Goal: Task Accomplishment & Management: Use online tool/utility

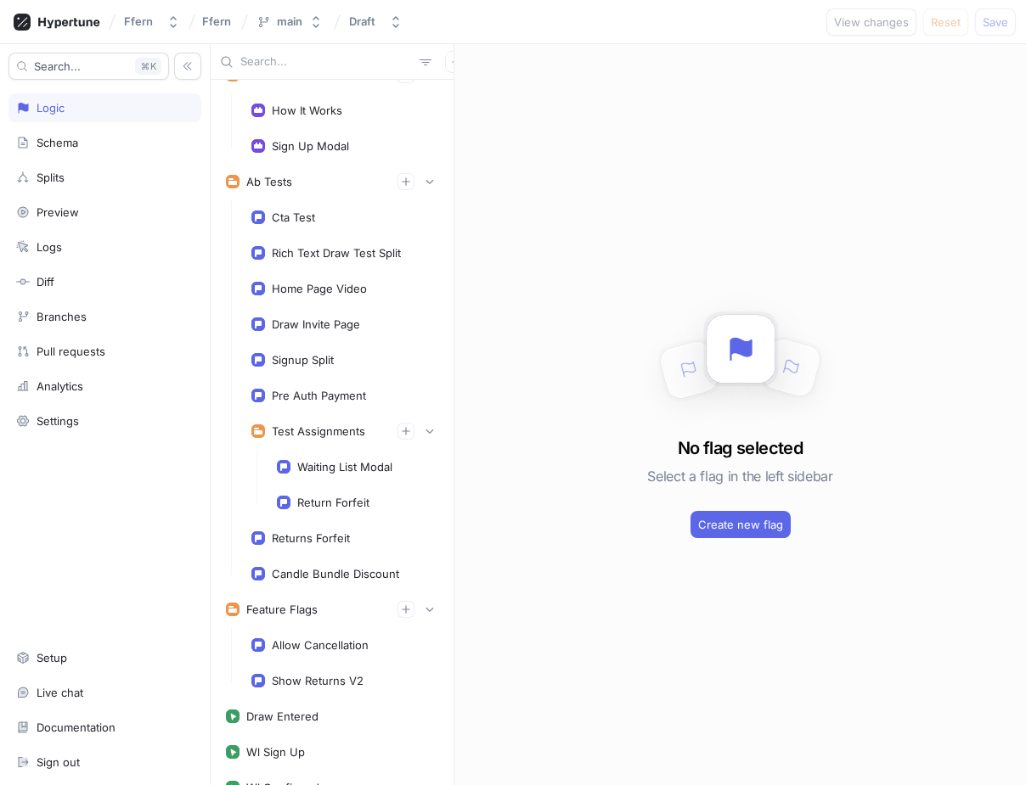
scroll to position [364, 0]
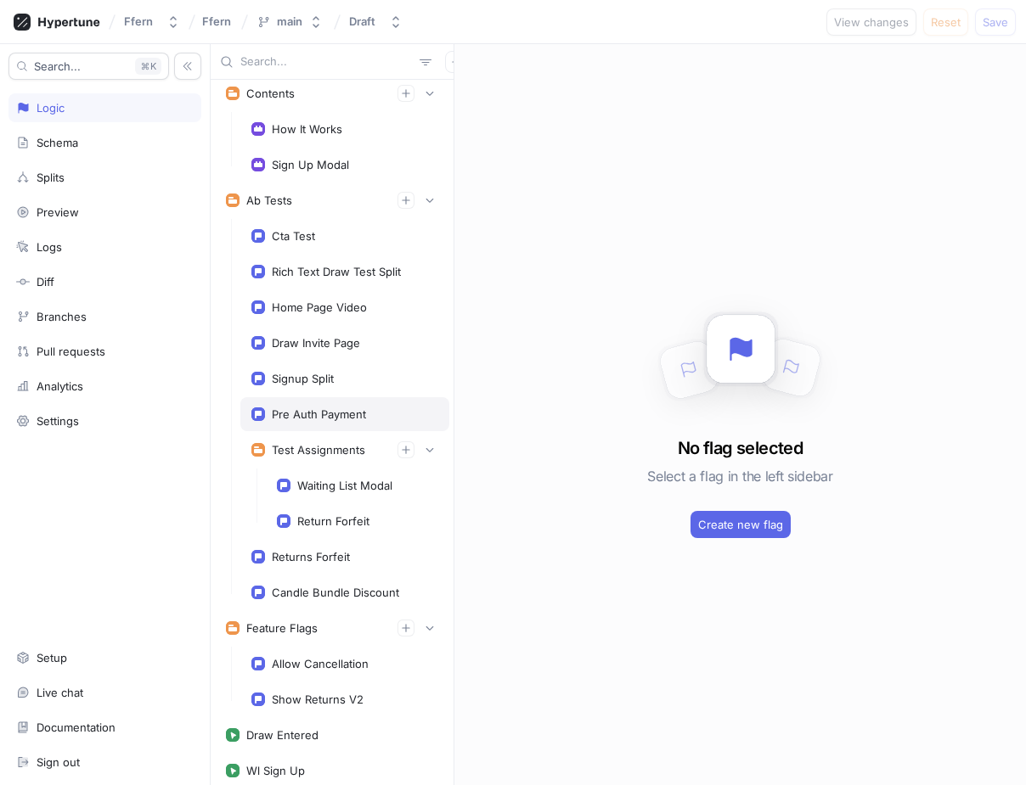
click at [358, 416] on div "Pre Auth Payment" at bounding box center [319, 415] width 94 height 14
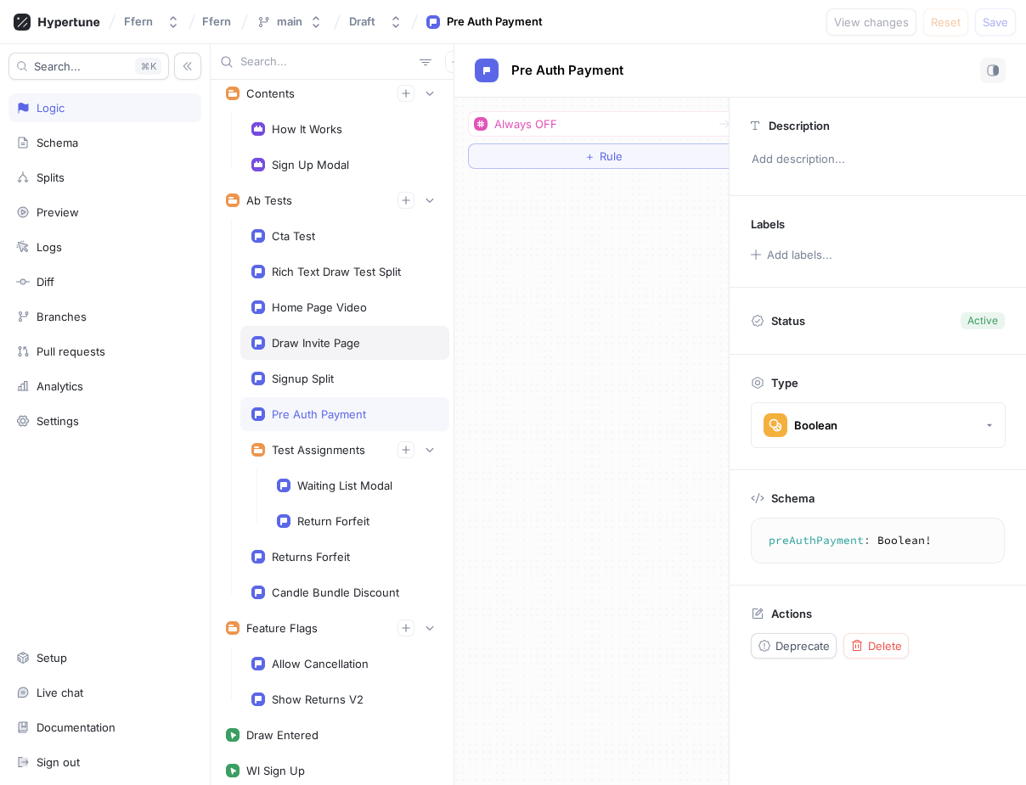
click at [385, 341] on div "Draw Invite Page" at bounding box center [344, 343] width 187 height 14
type textarea "drawInvitePage: Int!"
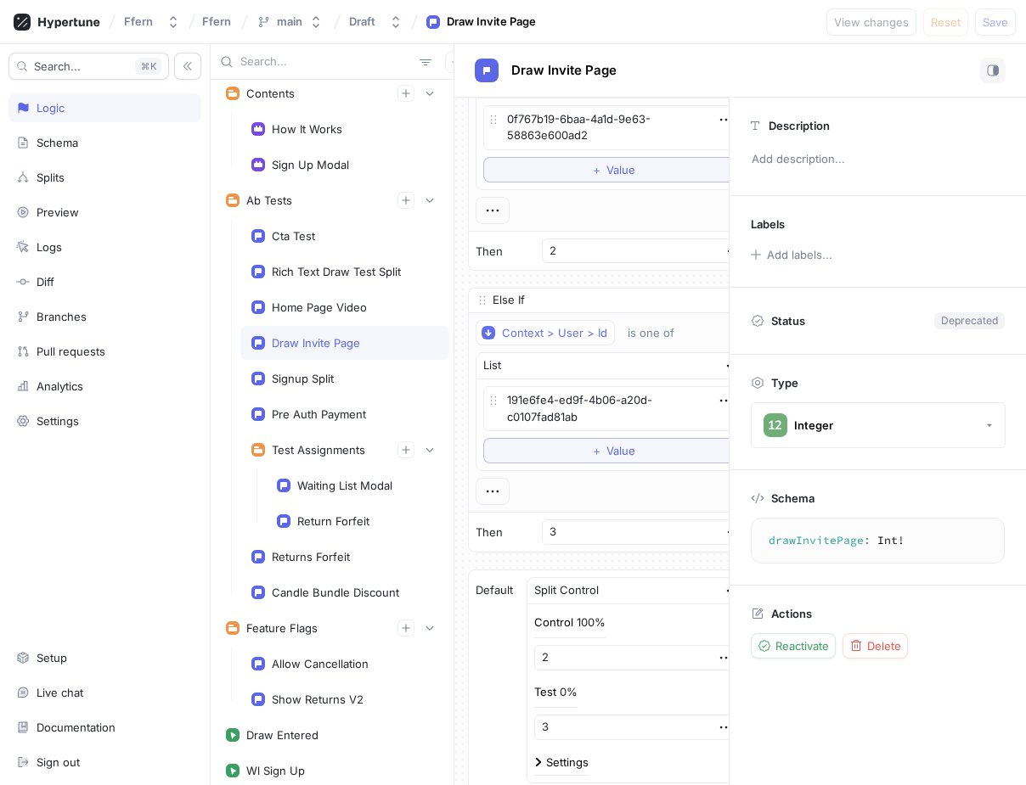
scroll to position [684, 0]
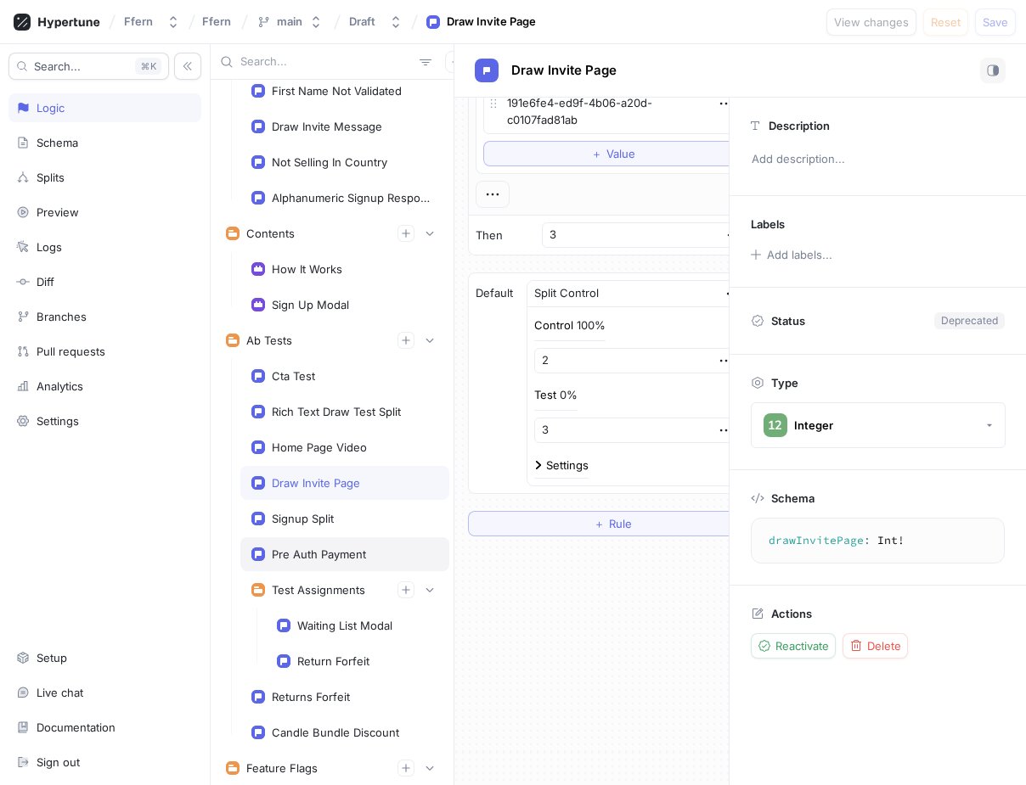
type textarea "x"
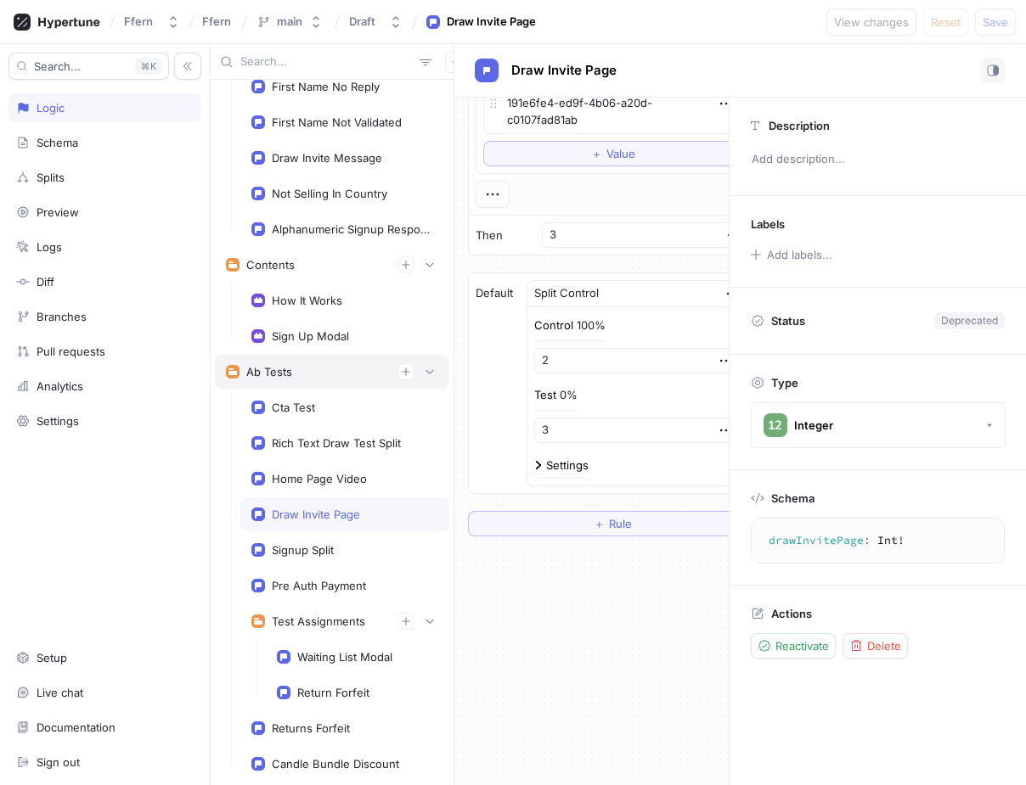
scroll to position [191, 0]
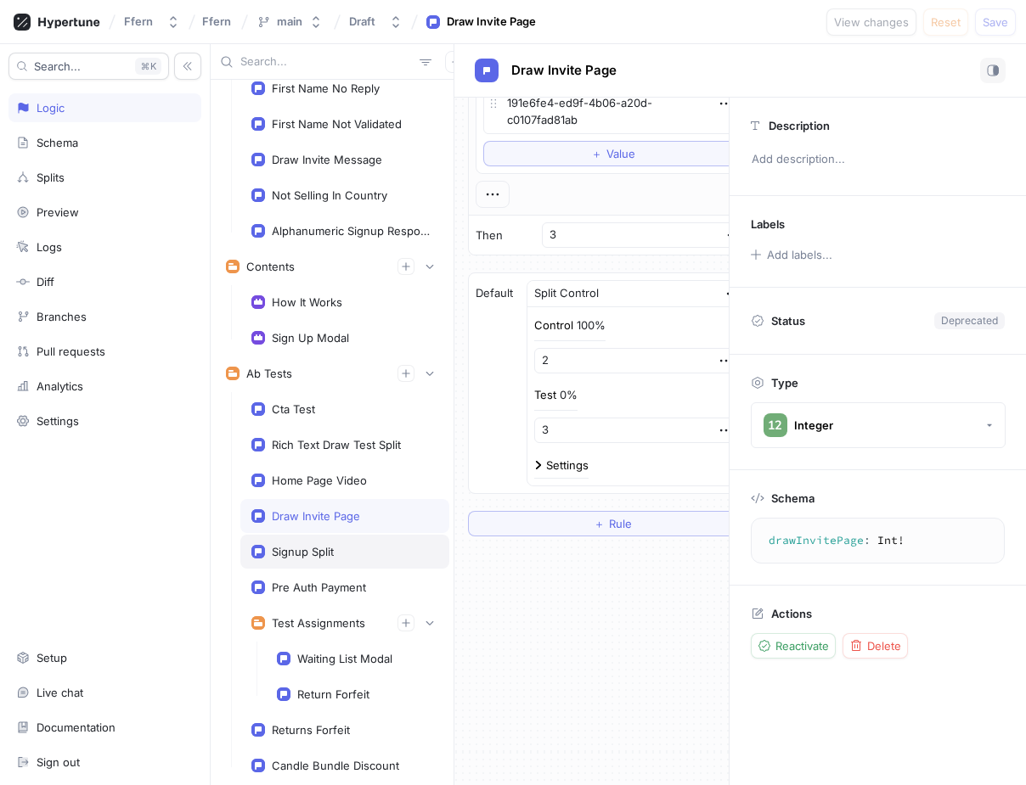
click at [363, 553] on div "Signup Split" at bounding box center [344, 552] width 187 height 14
type textarea "signupSplit: String!"
type textarea "x"
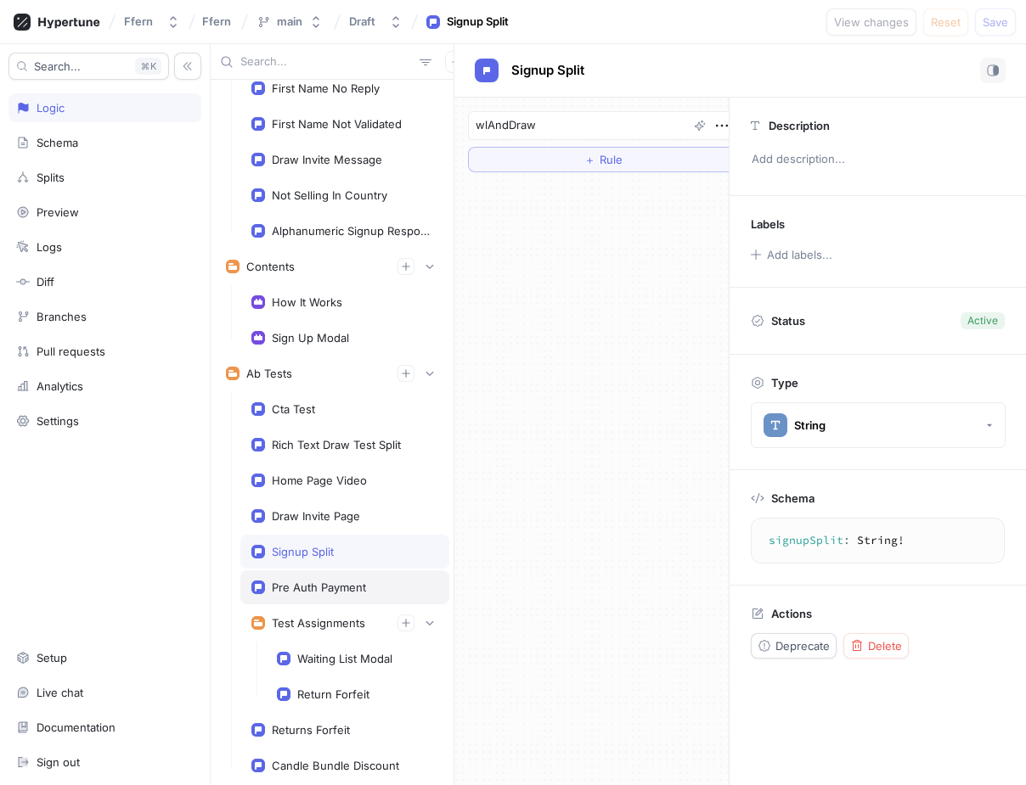
click at [364, 586] on div "Pre Auth Payment" at bounding box center [319, 588] width 94 height 14
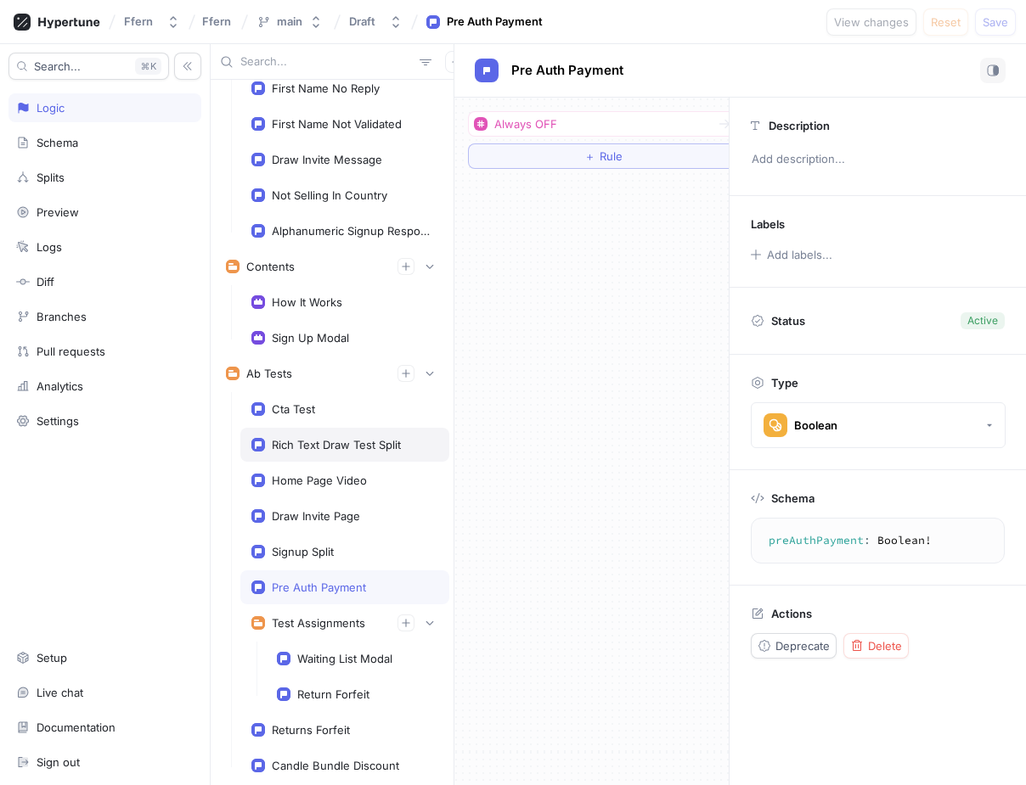
click at [396, 443] on div "Rich Text Draw Test Split" at bounding box center [336, 445] width 129 height 14
type textarea "richTextDrawTestSplit: String!"
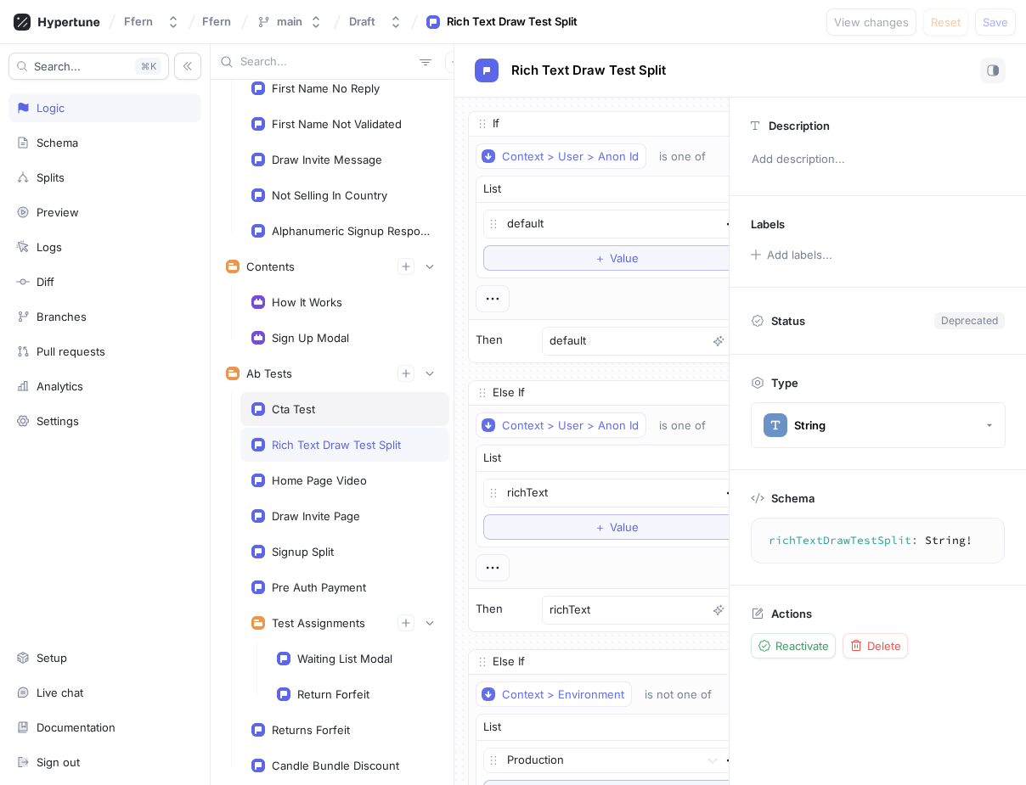
type textarea "x"
click at [387, 414] on div "Cta Test" at bounding box center [344, 409] width 187 height 14
type textarea "ctaTest: Boolean!"
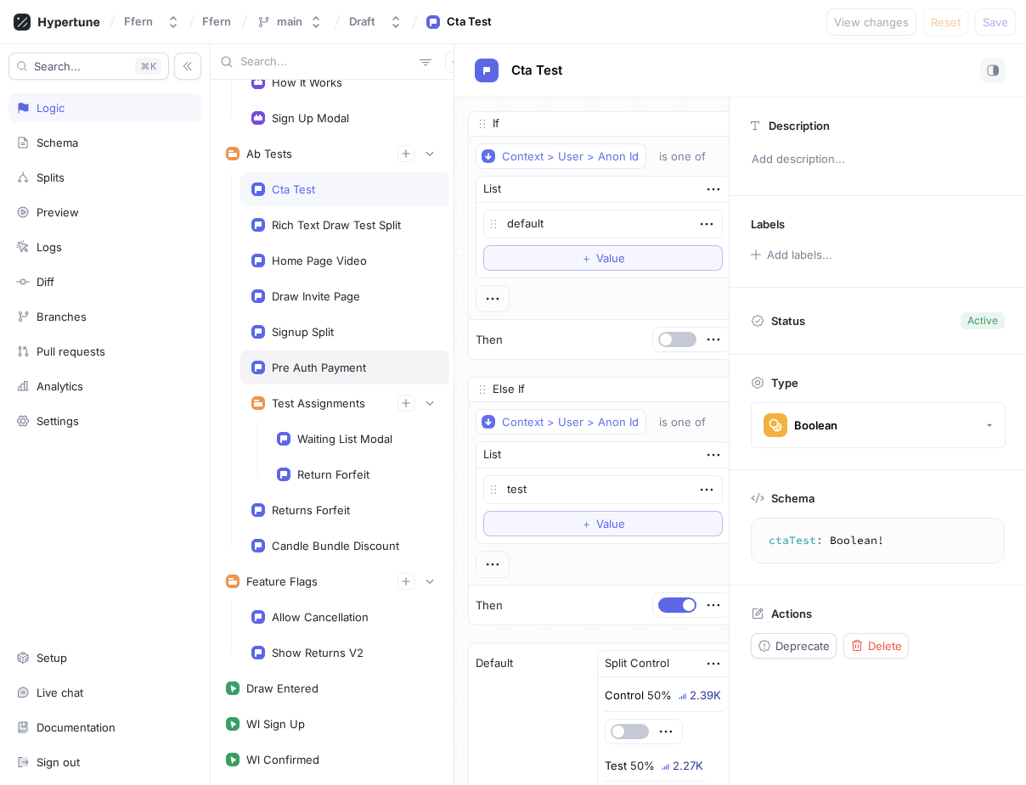
scroll to position [416, 0]
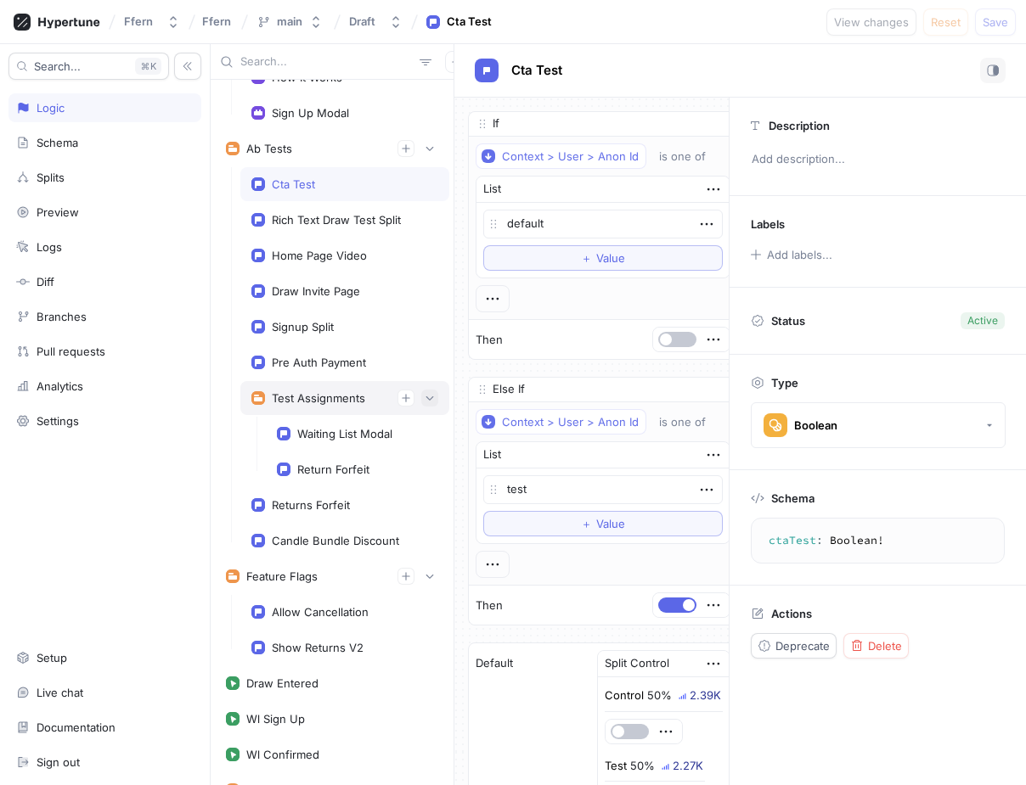
click at [429, 398] on icon "button" at bounding box center [430, 399] width 8 height 4
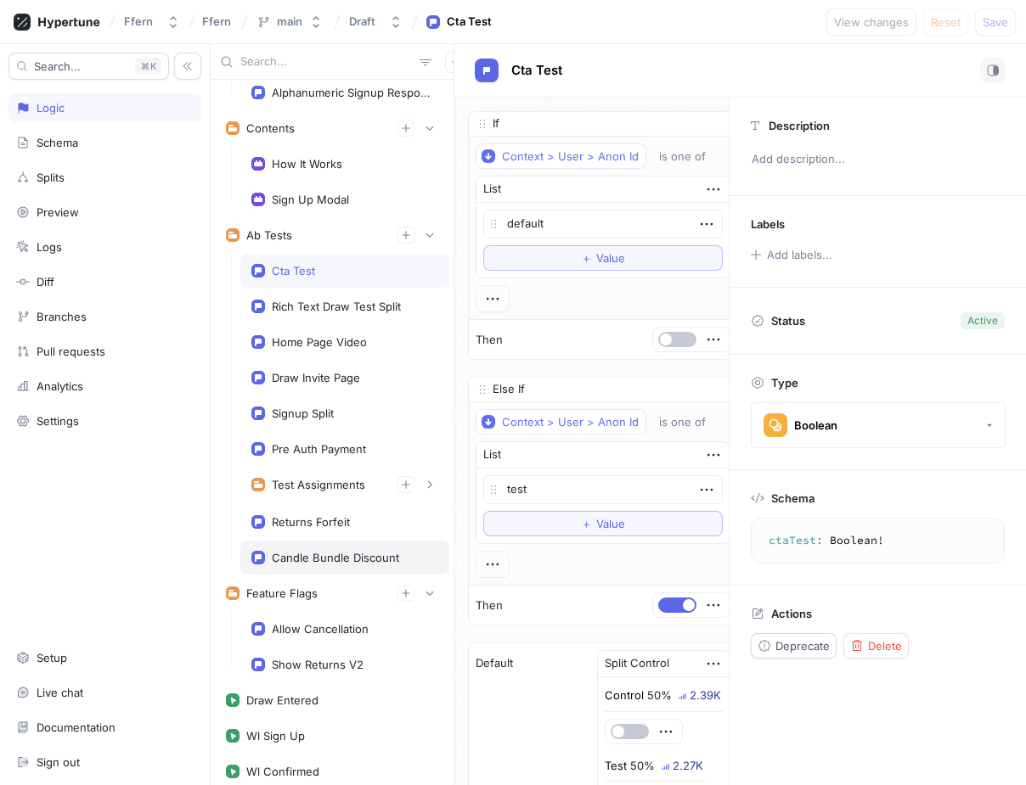
scroll to position [246, 0]
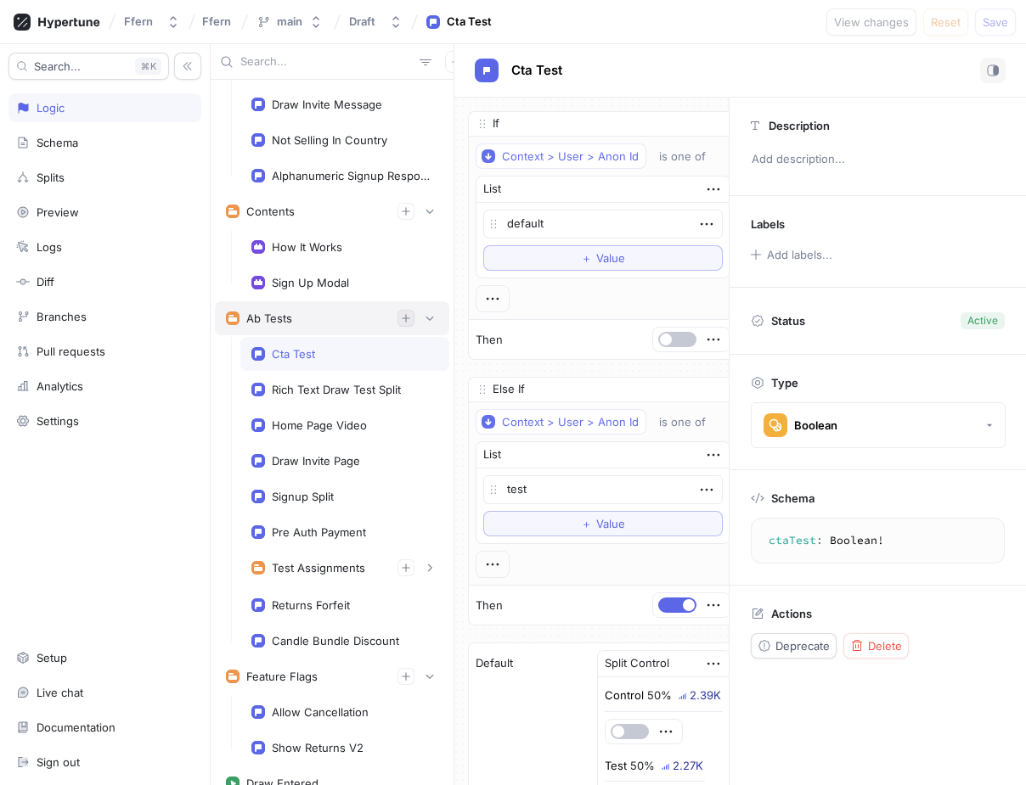
click at [405, 318] on icon "button" at bounding box center [406, 318] width 8 height 8
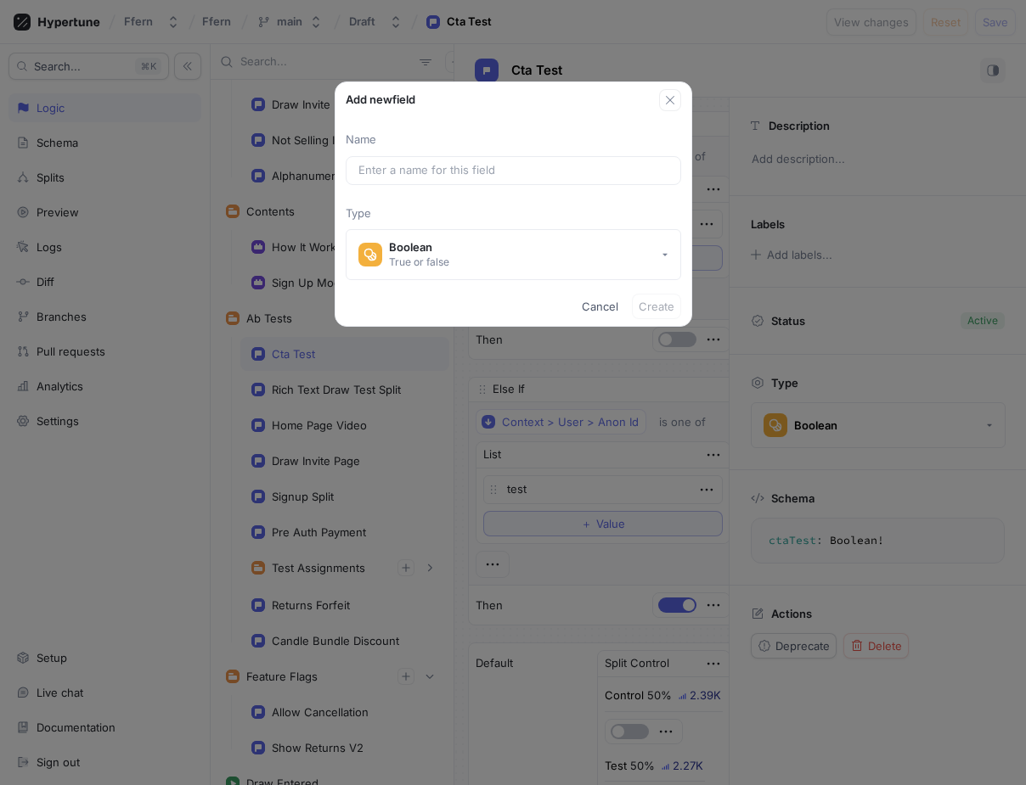
click at [362, 396] on div "Add new field Name Type Boolean True or false Cancel Create" at bounding box center [513, 392] width 1026 height 785
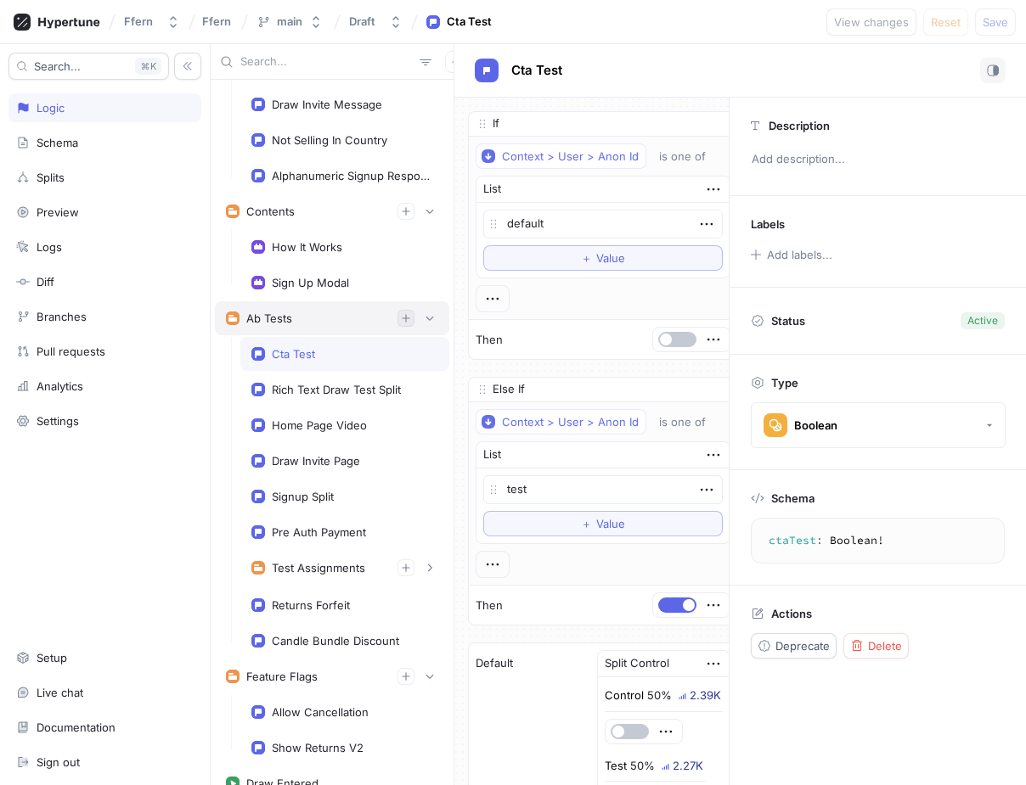
click at [404, 316] on icon "button" at bounding box center [406, 318] width 10 height 10
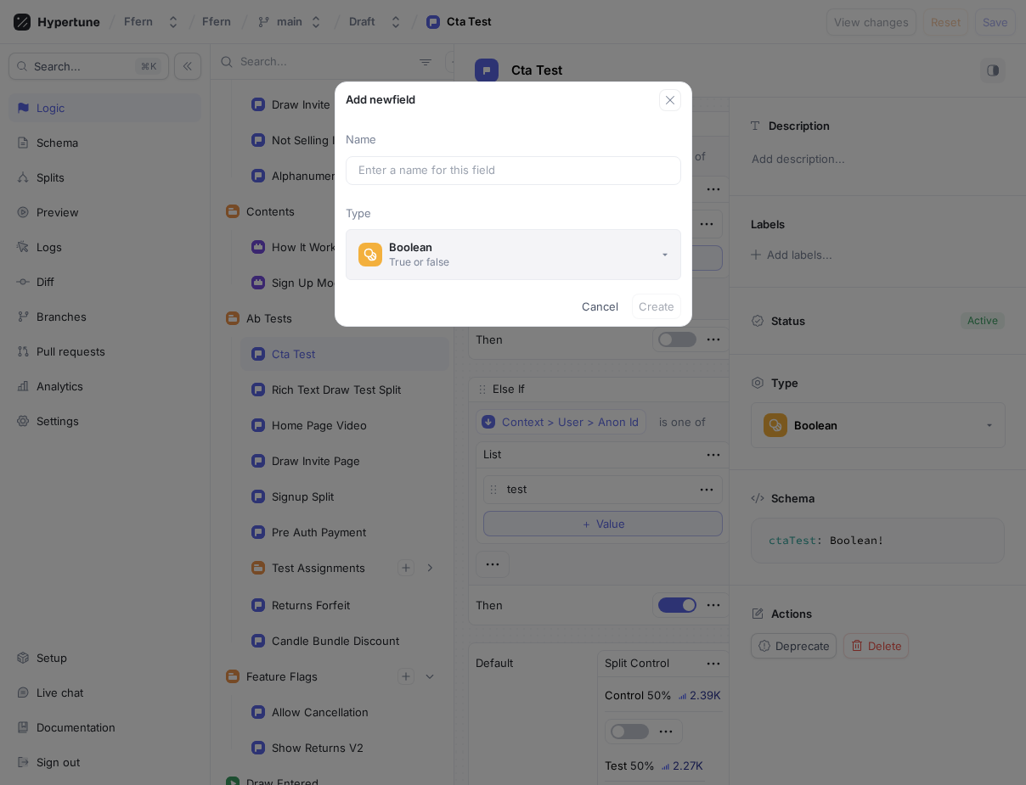
click at [431, 256] on div "True or false" at bounding box center [419, 262] width 60 height 14
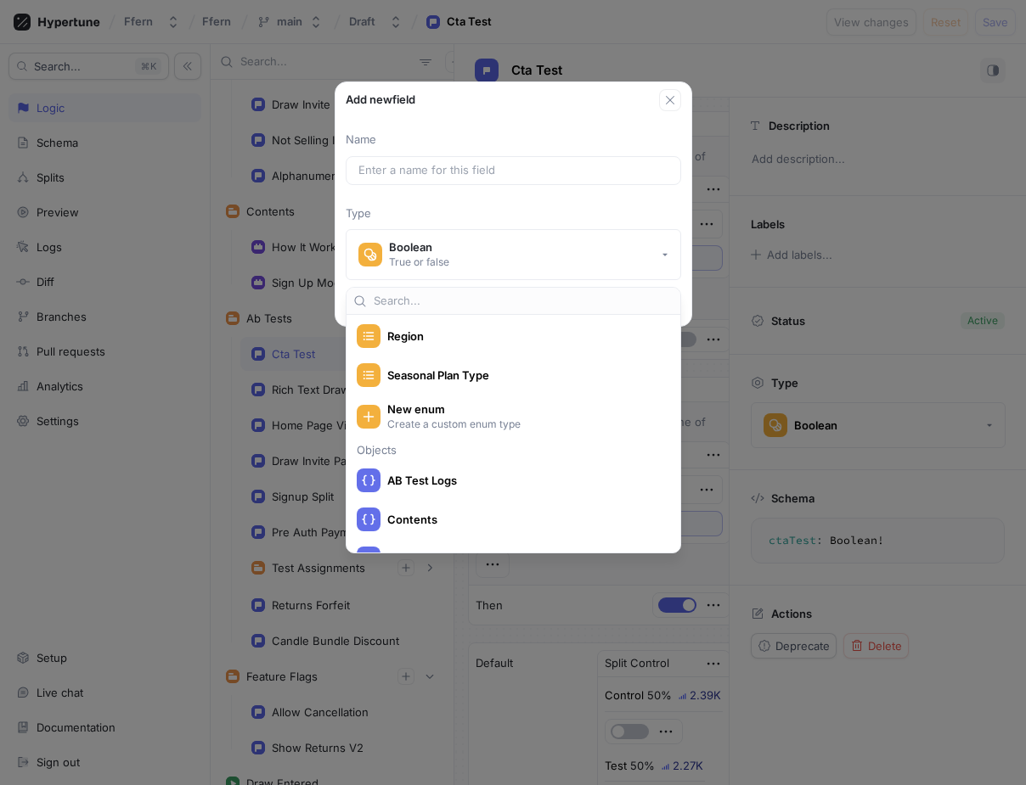
scroll to position [438, 0]
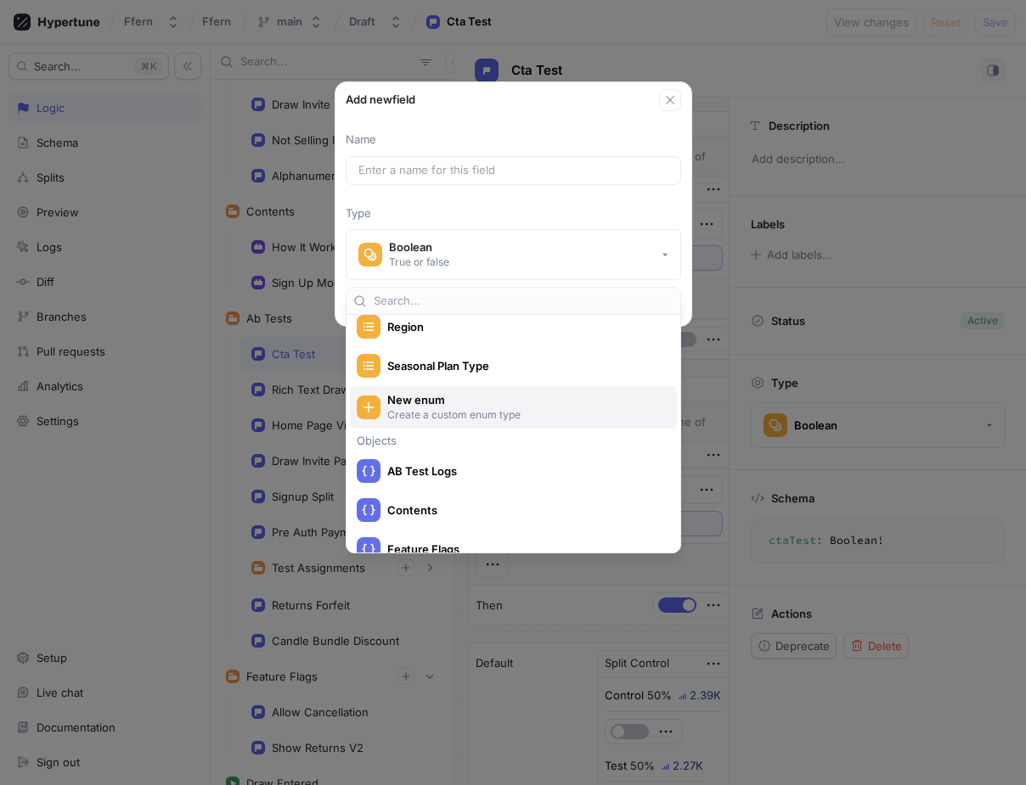
click at [470, 419] on p "Create a custom enum type" at bounding box center [523, 415] width 272 height 14
type textarea "x"
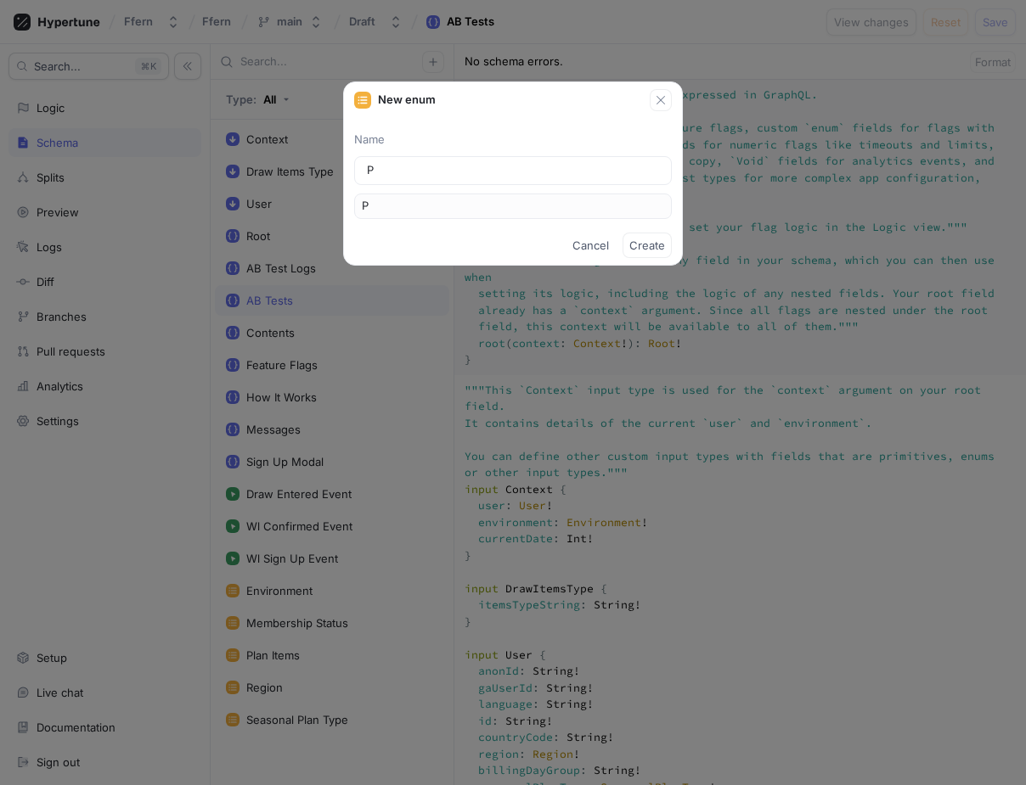
type input "Pa"
type input "Pay"
type input "Paym"
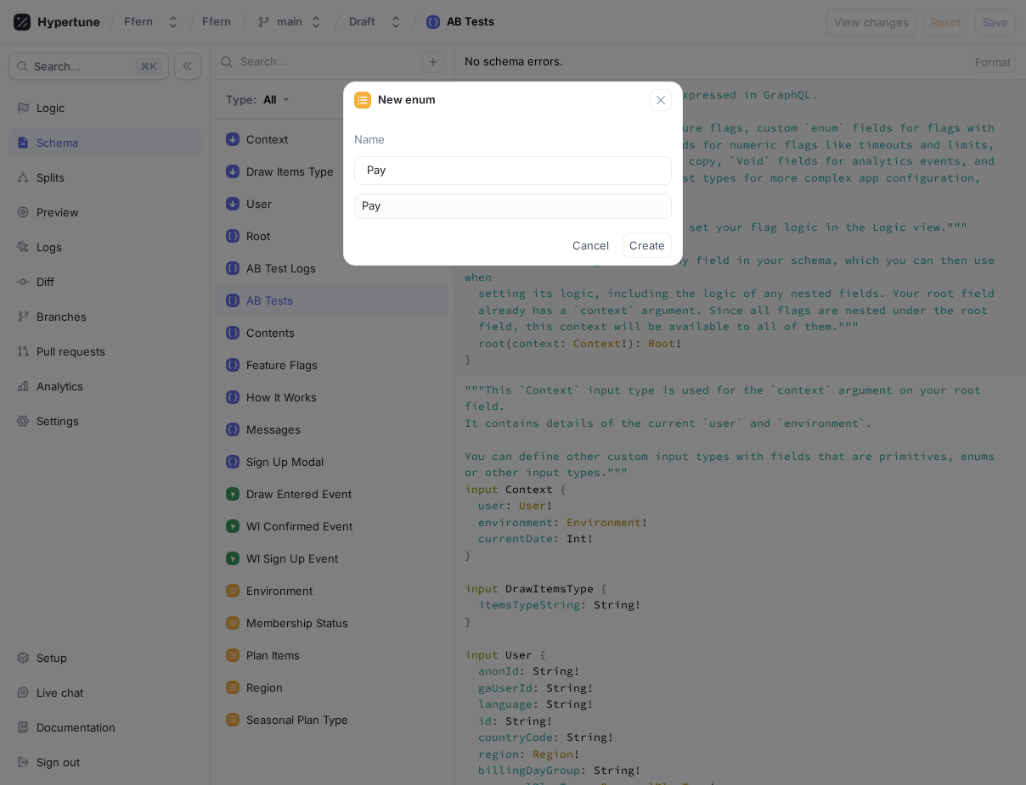
type input "Paym"
type input "Payme"
type input "Paymen"
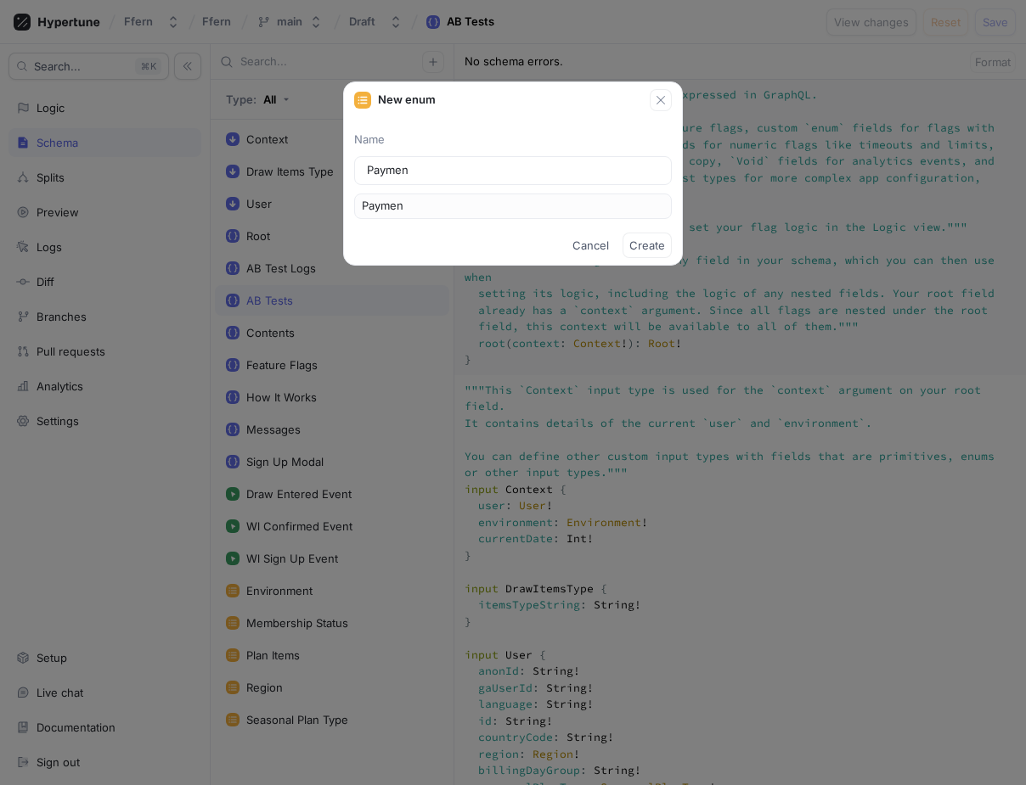
type input "Payment"
type input "PaymentM"
type input "PaymentMe"
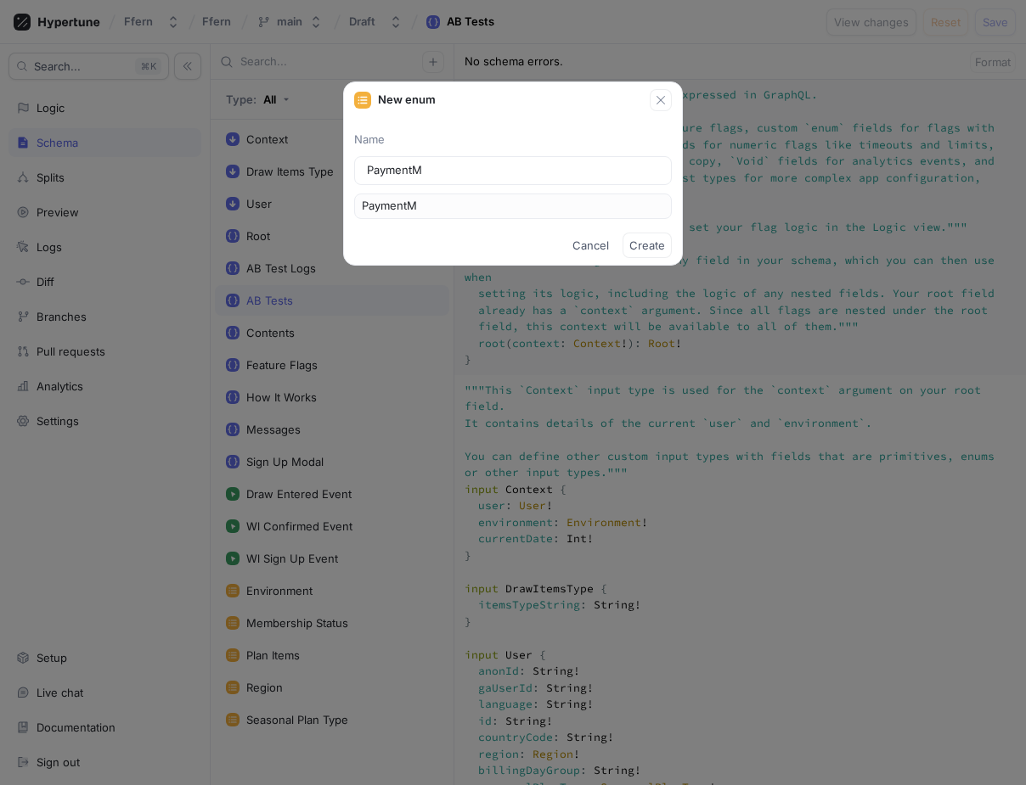
type input "PaymentMe"
type input "PaymentMet"
type input "PaymentMeth"
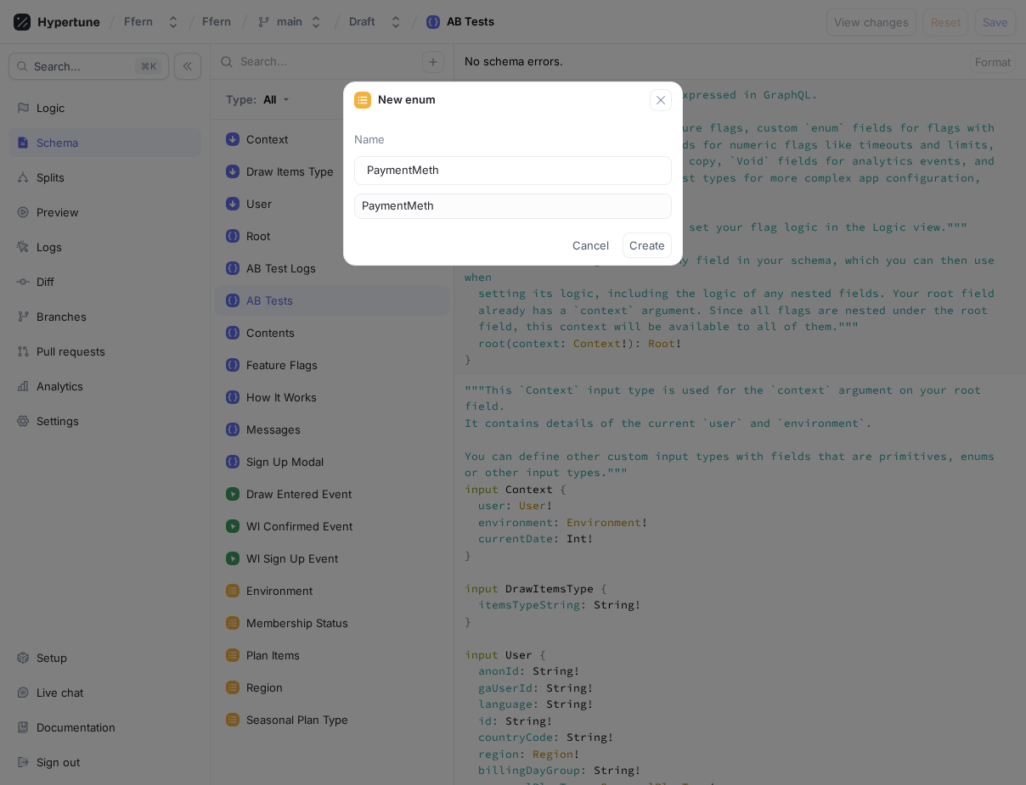
type input "PaymentMethd"
type input "PaymentMeth"
type input "PaymentMet"
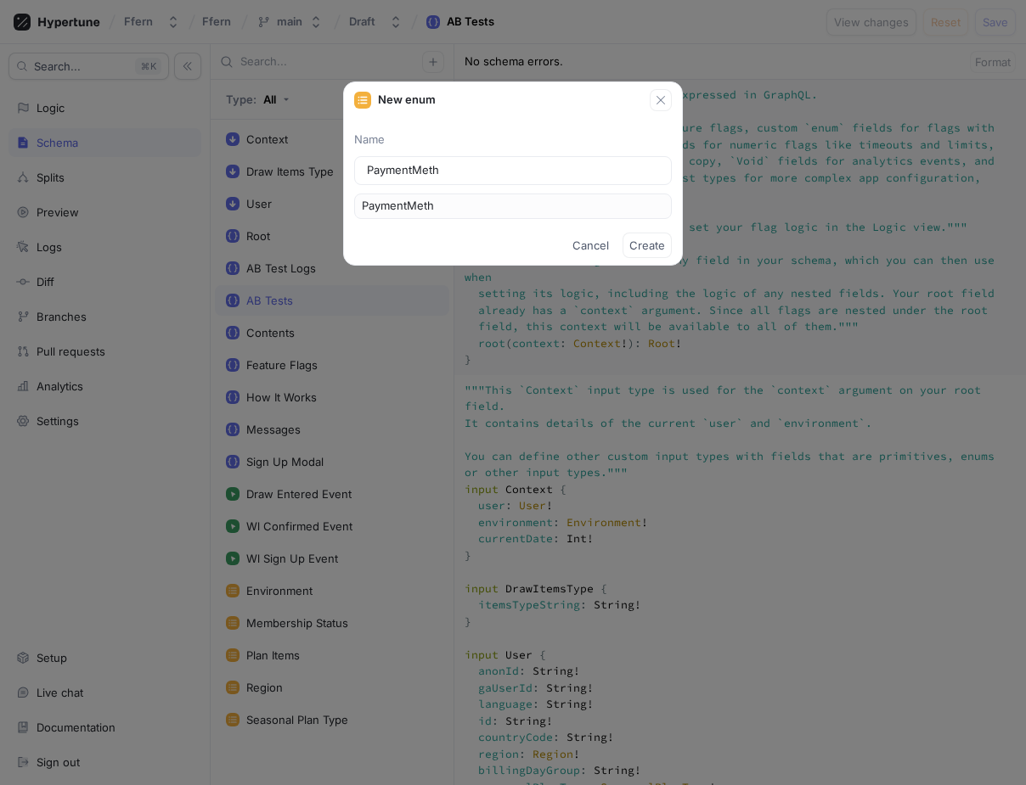
type input "PaymentMet"
type input "PaymentMe"
type input "PaymentM"
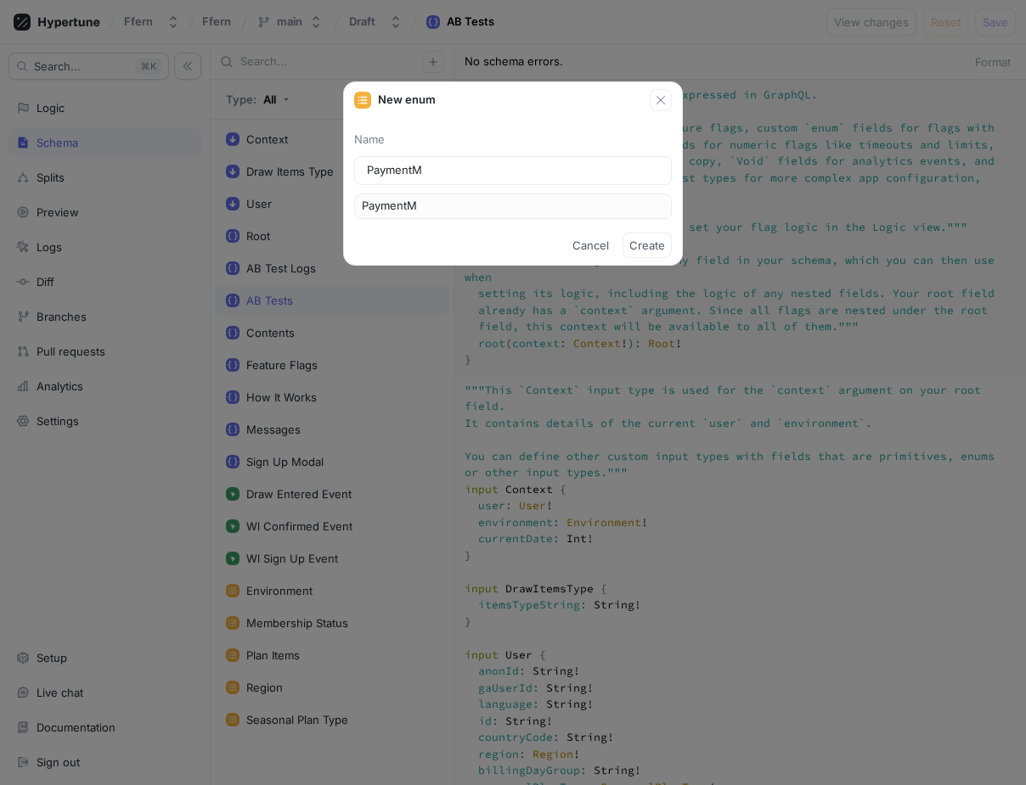
type input "Payment"
type input "Paymen"
type input "Payme"
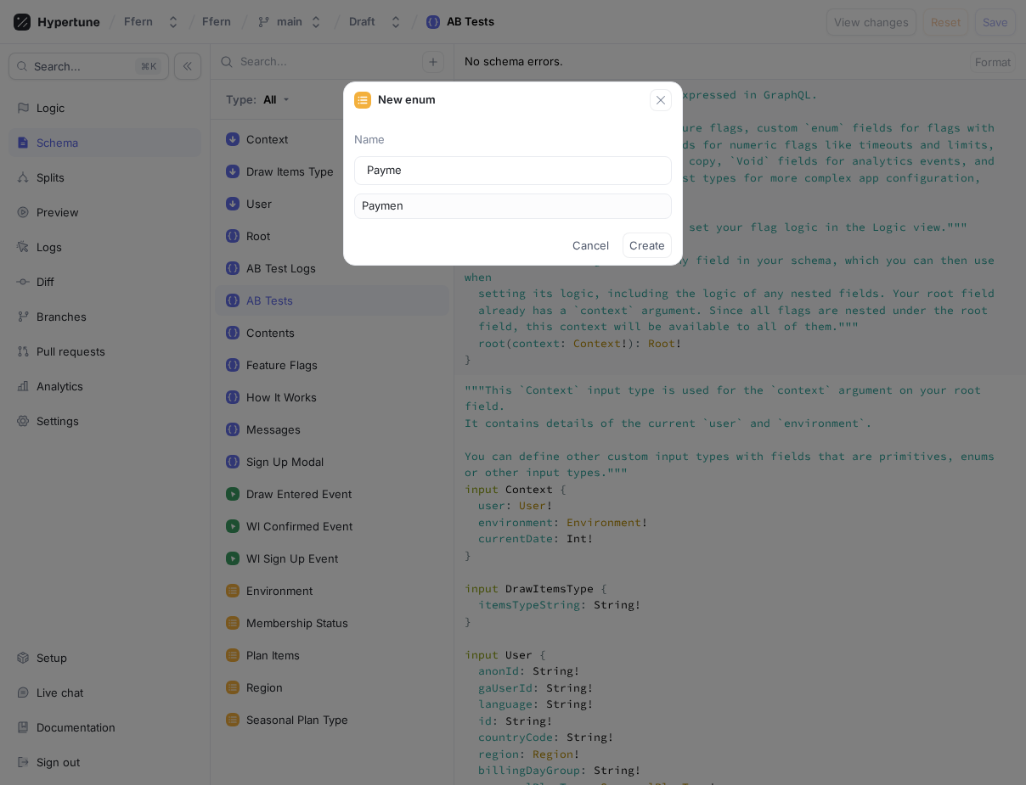
type input "Payme"
type input "Paym"
type input "Pay"
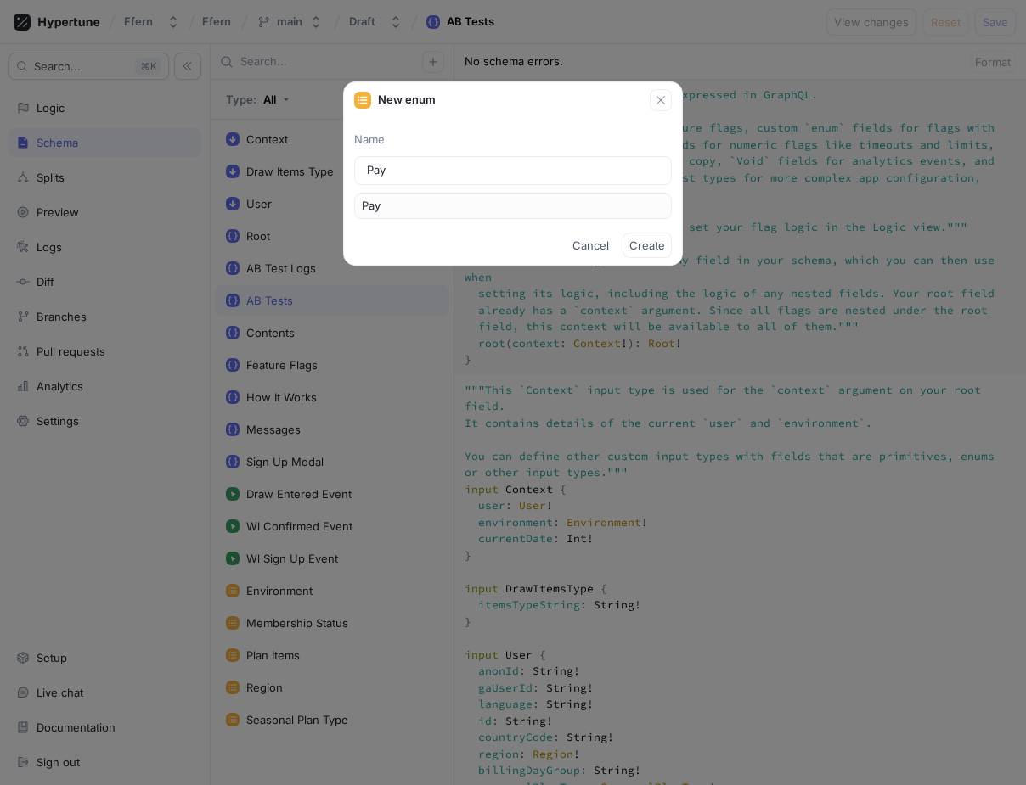
type input "Pa"
type input "P"
type input "dra"
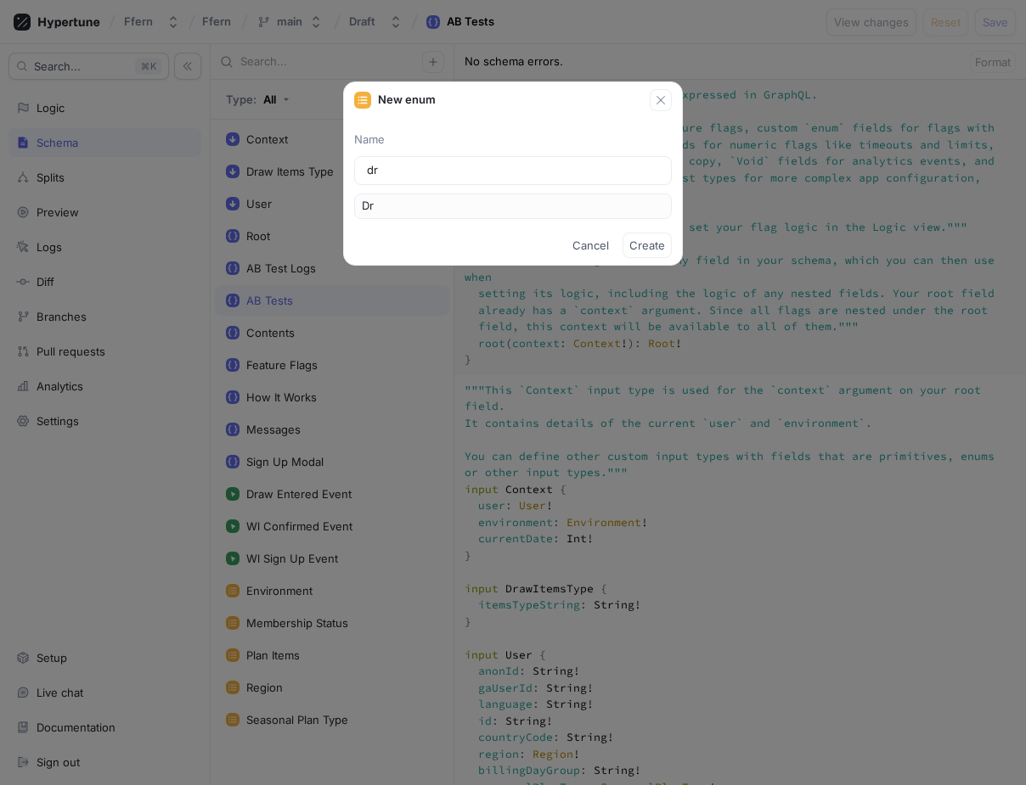
type input "Dra"
type input "draw"
type input "Draw"
type input "drawP"
type input "DrawP"
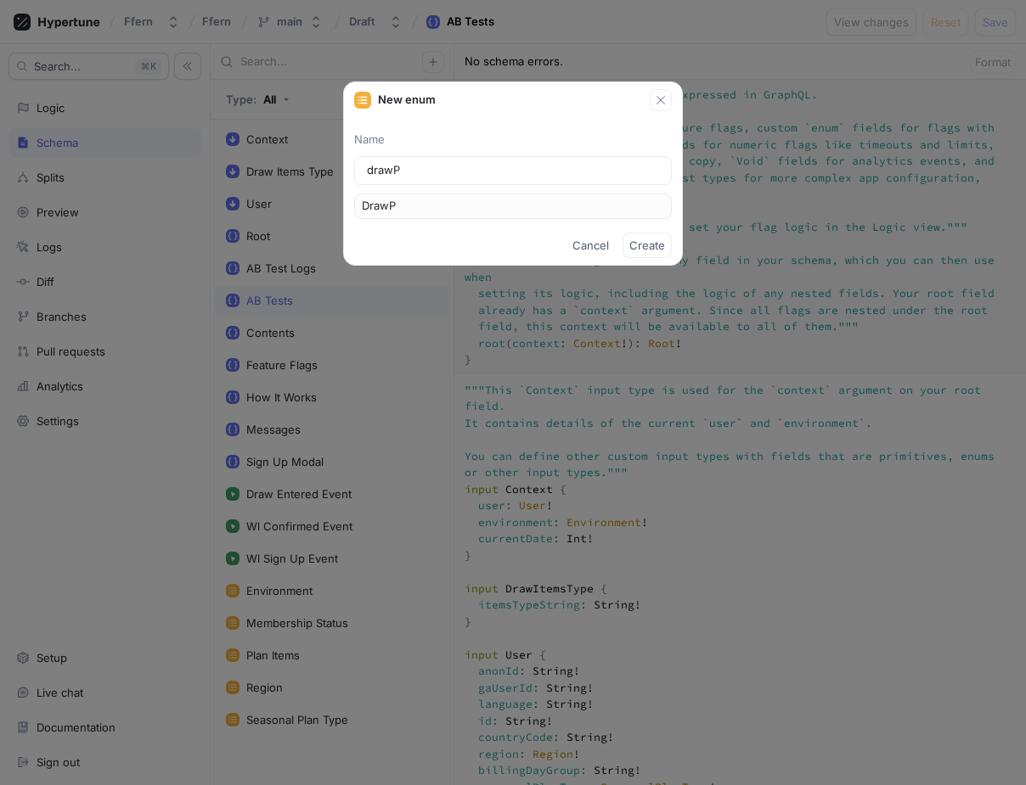
type input "drawPa"
type input "DrawPa"
type input "drawPau"
type input "DrawPau"
type input "drawPa"
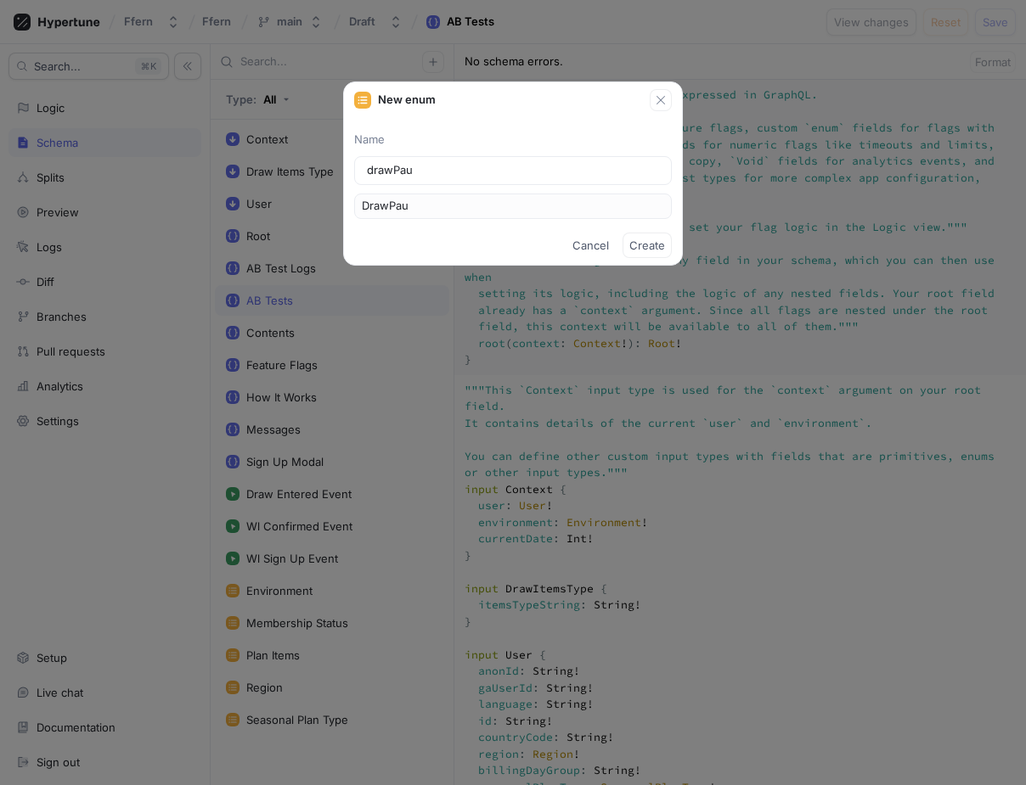
type input "DrawPa"
type input "drawPay"
type input "DrawPay"
type input "drawPaym"
type input "DrawPaym"
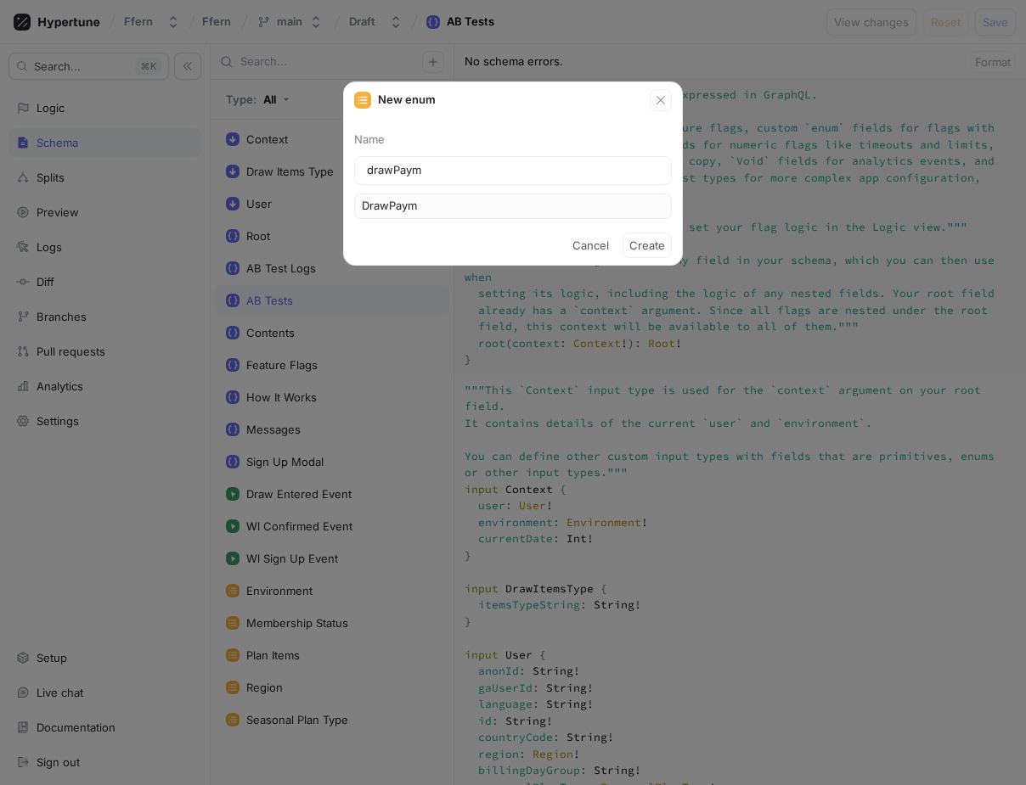
type input "drawPayme"
type input "DrawPayme"
type input "drawPaymen"
type input "DrawPaymen"
type input "drawPayment"
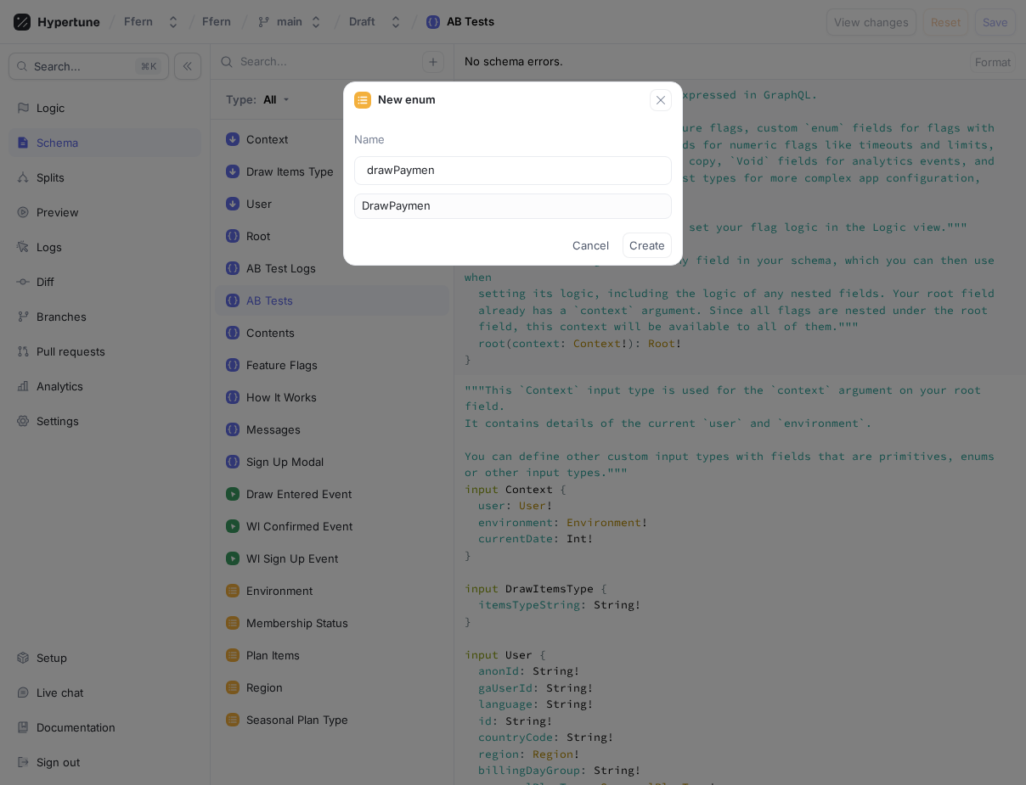
type input "DrawPayment"
type input "drawPaymentT"
type input "DrawPaymentT"
type input "drawPaymentTe"
type input "DrawPaymentTe"
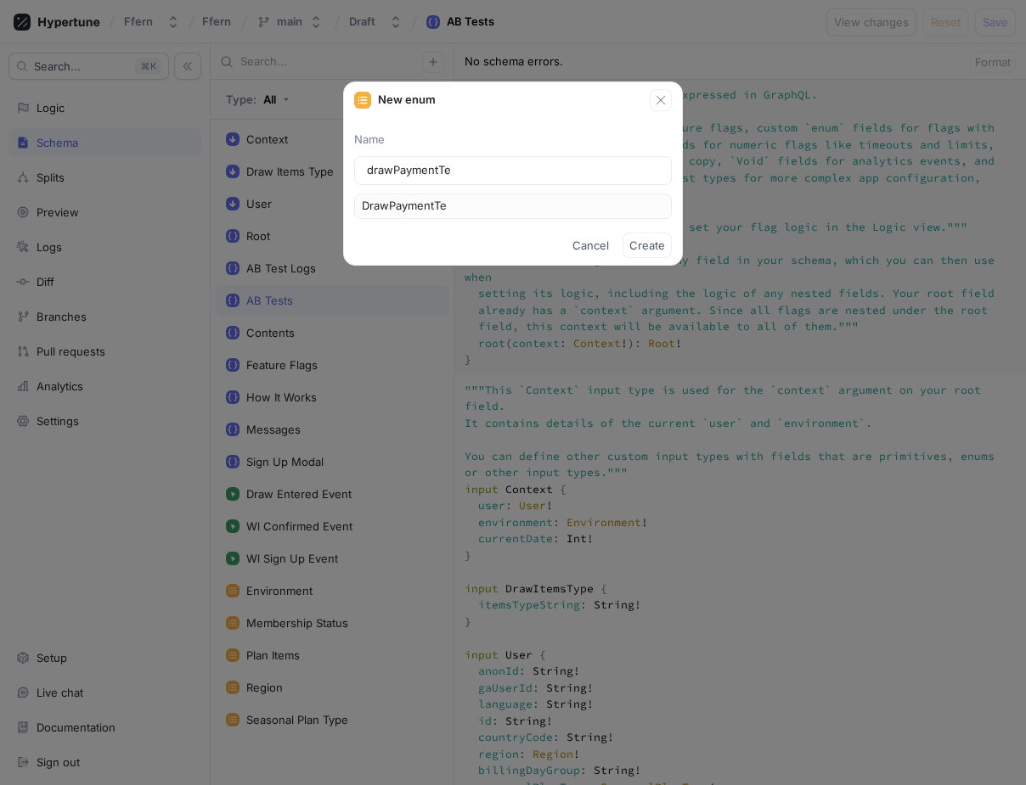
type input "drawPaymentTes"
type input "DrawPaymentTes"
type input "drawPaymentTest"
type input "DrawPaymentTest"
type input "drawPaymentTest"
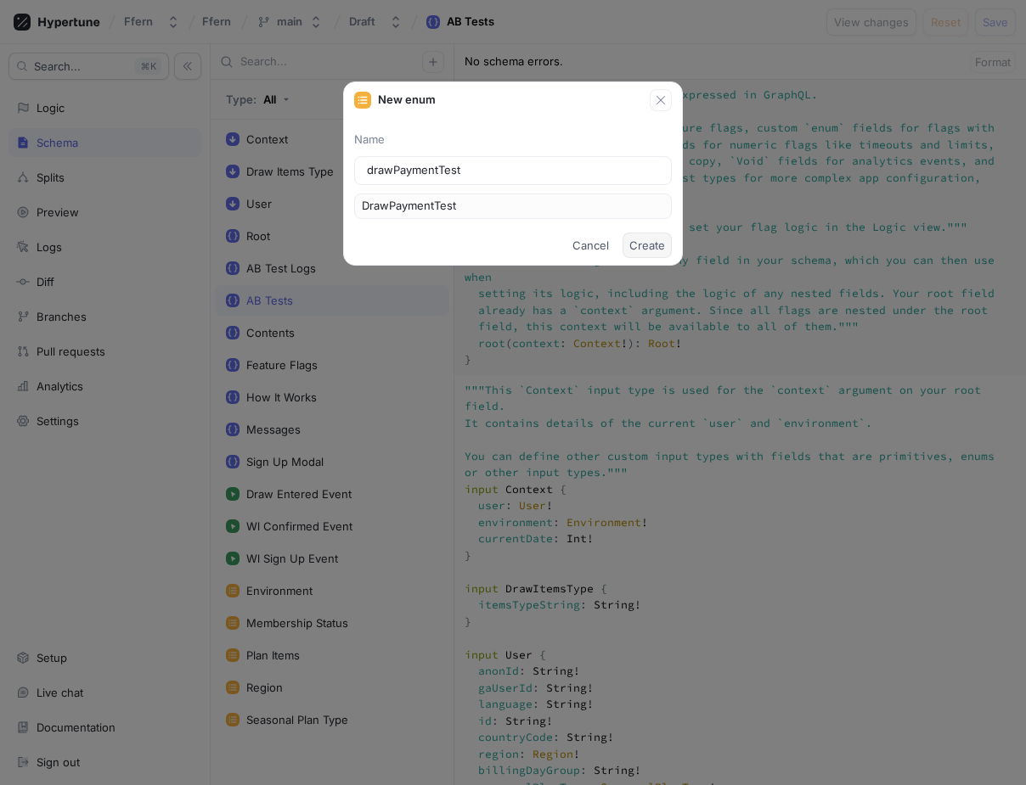
click at [645, 241] on span "Create" at bounding box center [647, 245] width 36 height 10
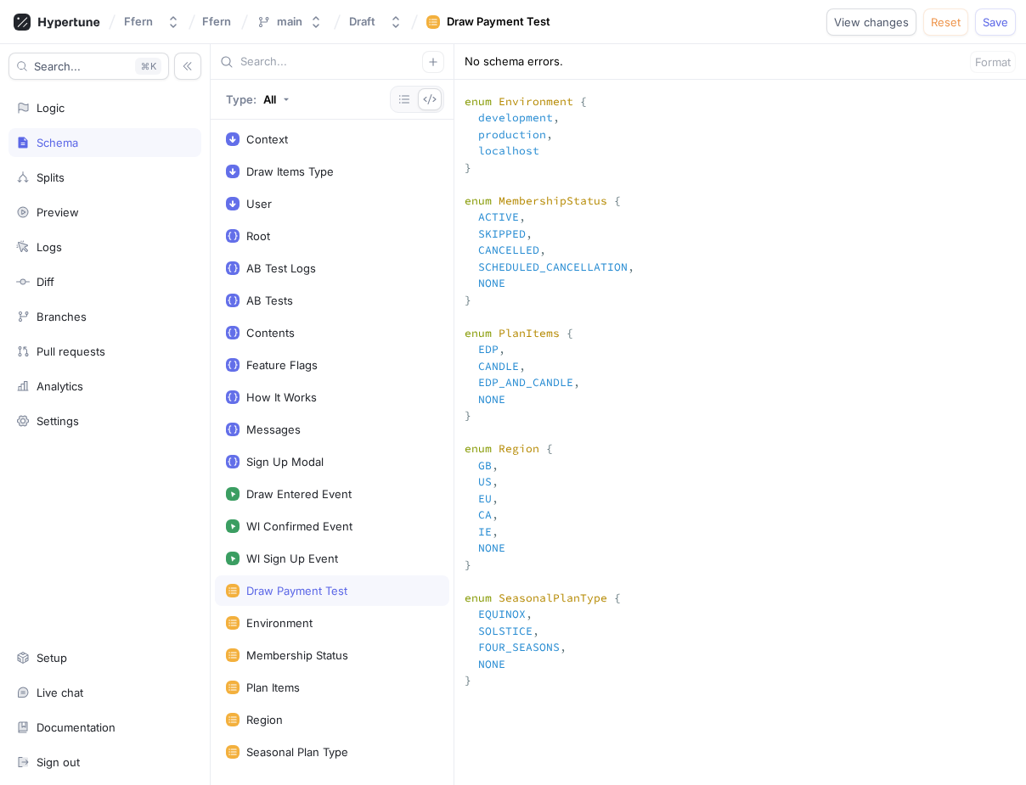
scroll to position [2142, 0]
click at [406, 100] on icon "button" at bounding box center [404, 100] width 14 height 14
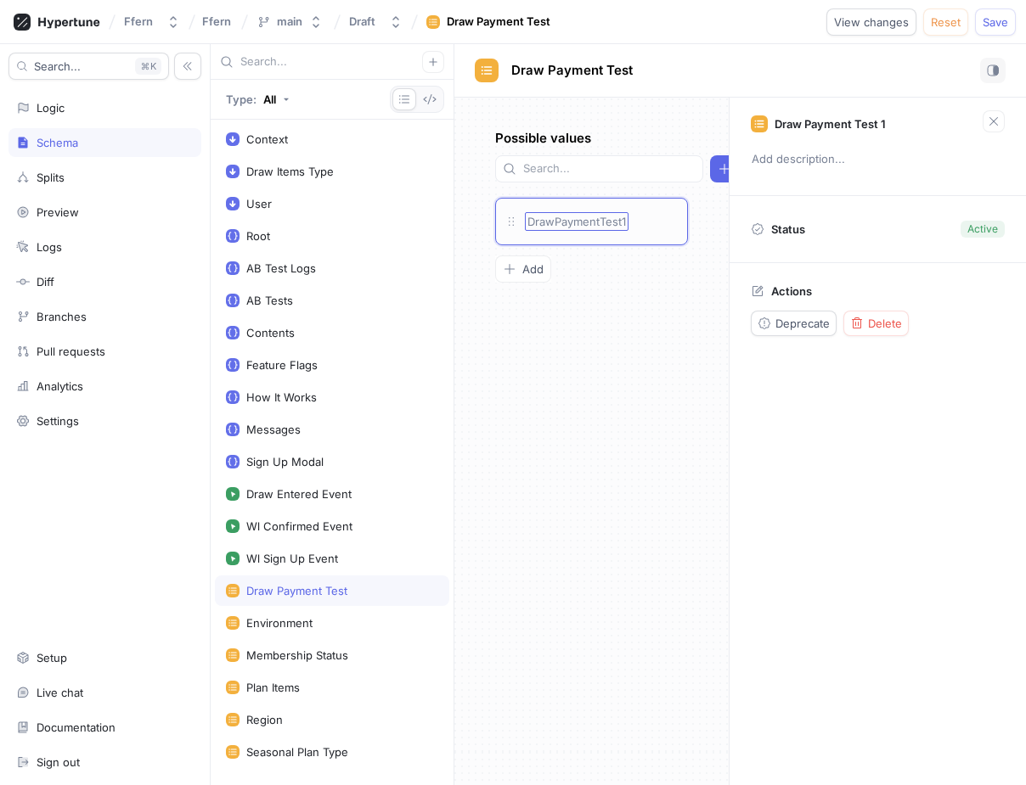
click at [595, 220] on span "DrawPaymentTest1" at bounding box center [576, 222] width 99 height 14
click at [596, 220] on input "DrawPaymentTest1" at bounding box center [577, 222] width 101 height 14
type textarea "x"
click at [596, 220] on input "DrawPaymentTest1" at bounding box center [577, 222] width 101 height 14
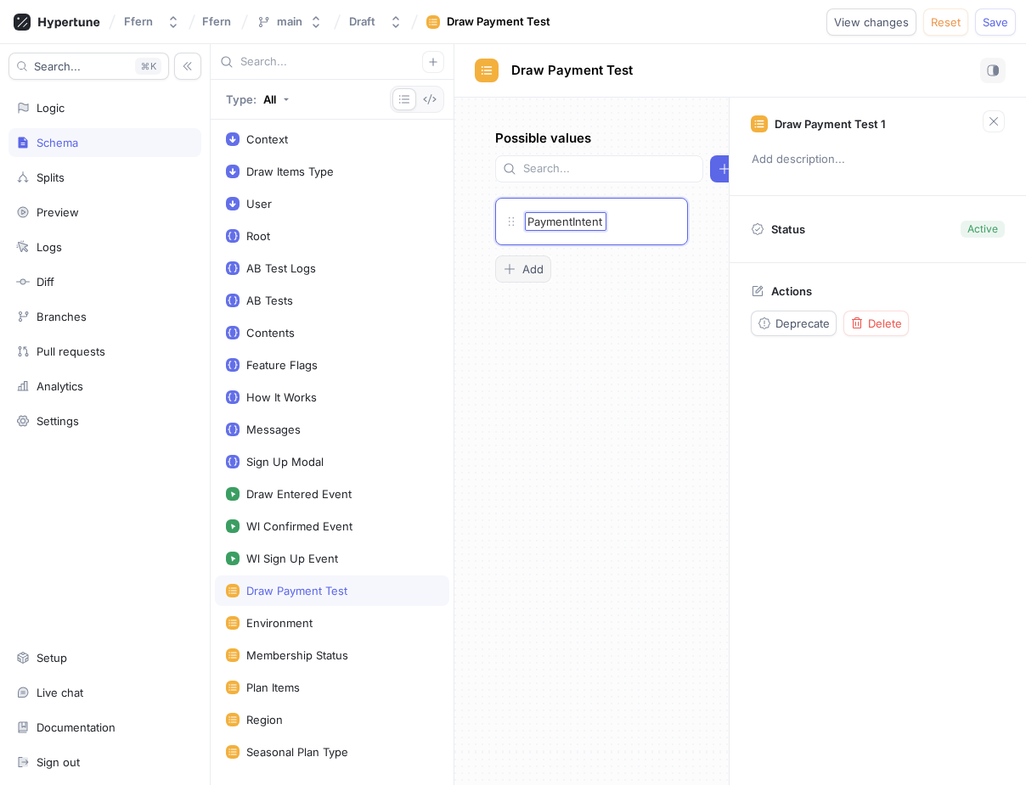
type input "PaymentIntent"
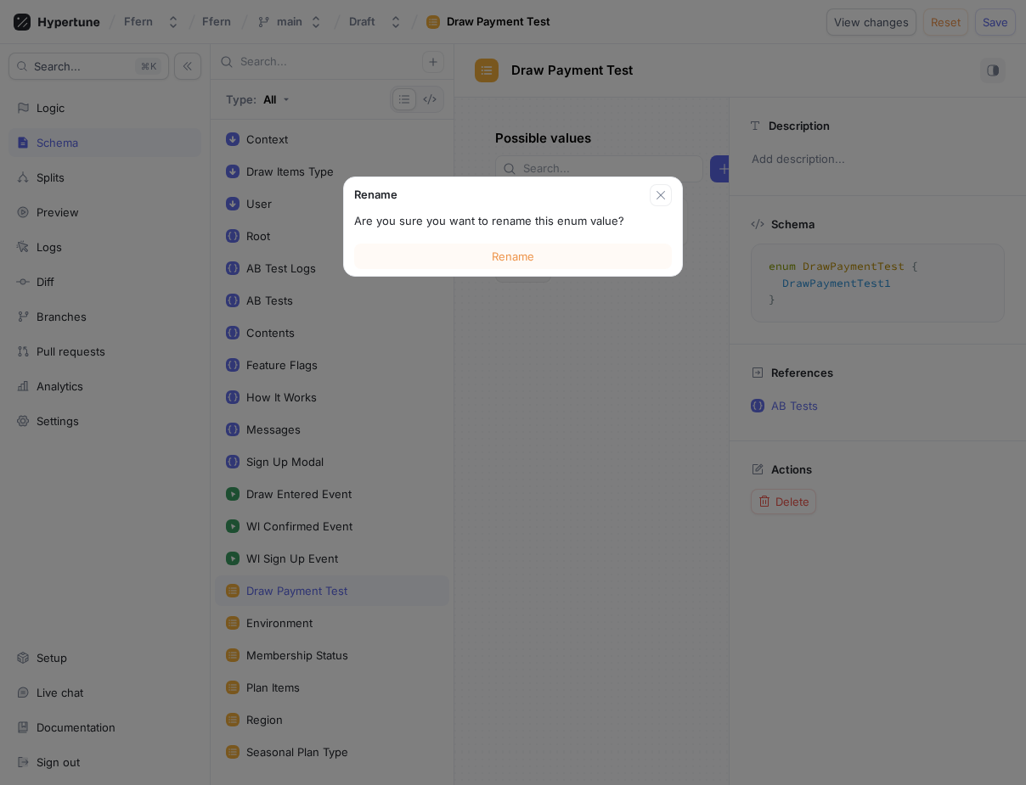
click at [532, 275] on div "Possible values Add Rename Are you sure you want to rename this enum value? Ren…" at bounding box center [591, 442] width 274 height 688
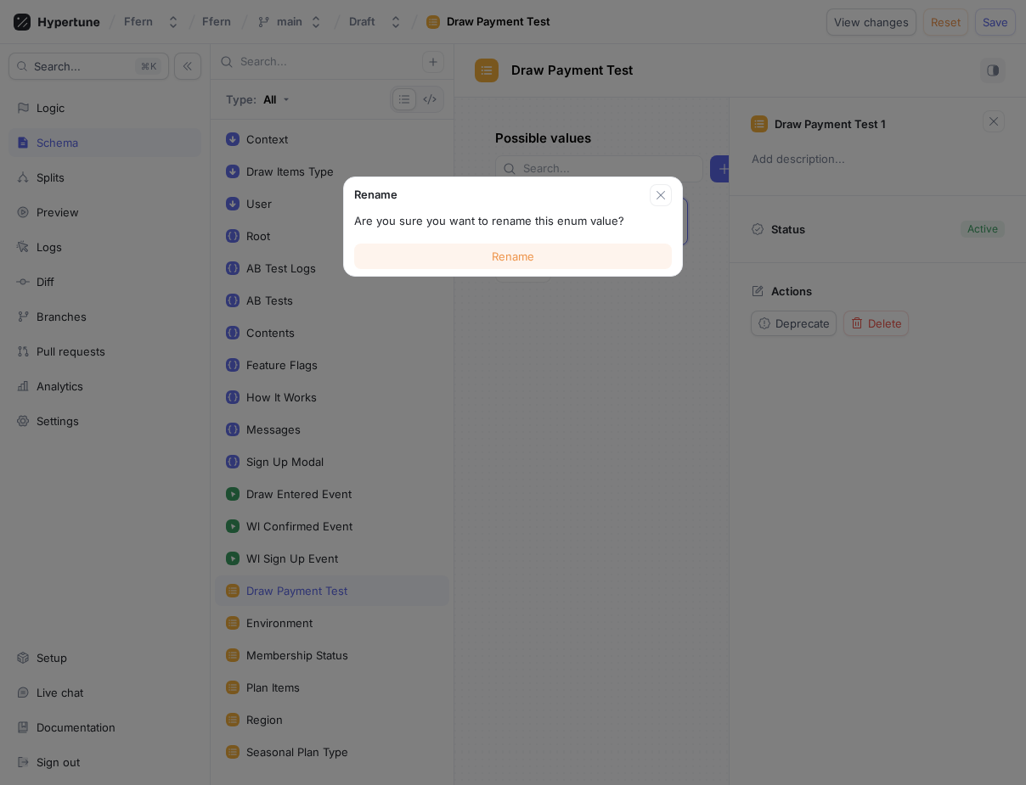
click at [531, 256] on span "Rename" at bounding box center [513, 256] width 42 height 10
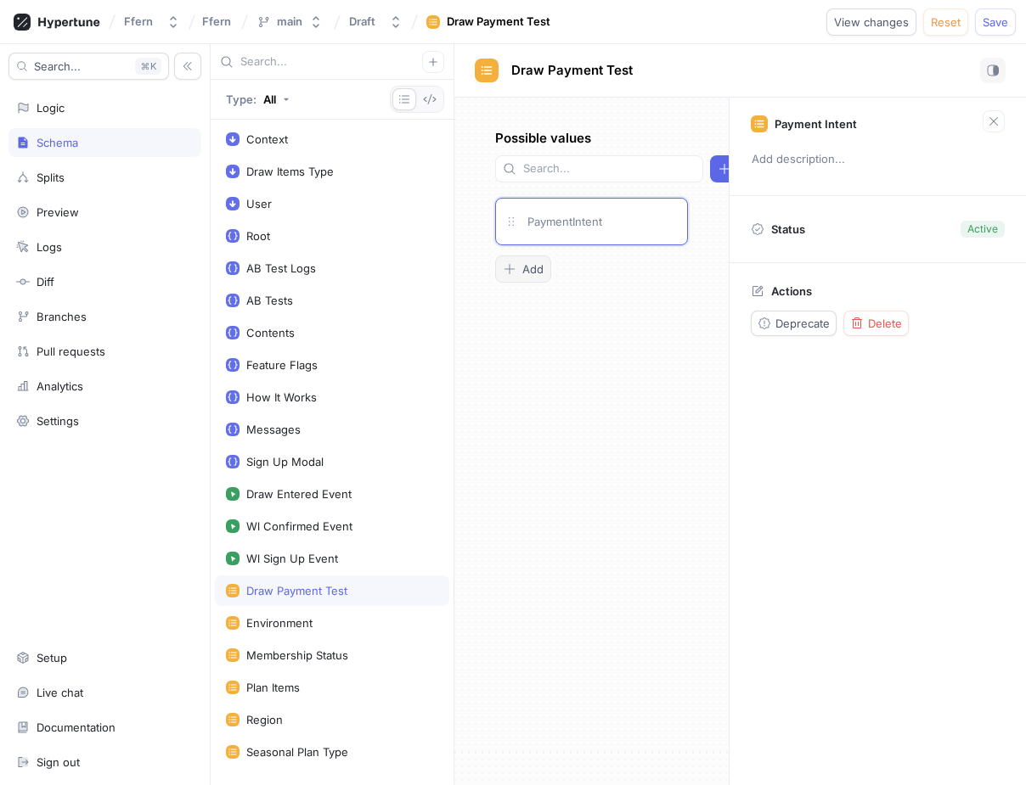
click at [534, 257] on button "Add" at bounding box center [523, 269] width 56 height 27
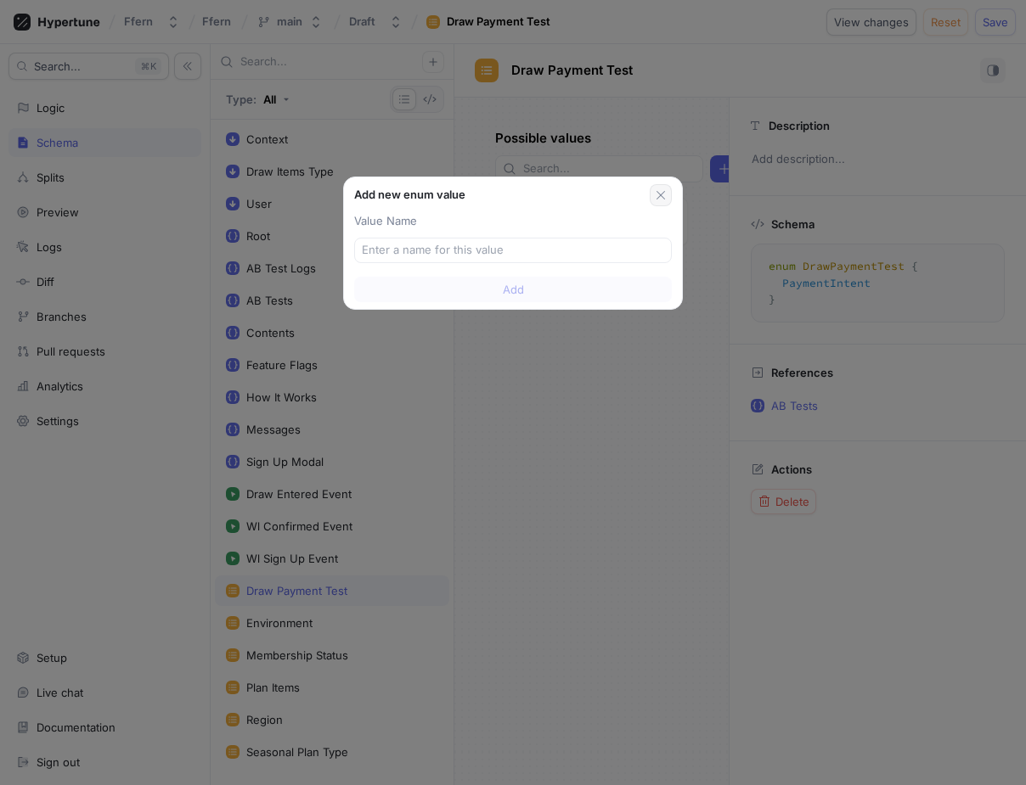
click at [652, 194] on button "button" at bounding box center [661, 195] width 22 height 22
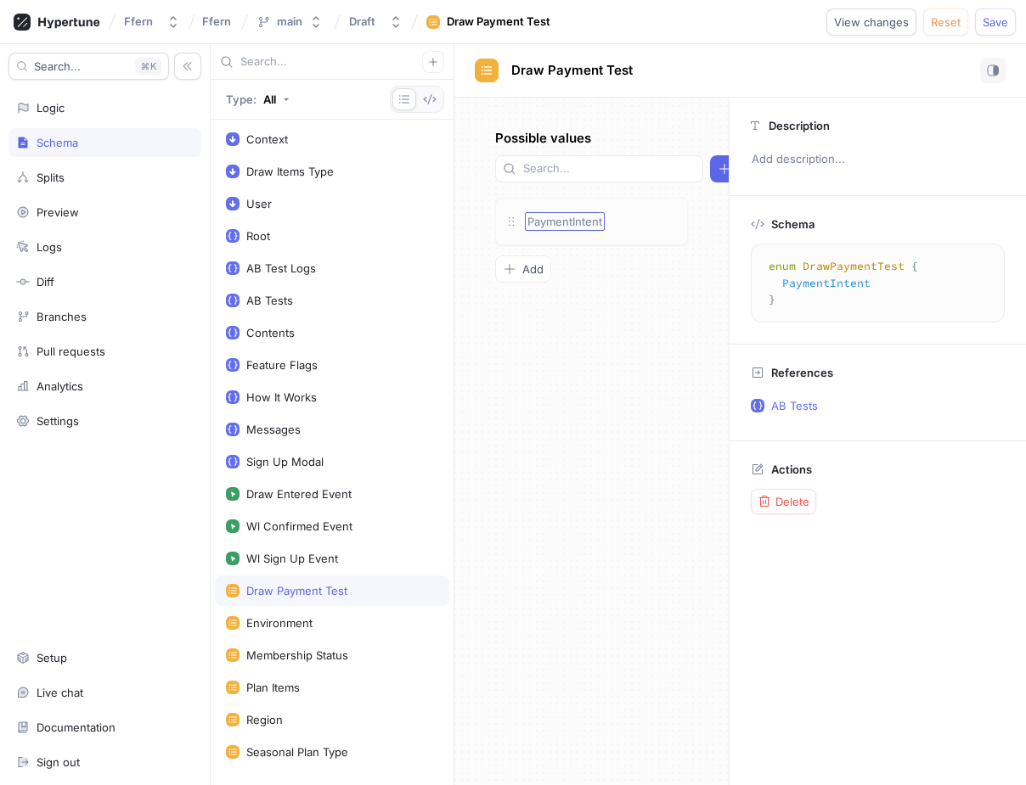
click at [568, 228] on span "PaymentIntent" at bounding box center [564, 222] width 75 height 14
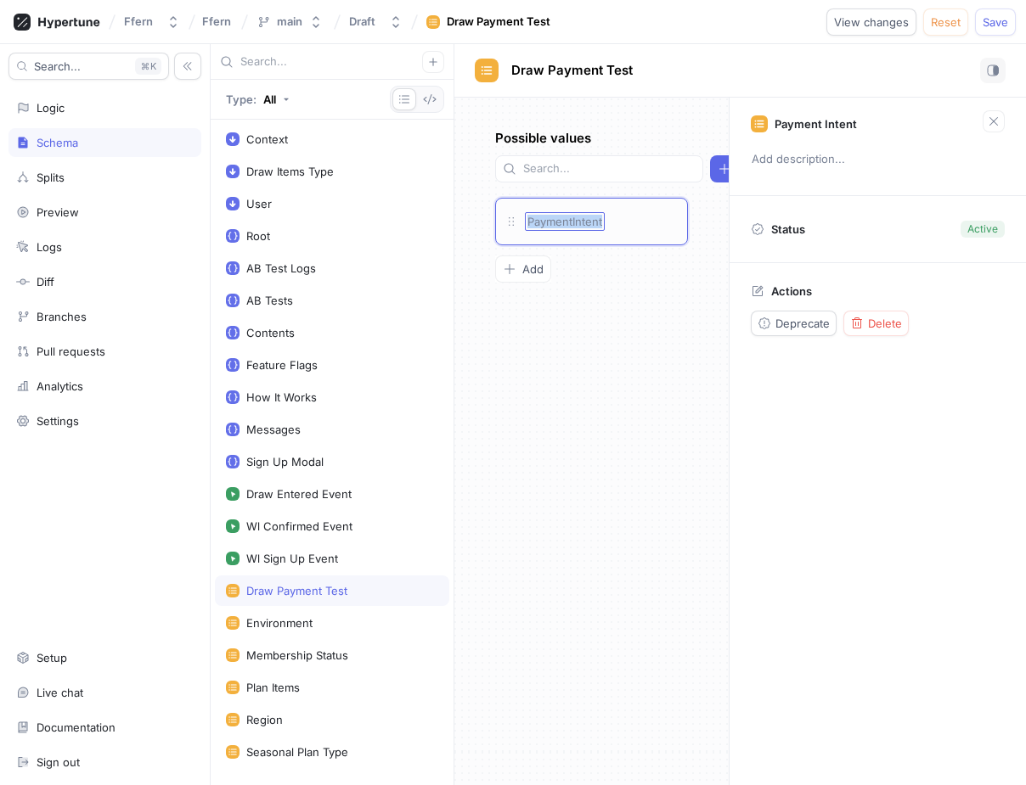
click at [568, 228] on span "PaymentIntent" at bounding box center [564, 222] width 75 height 14
click at [562, 225] on input "PaymentIntent" at bounding box center [565, 222] width 76 height 14
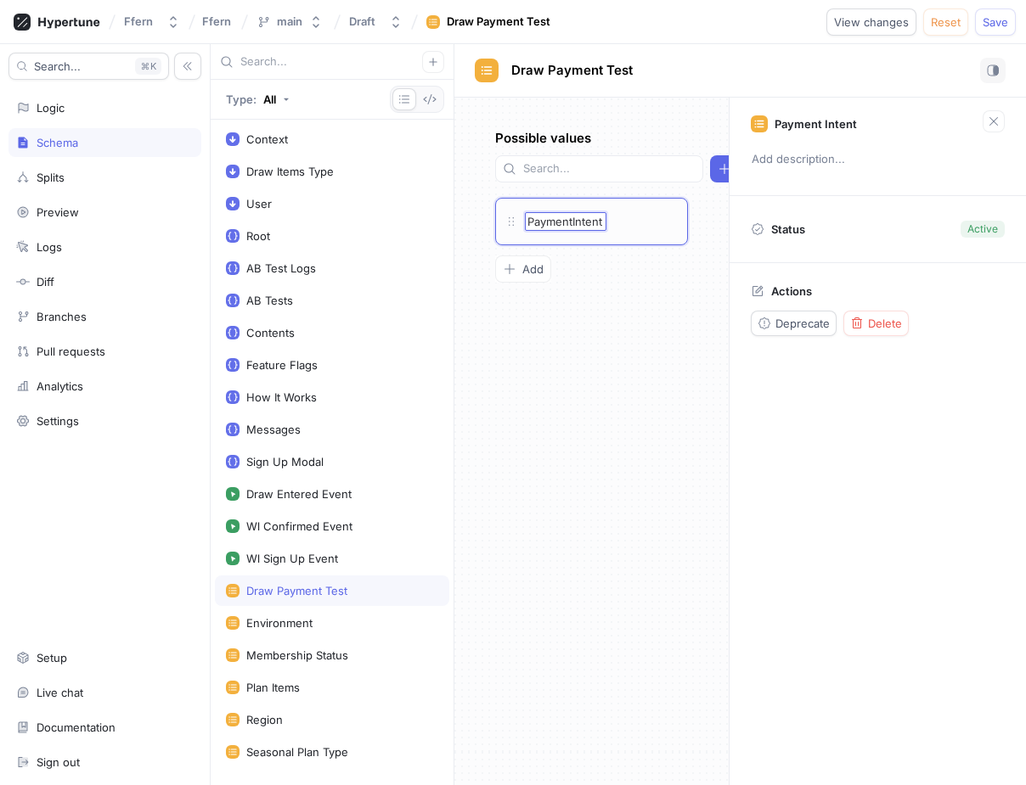
type textarea "x"
click at [562, 225] on input "PaymentIntent" at bounding box center [565, 222] width 76 height 14
type input "P"
type input "paymentIntent"
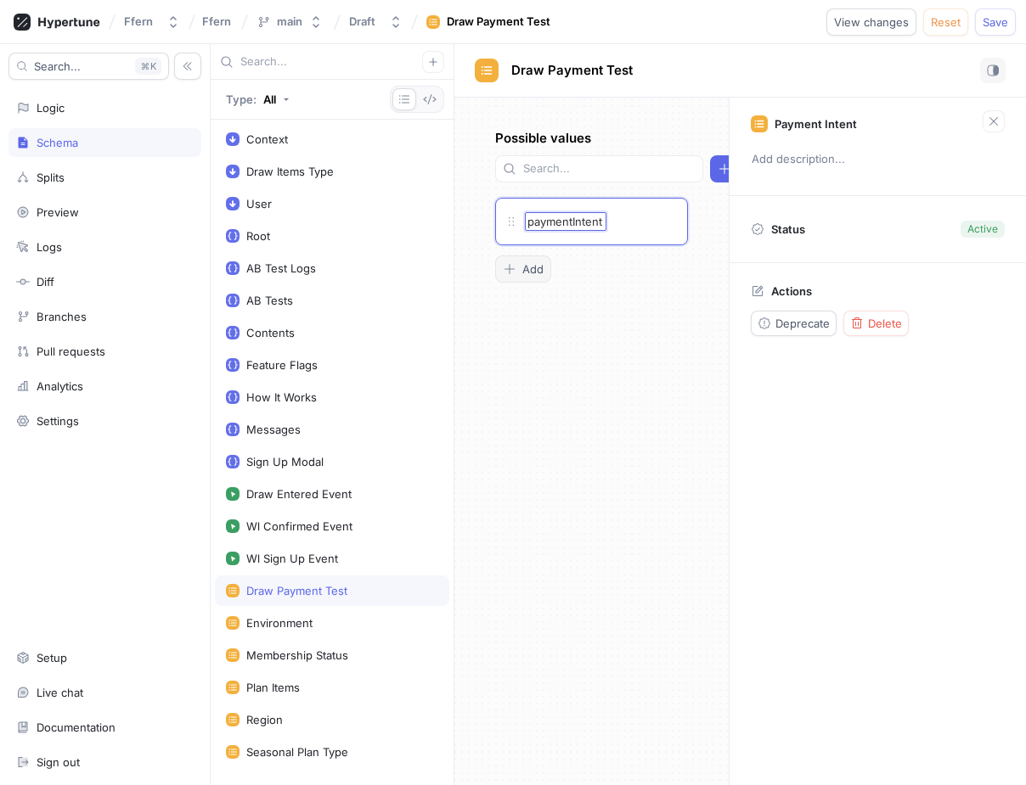
click at [532, 265] on div "Possible values Add paymentIntent paymentIntent To pick up a draggable item, pr…" at bounding box center [591, 442] width 274 height 688
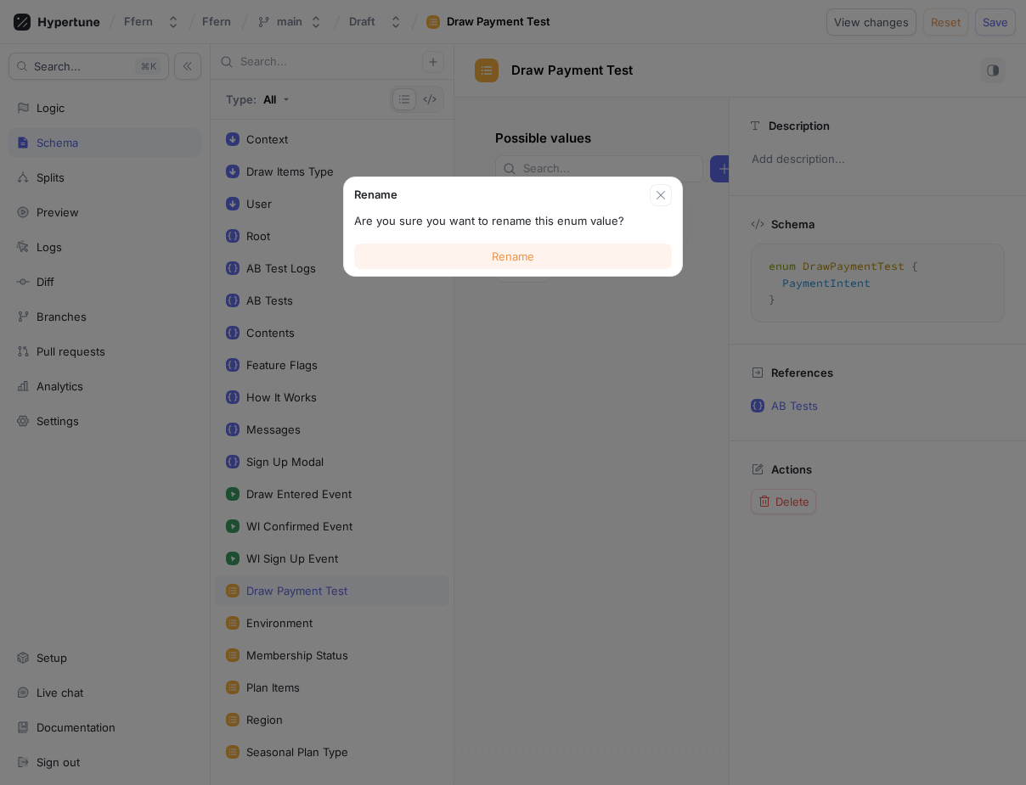
click at [548, 264] on button "Rename" at bounding box center [513, 256] width 318 height 25
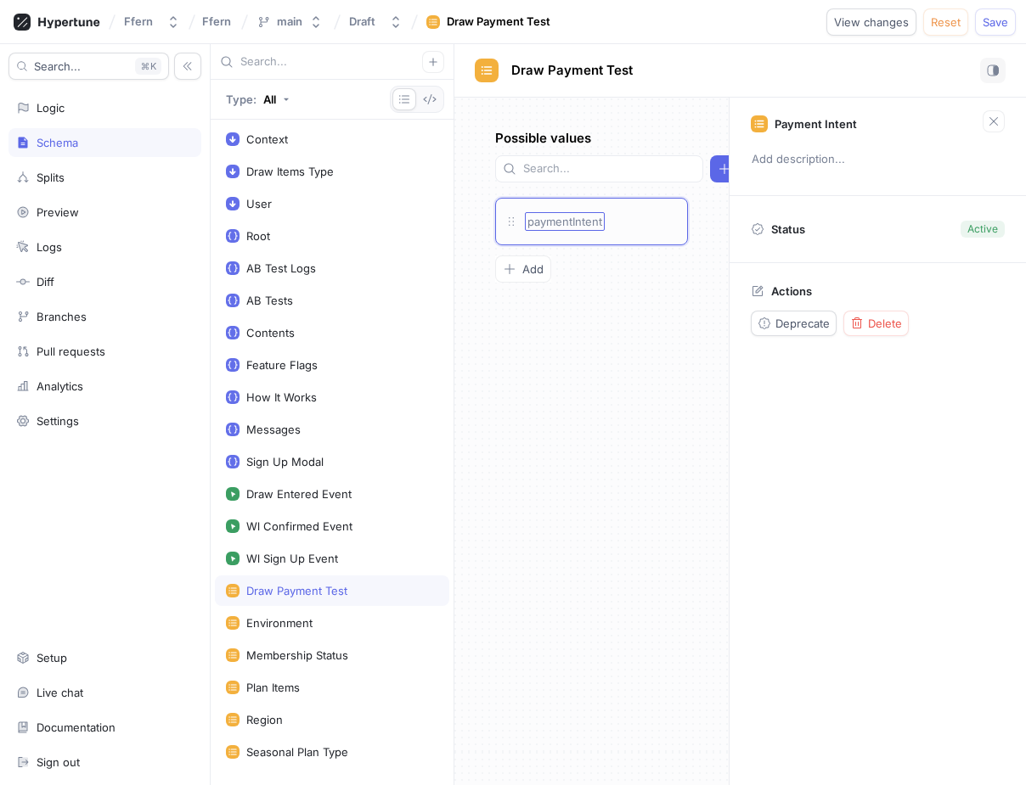
click at [587, 224] on span "paymentIntent" at bounding box center [564, 222] width 75 height 14
click at [536, 269] on span "Add" at bounding box center [532, 269] width 21 height 10
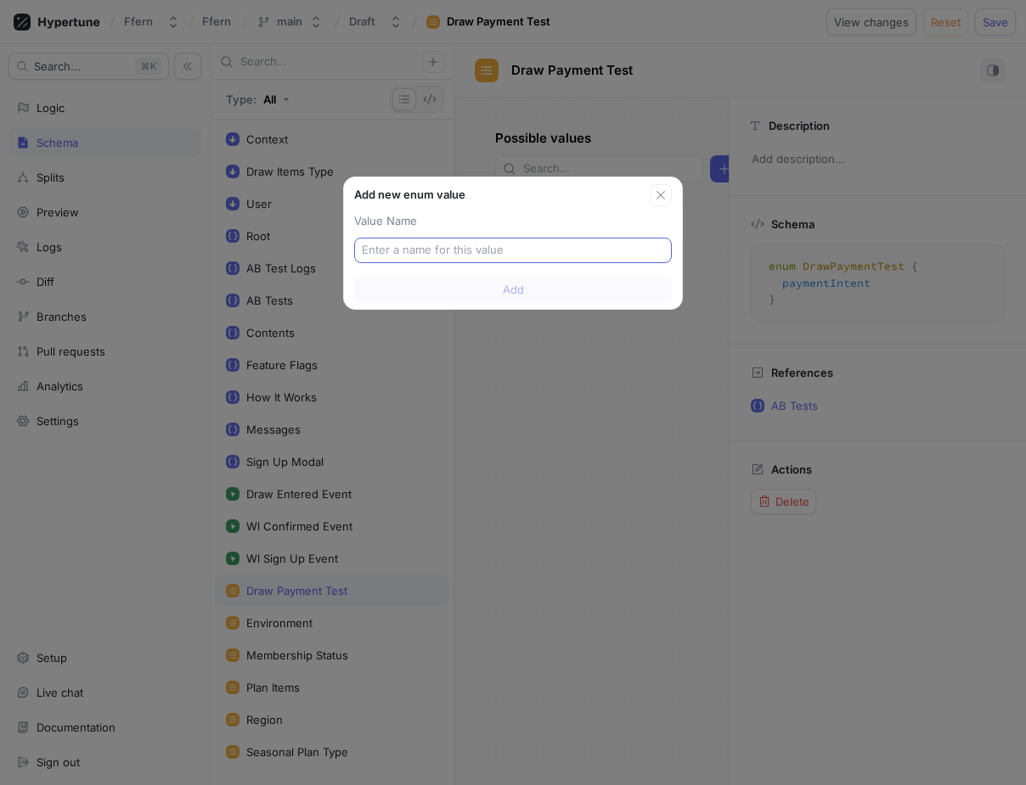
type textarea "x"
click at [540, 247] on input "text" at bounding box center [513, 250] width 302 height 17
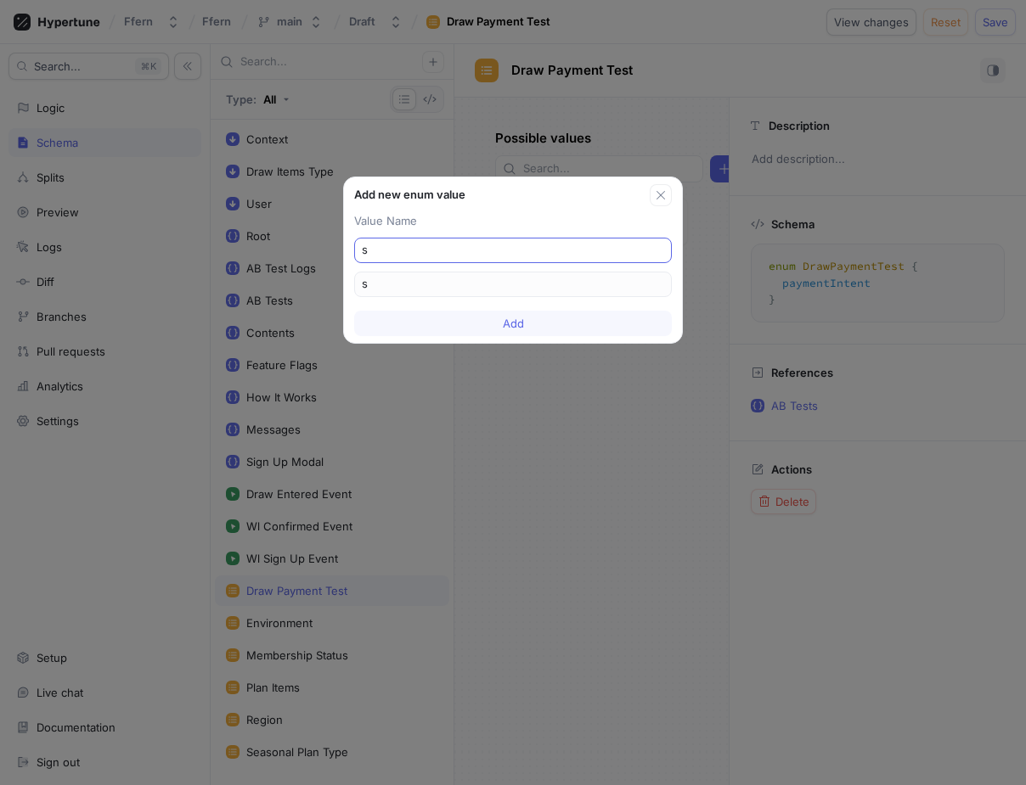
type input "se"
type input "set"
type input "setu"
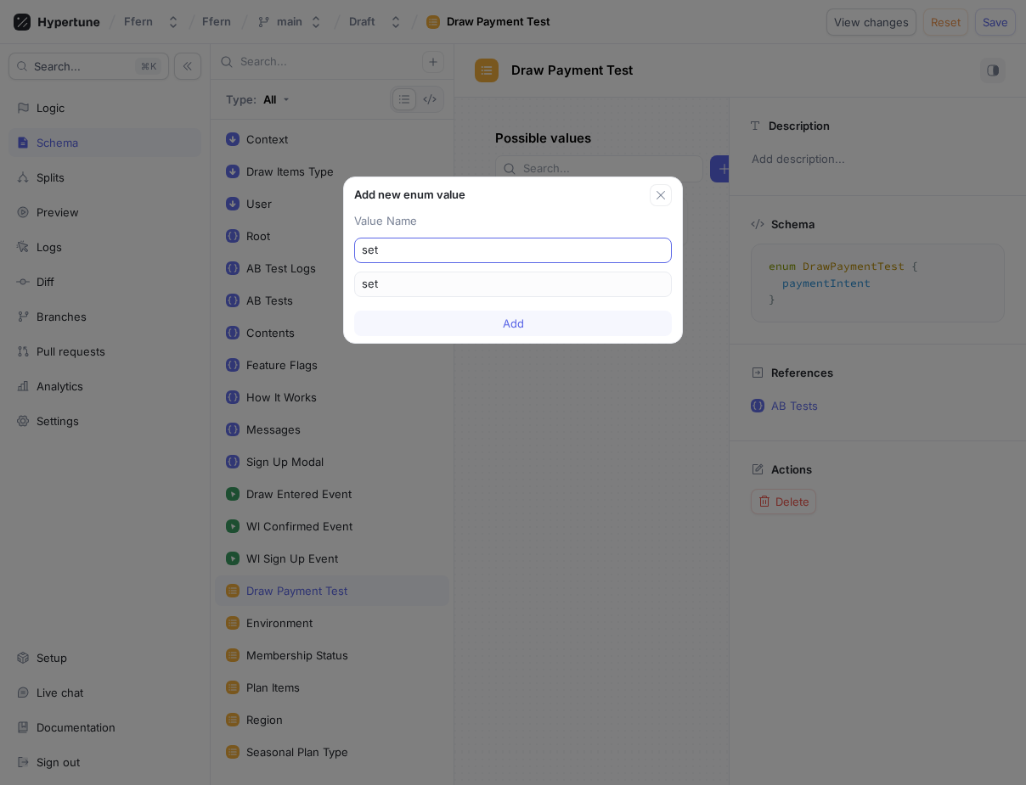
type input "setu"
type input "setup"
type input "setupI"
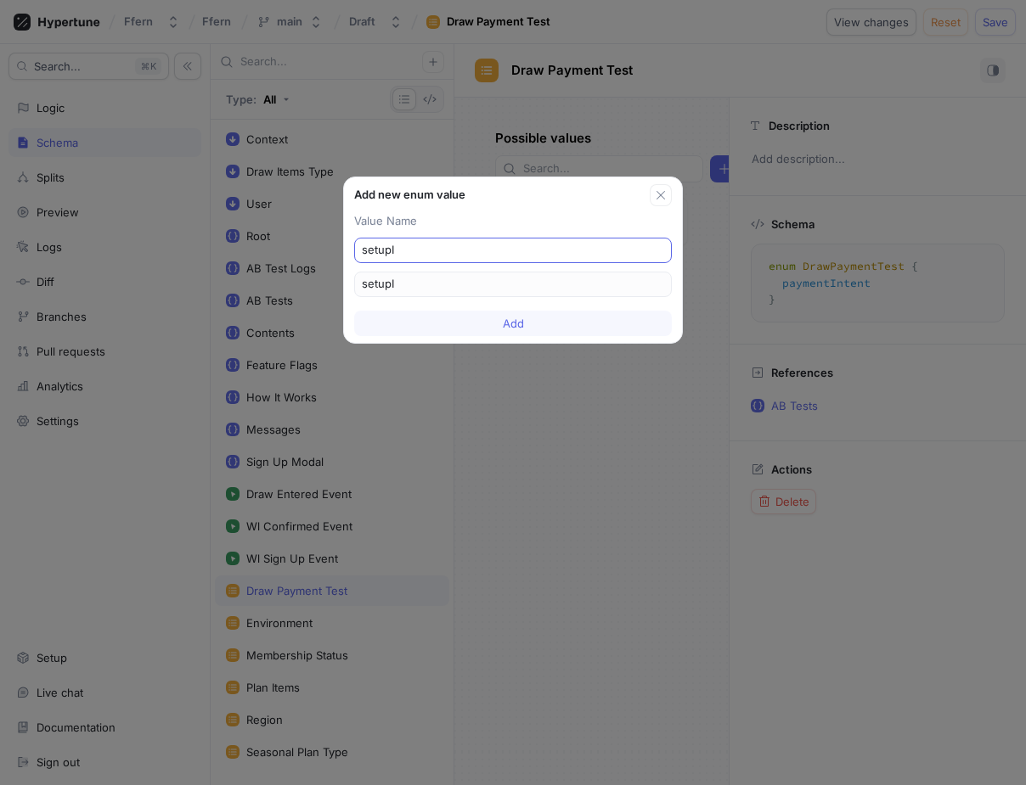
type input "setupIn"
type input "setupInt"
type input "setupInte"
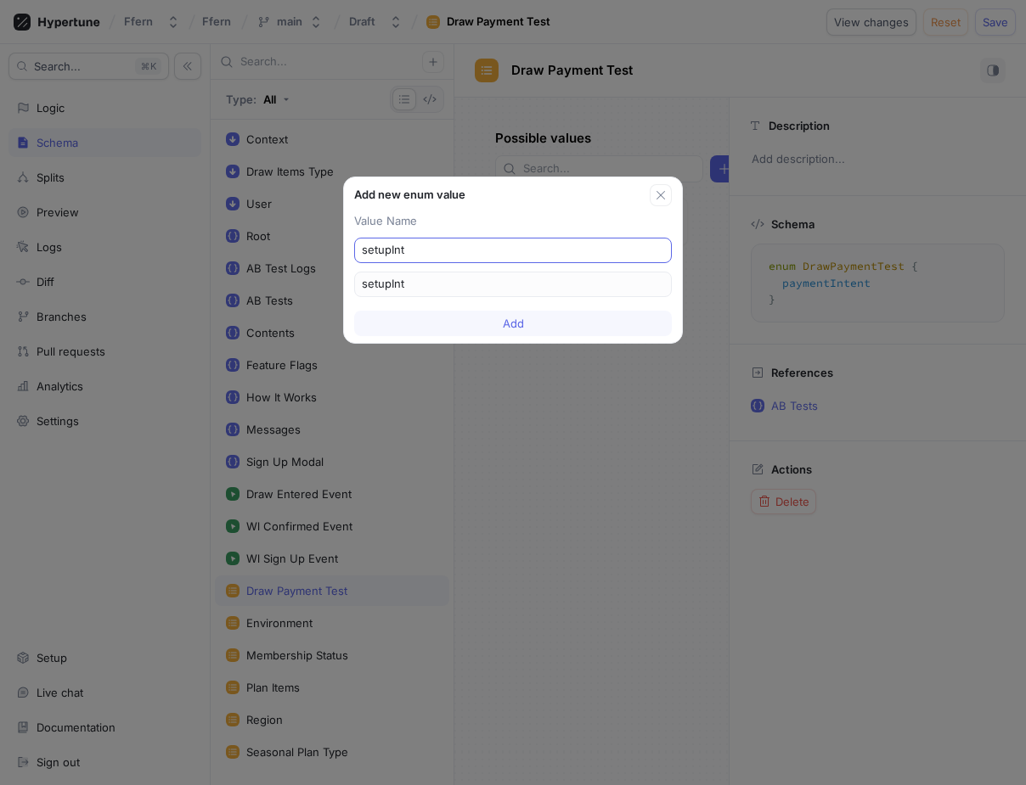
type input "setupInte"
type input "setupInten"
type input "setupIntent"
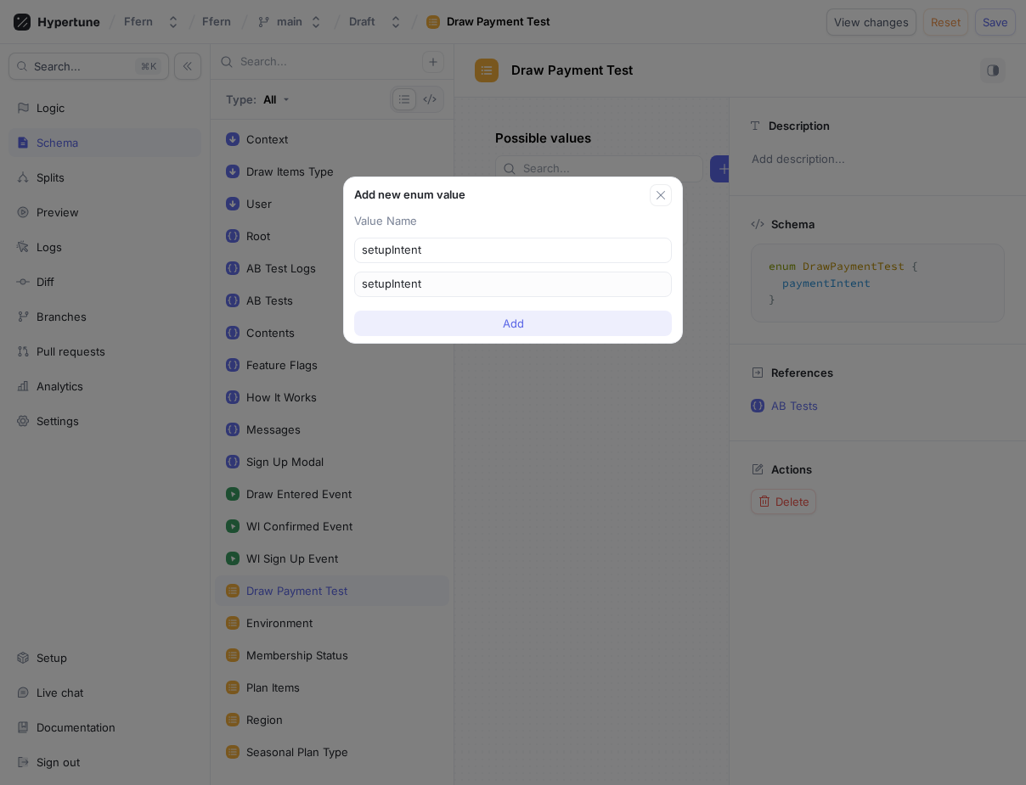
type input "setupIntent"
click at [569, 319] on button "Add" at bounding box center [513, 323] width 318 height 25
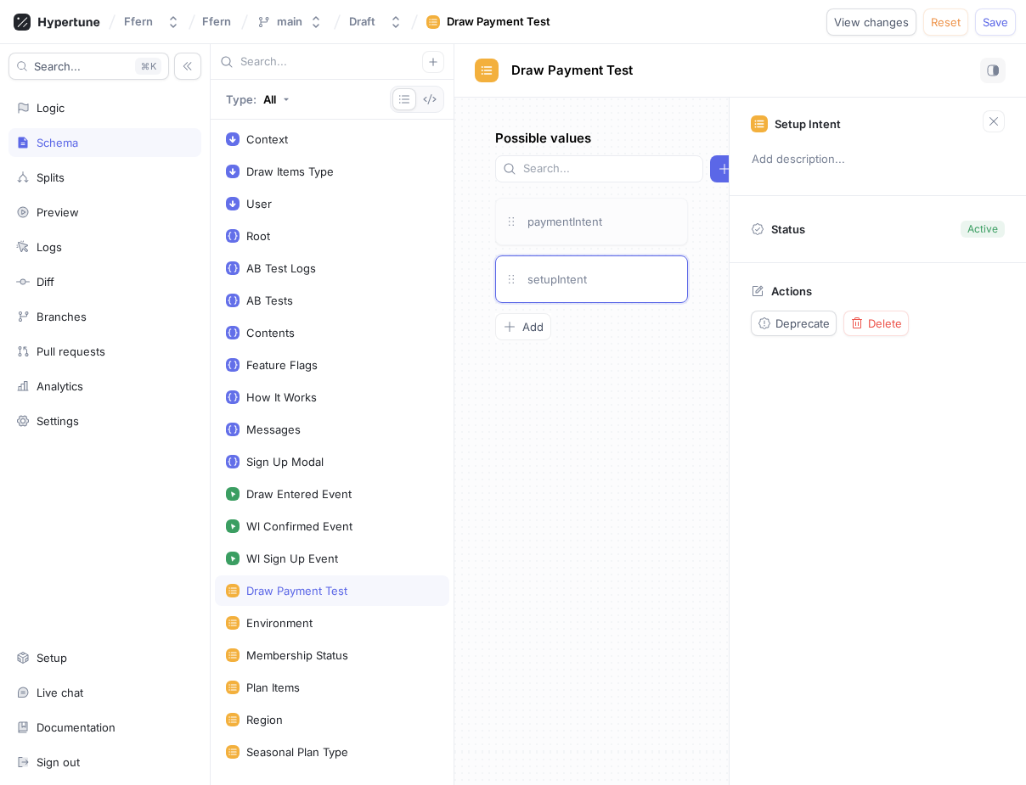
click at [619, 219] on div "paymentIntent" at bounding box center [602, 221] width 154 height 19
click at [599, 270] on div "setupIntent" at bounding box center [602, 279] width 154 height 19
type textarea "x"
click at [542, 327] on span "Add" at bounding box center [532, 327] width 21 height 10
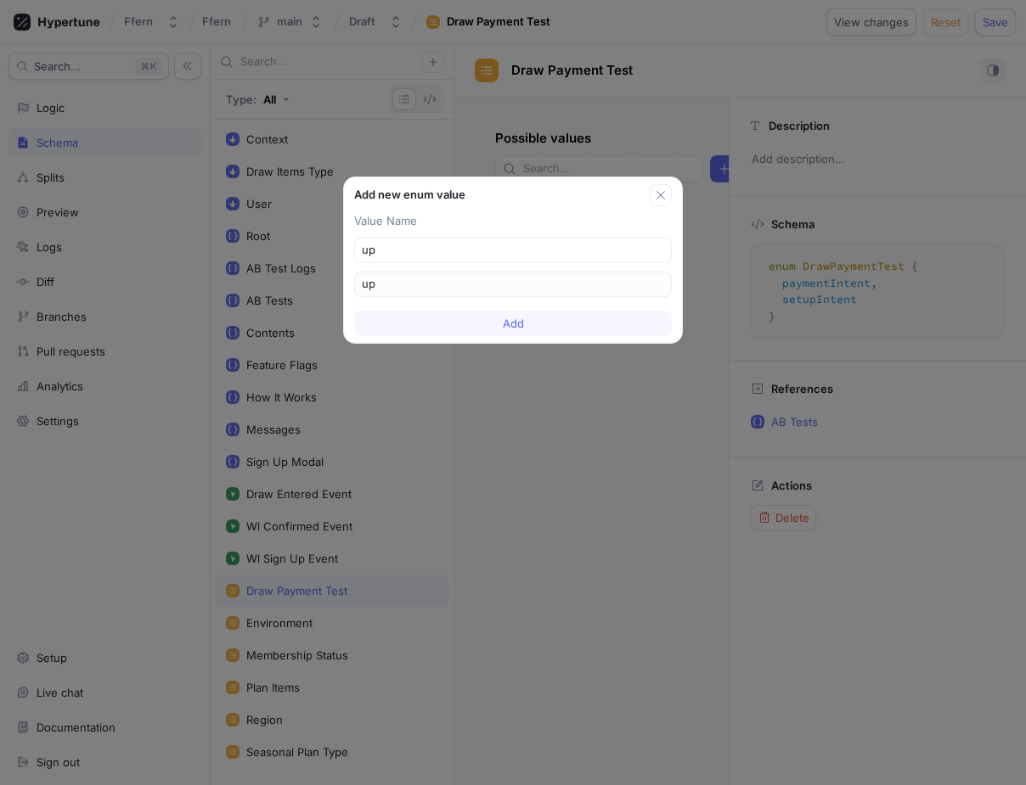
type input "upr"
type input "up"
type input "upf"
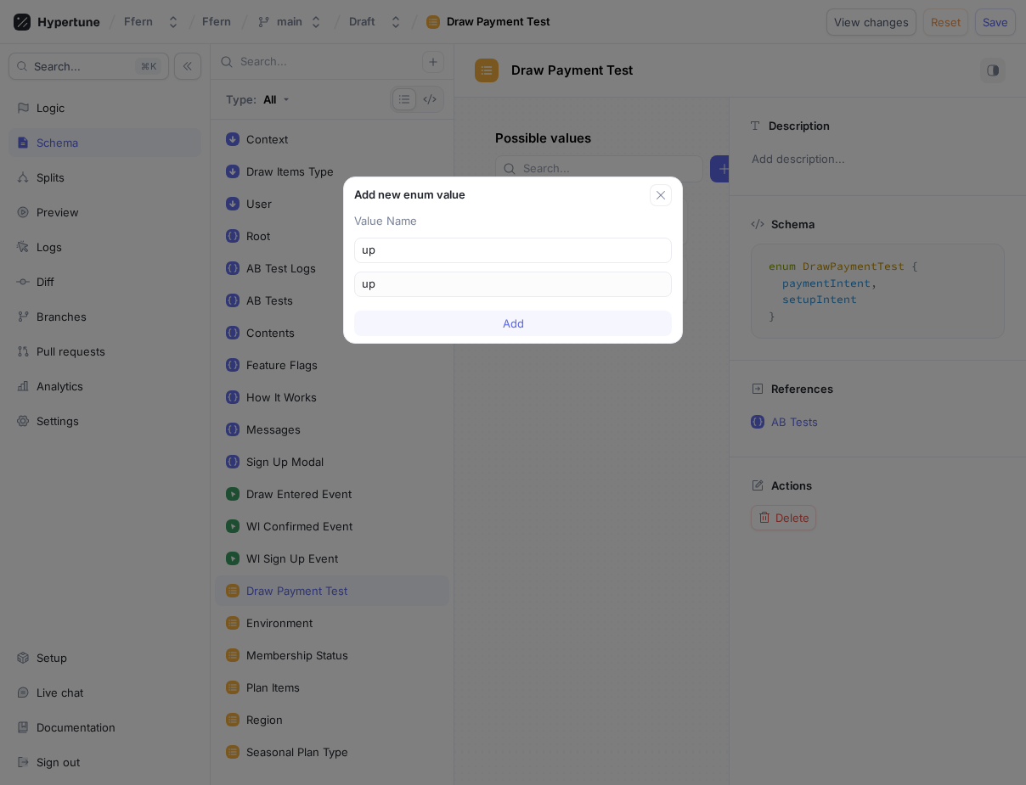
type input "upf"
type input "upfr"
type input "upfro"
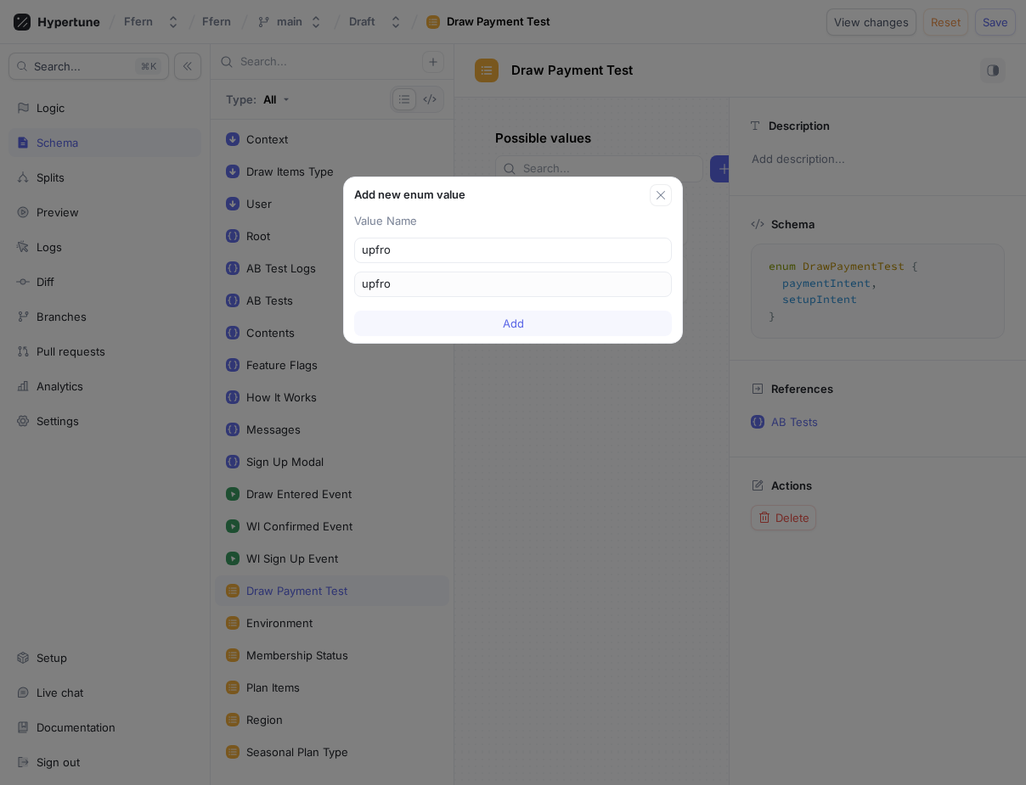
type input "upfron"
type input "upfront"
type input "upfrontC"
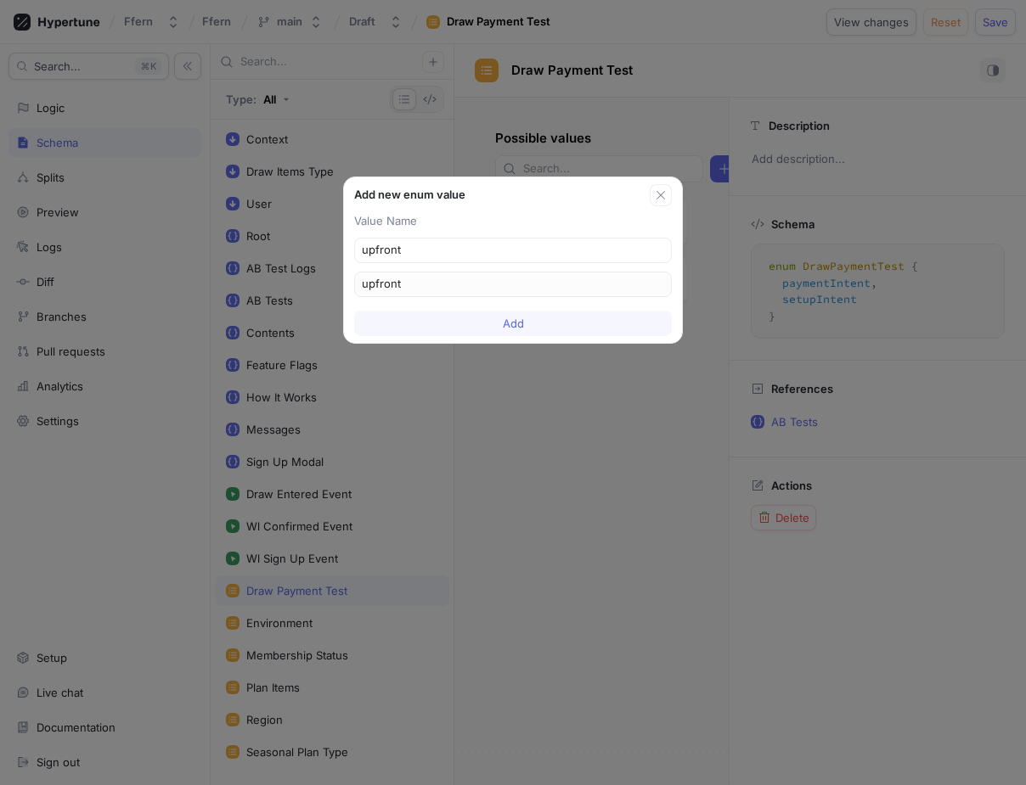
type input "upfrontC"
type input "upfrontCh"
type input "upfrontCha"
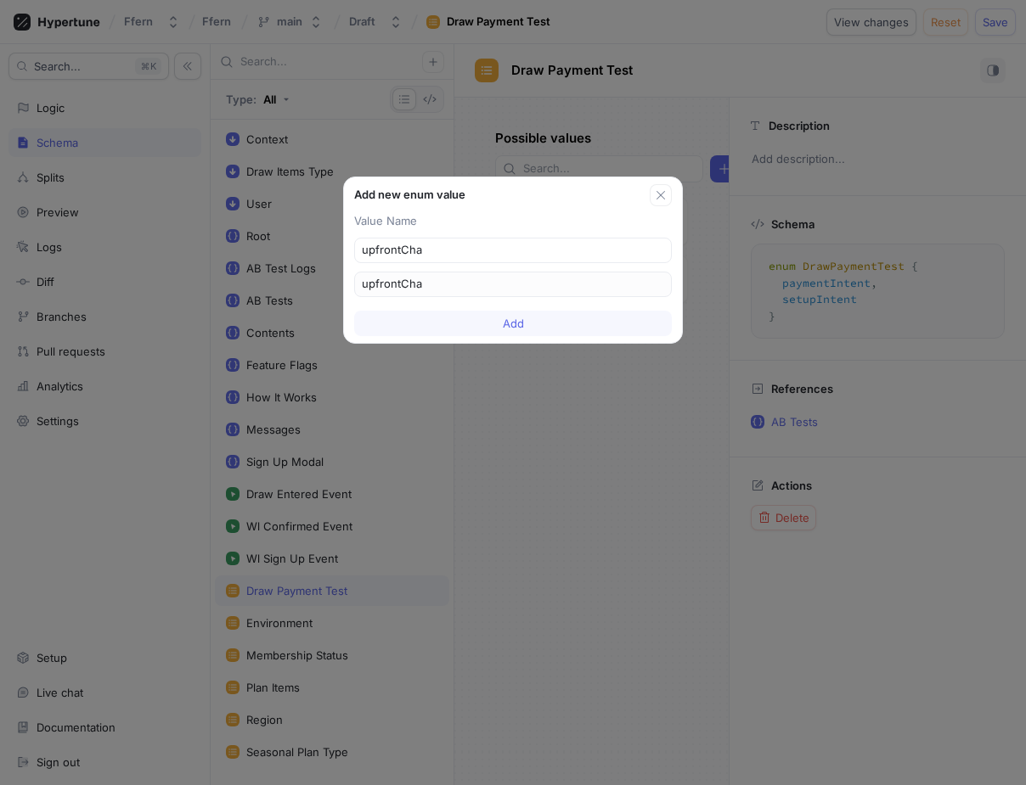
type input "upfrontChar"
type input "upfrontCharg"
type input "upfrontCharge"
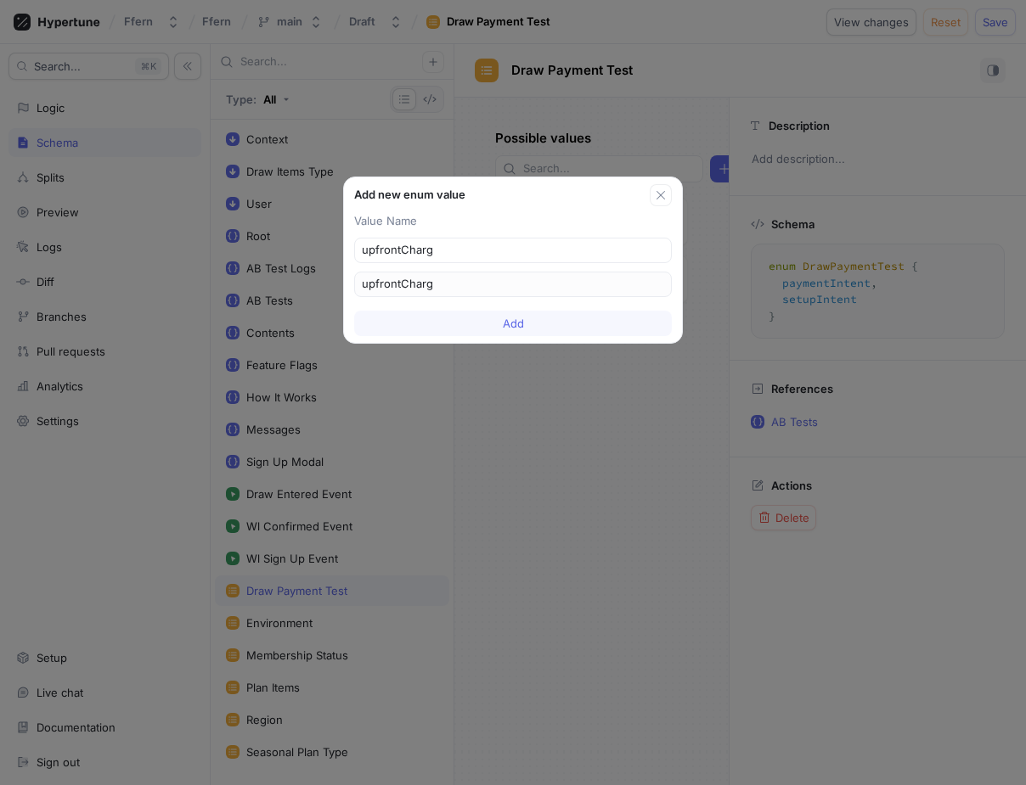
type input "upfrontCharge"
click at [551, 326] on button "Add" at bounding box center [513, 323] width 318 height 25
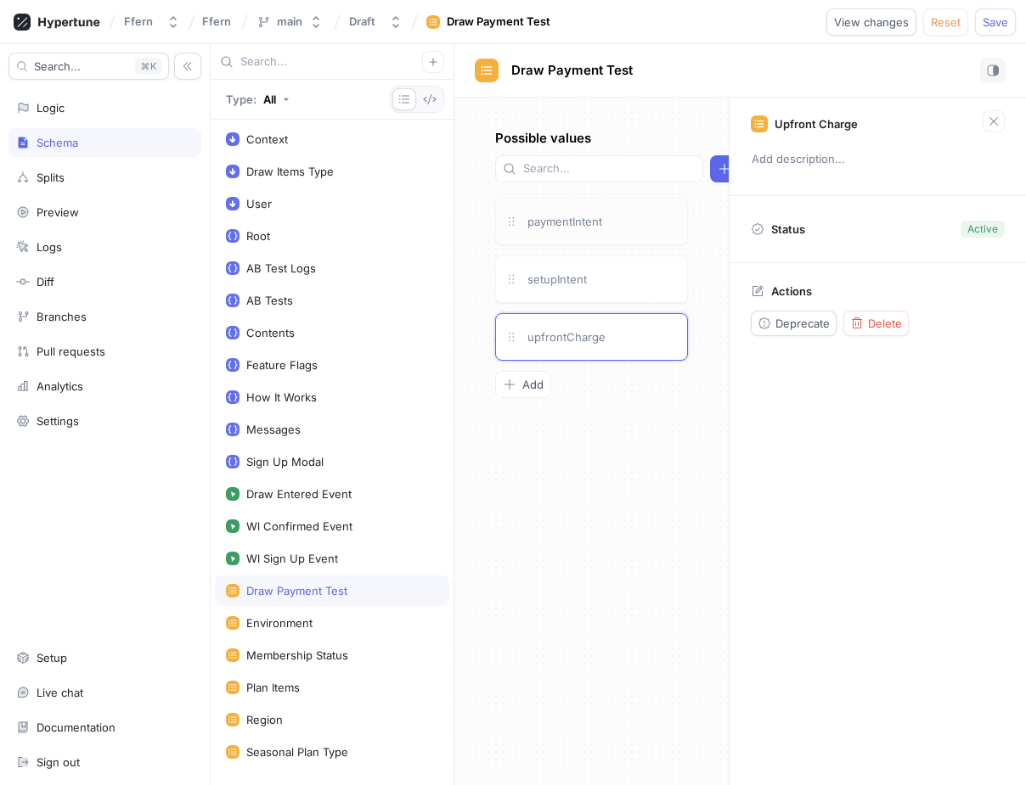
click at [597, 235] on div "paymentIntent" at bounding box center [591, 222] width 193 height 48
click at [613, 287] on div "setupIntent" at bounding box center [602, 279] width 154 height 19
click at [629, 344] on div "upfrontCharge" at bounding box center [602, 337] width 154 height 19
type textarea "x"
click at [629, 440] on div "Possible values Add paymentIntent setupIntent upfrontCharge To pick up a dragga…" at bounding box center [591, 442] width 274 height 688
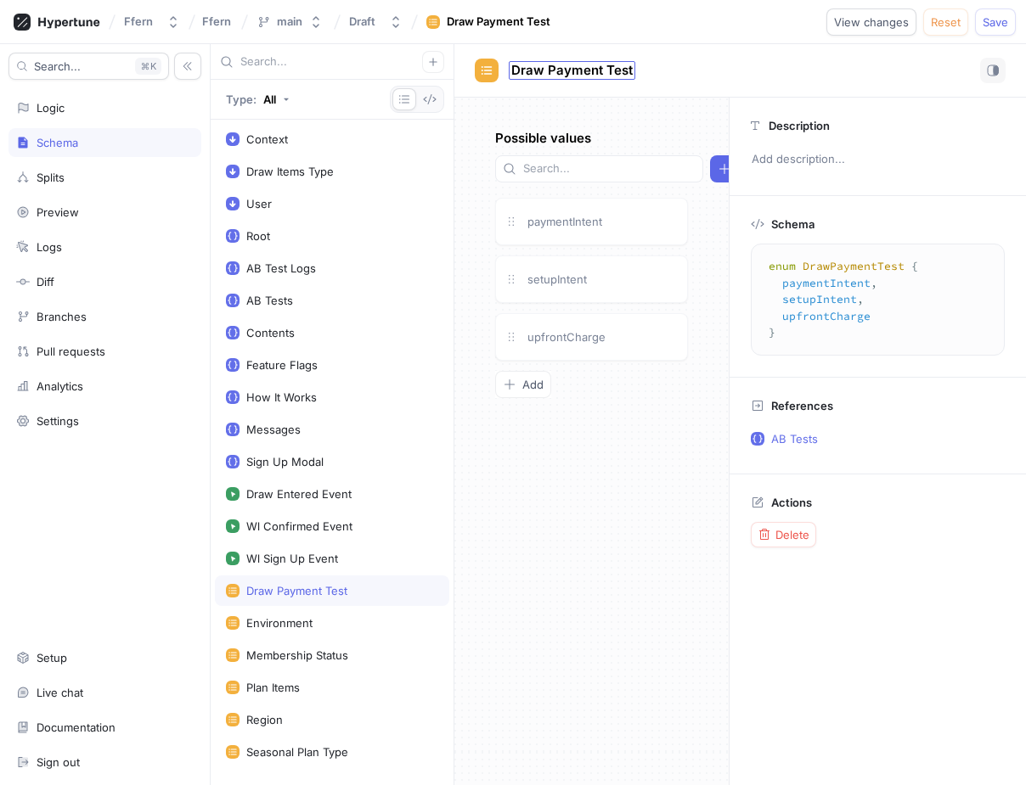
click at [625, 73] on span "Draw Payment Test" at bounding box center [571, 71] width 121 height 14
click at [625, 73] on input "Draw Payment Test" at bounding box center [571, 71] width 121 height 16
type input "Draw Payment Methods"
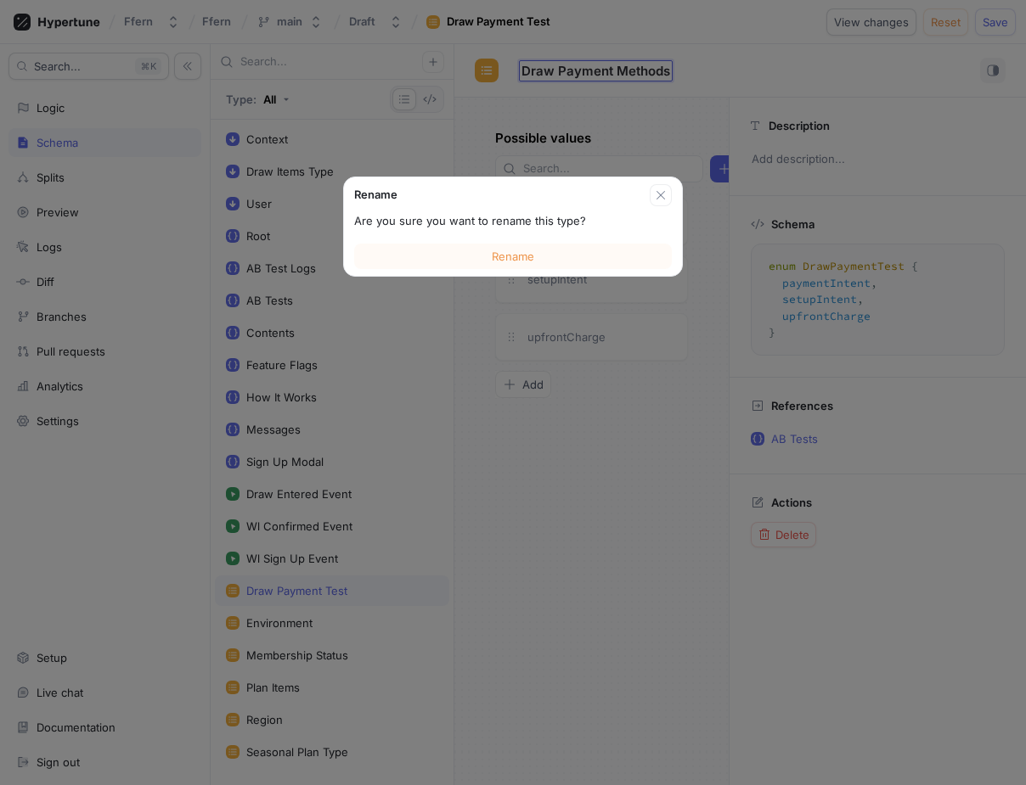
click at [583, 493] on div "Rename Are you sure you want to rename this type? Rename Draw Payment Methods D…" at bounding box center [739, 414] width 571 height 741
click at [547, 254] on button "Rename" at bounding box center [513, 256] width 318 height 25
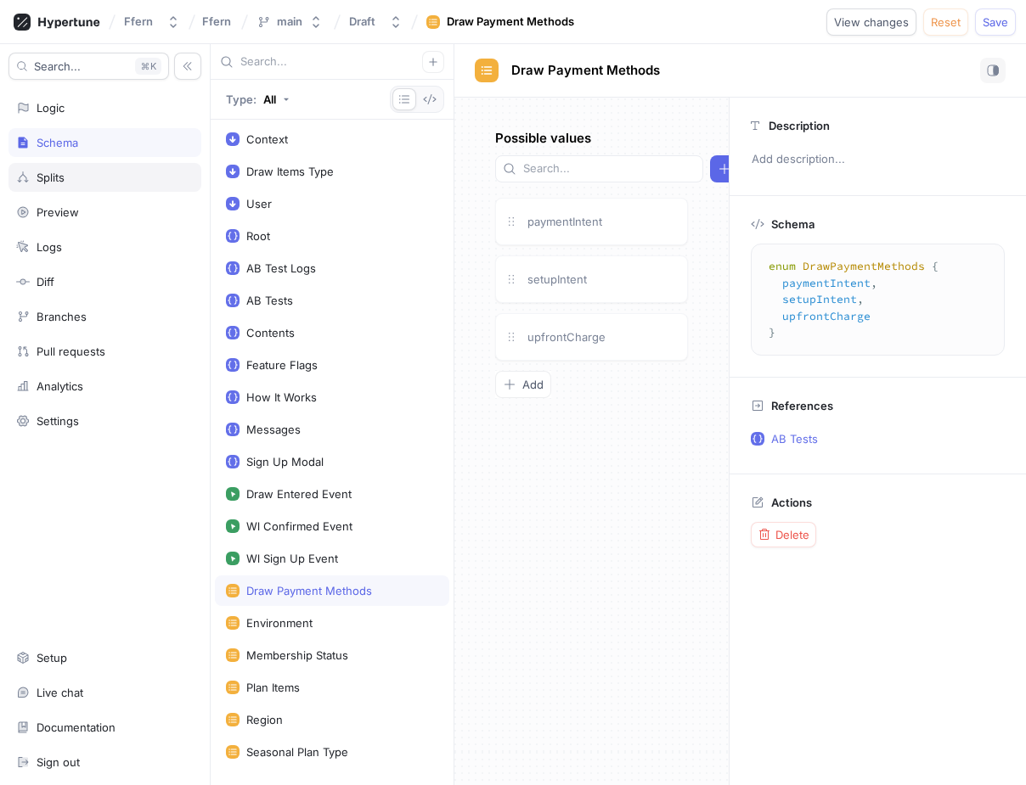
click at [111, 181] on div "Splits" at bounding box center [104, 178] width 177 height 14
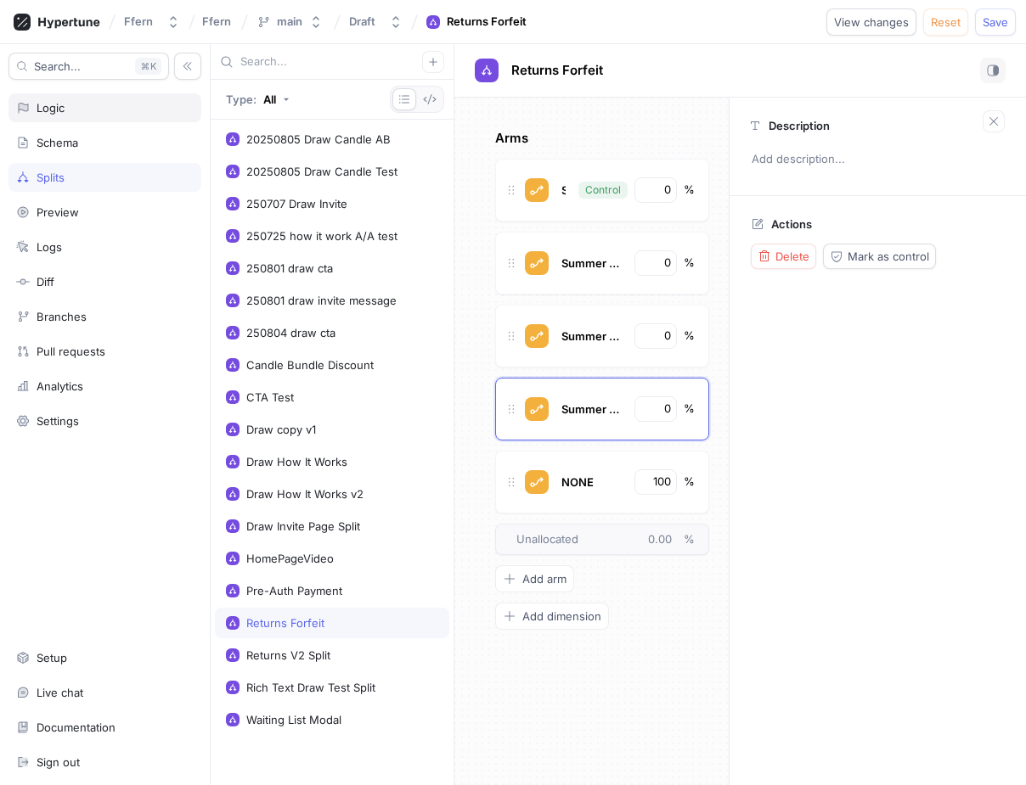
click at [138, 109] on div "Logic" at bounding box center [104, 108] width 177 height 14
type textarea "x"
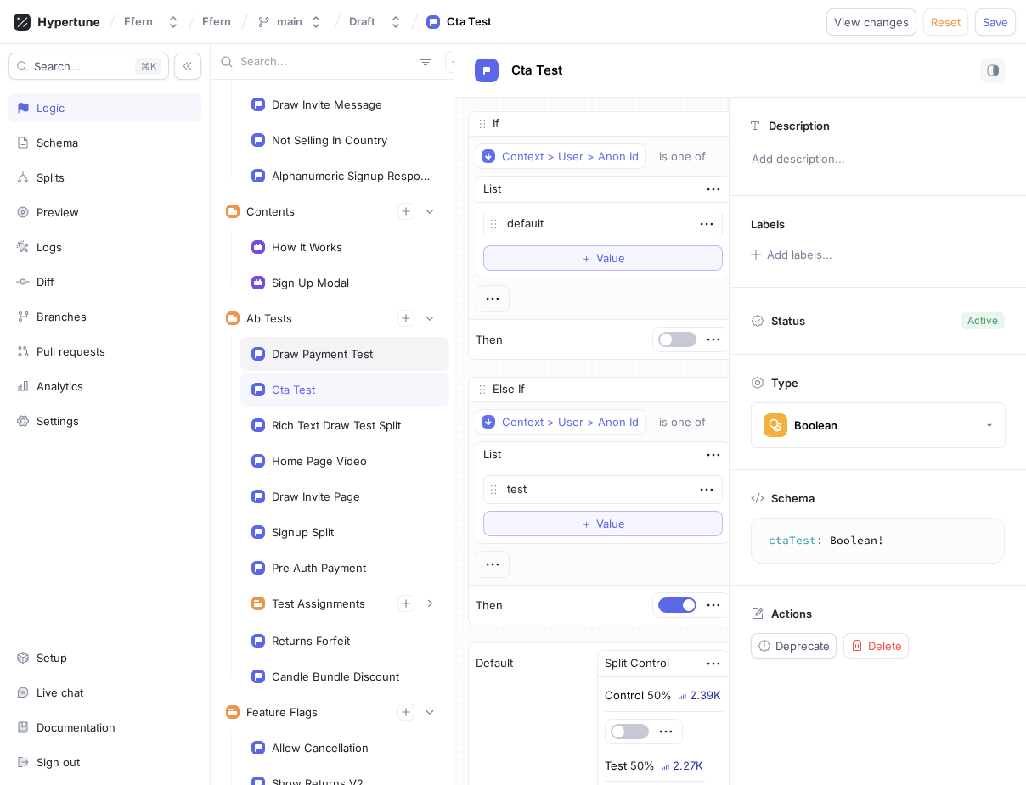
click at [348, 363] on div "Draw Payment Test" at bounding box center [344, 354] width 209 height 34
type textarea "drawPaymentTest: DrawPaymentMethods!"
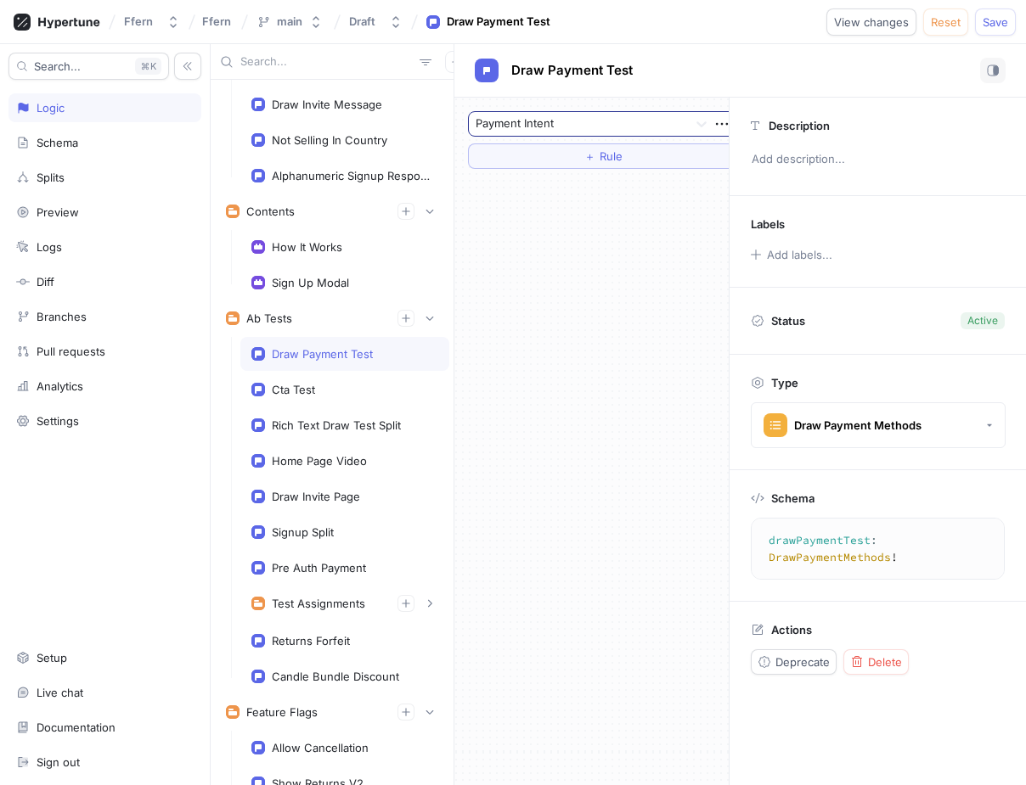
click at [677, 125] on div at bounding box center [578, 125] width 205 height 20
click at [620, 256] on div "Payment Intent ＋ Rule" at bounding box center [591, 442] width 274 height 688
click at [722, 124] on icon "button" at bounding box center [722, 124] width 12 height 3
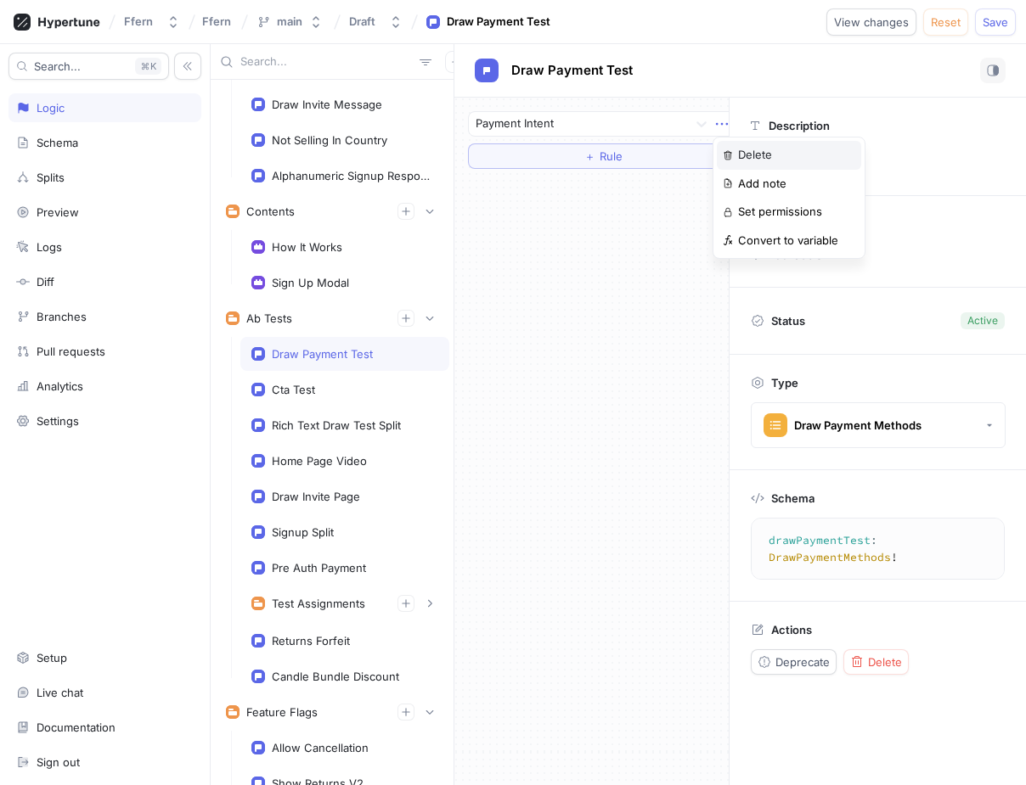
click at [756, 154] on p "Delete" at bounding box center [755, 155] width 34 height 17
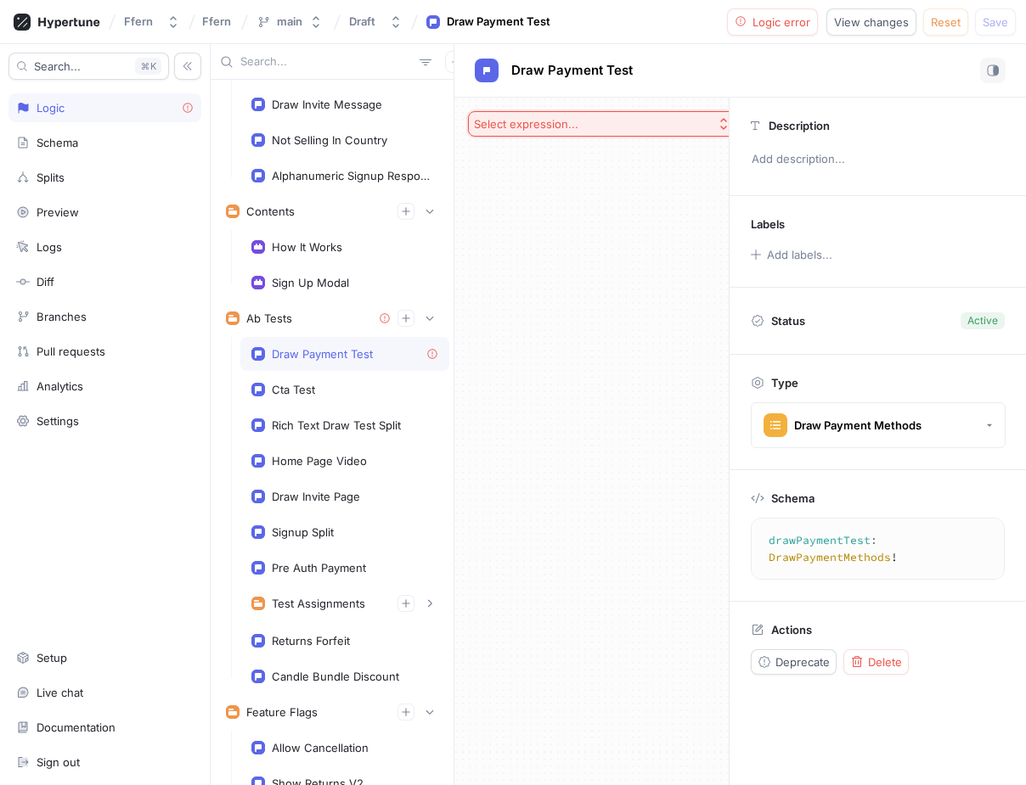
click at [631, 124] on button "Select expression..." at bounding box center [603, 123] width 270 height 25
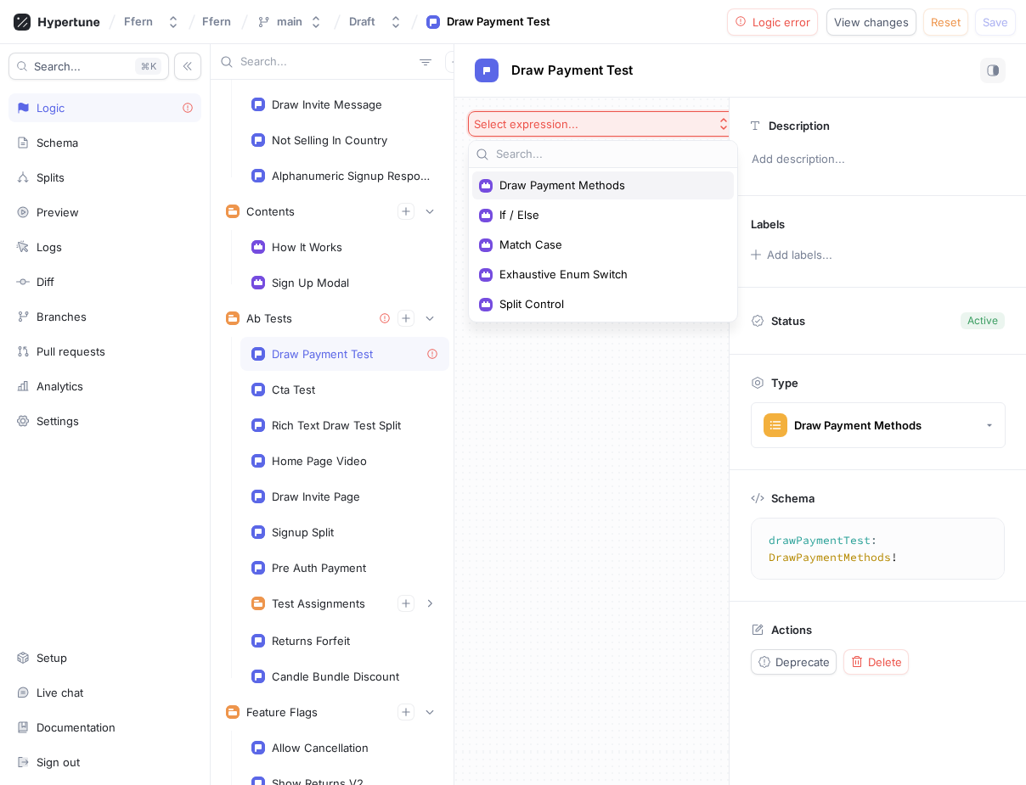
click at [626, 187] on span "Draw Payment Methods" at bounding box center [608, 185] width 219 height 14
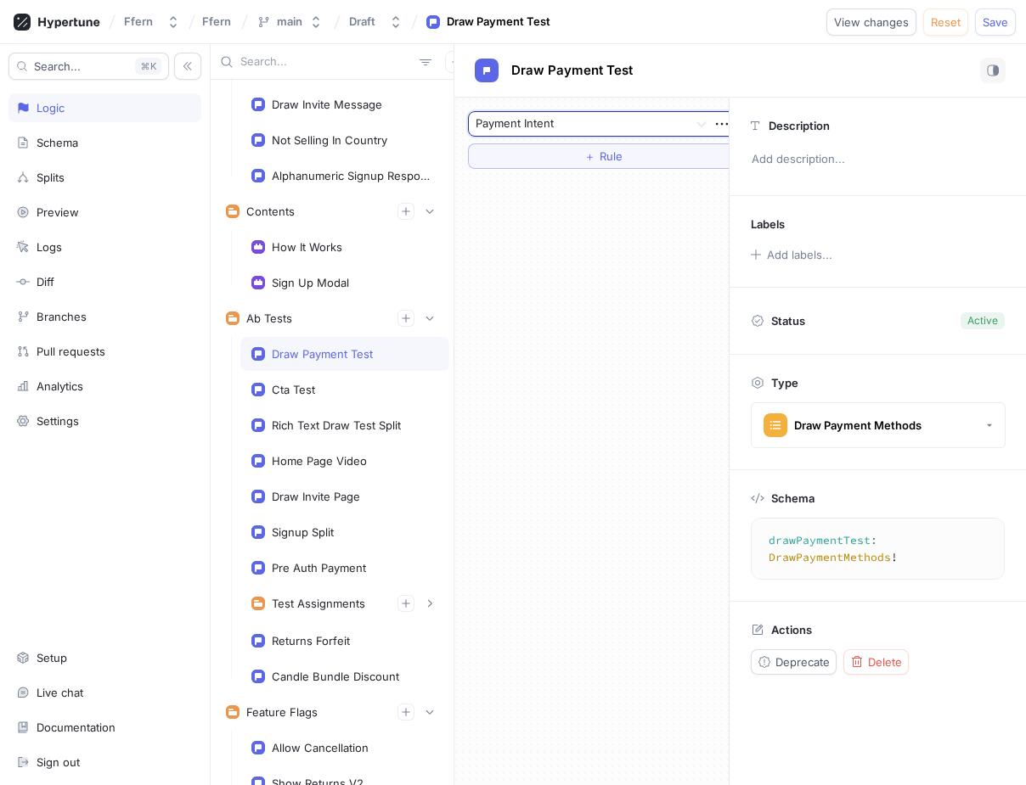
scroll to position [0, 23]
click at [698, 125] on icon "button" at bounding box center [699, 124] width 19 height 19
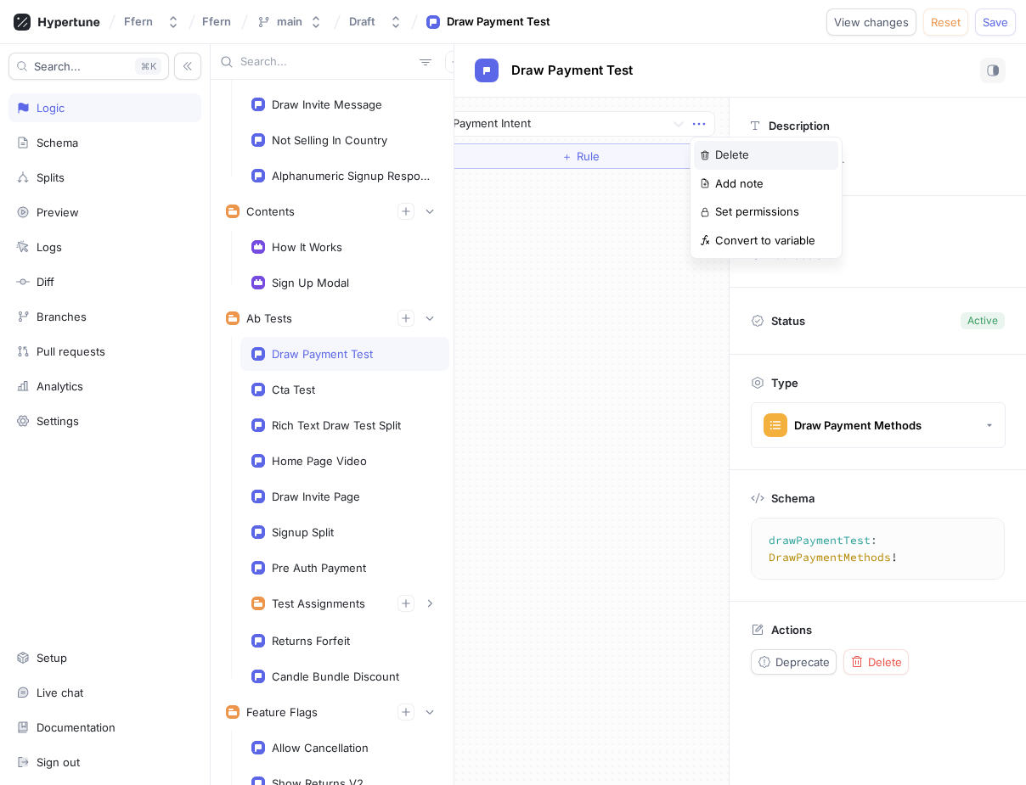
click at [724, 147] on p "Delete" at bounding box center [732, 155] width 34 height 17
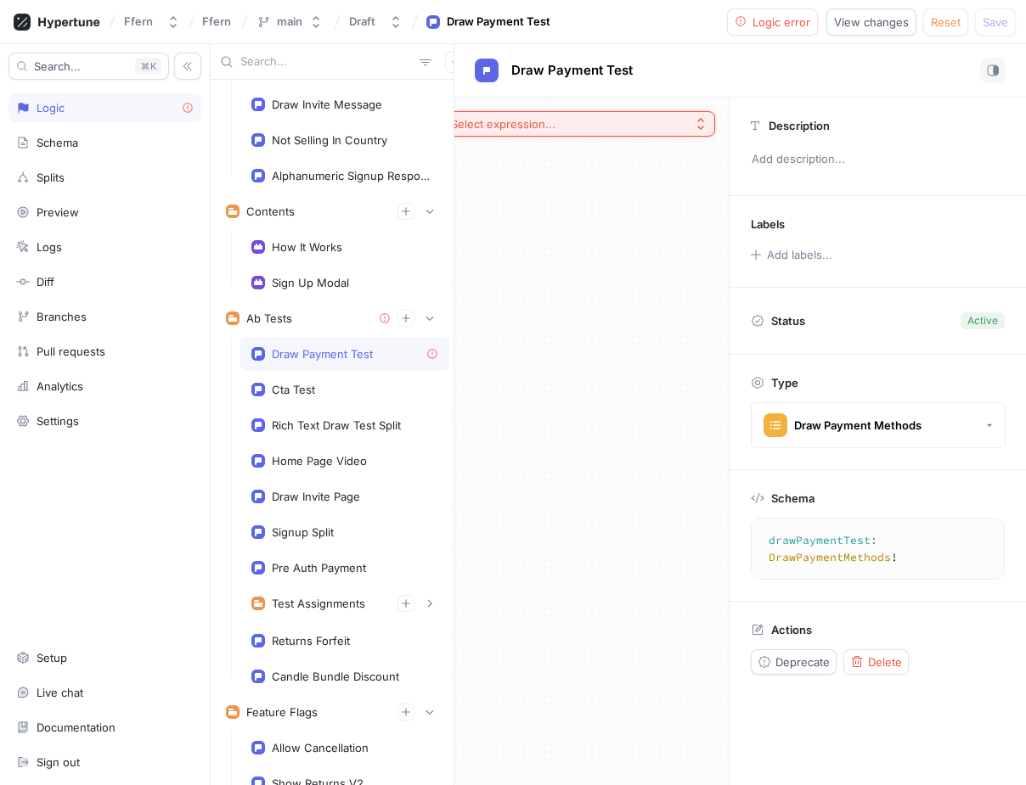
scroll to position [0, 0]
click at [121, 177] on div "Splits" at bounding box center [104, 178] width 177 height 14
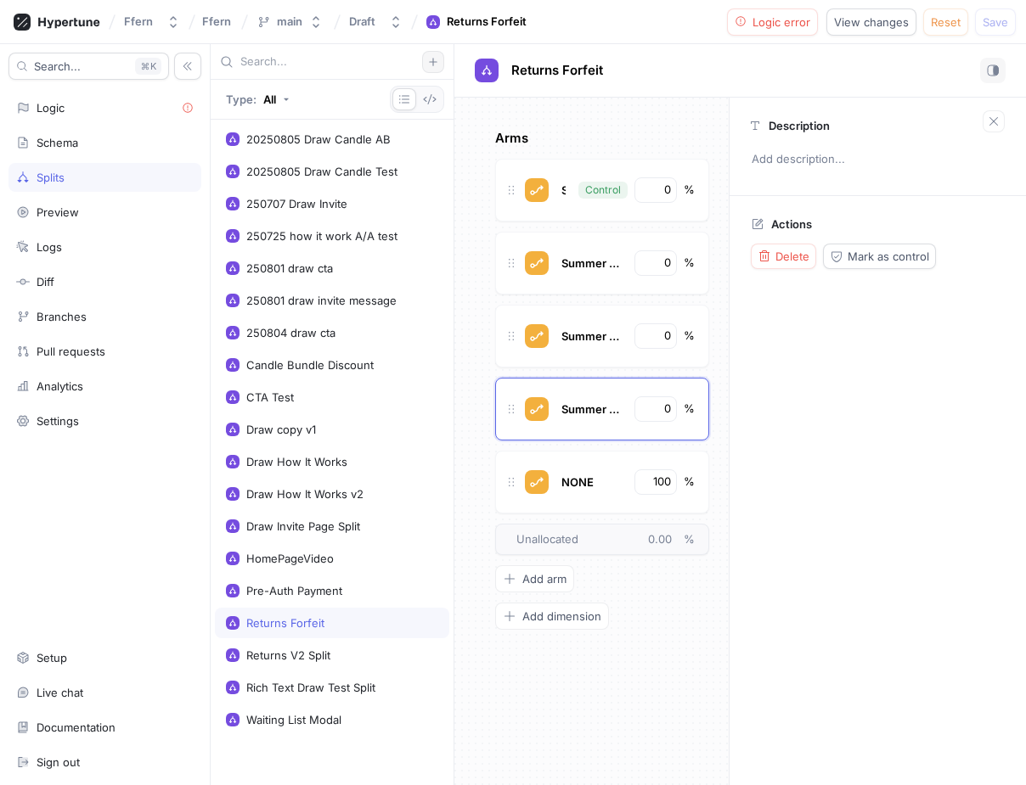
click at [438, 55] on button "button" at bounding box center [433, 62] width 22 height 22
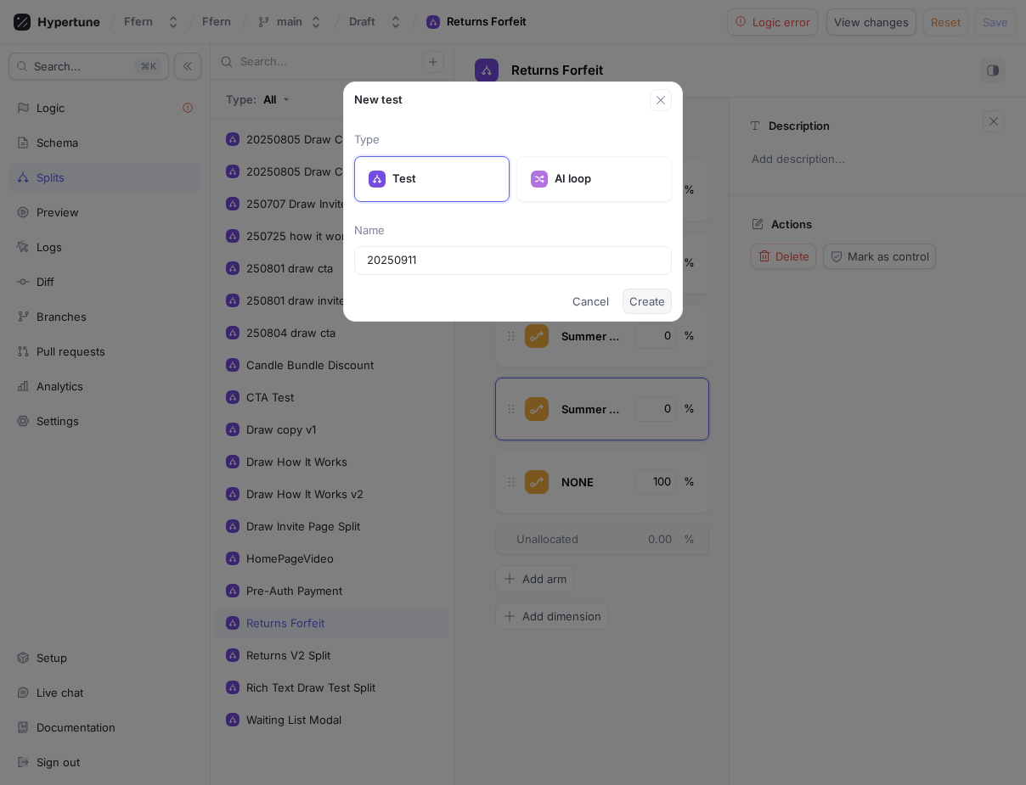
type input "20250911"
click at [644, 304] on span "Create" at bounding box center [647, 301] width 36 height 10
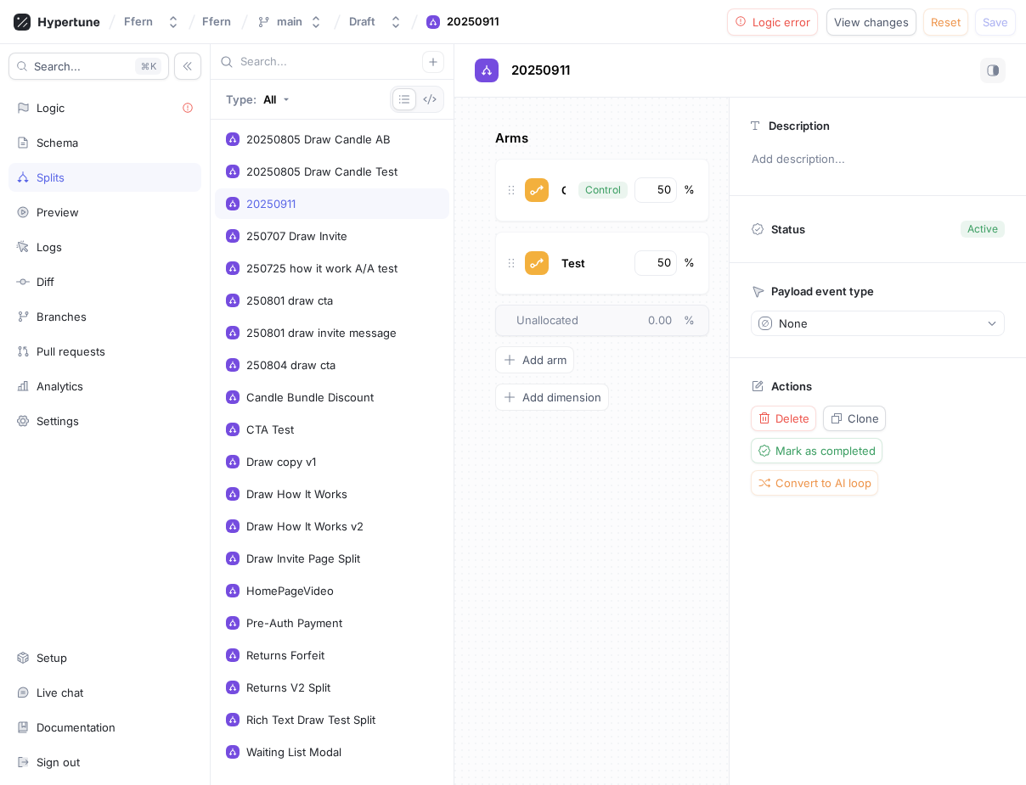
click at [335, 207] on div "20250911" at bounding box center [332, 204] width 212 height 14
click at [569, 73] on span "20250911" at bounding box center [540, 71] width 59 height 14
type input "20250911 Draw Payment Methods"
click at [558, 543] on div "Arms Control Control 50 % Test 50 % To pick up a draggable item, press the spac…" at bounding box center [591, 442] width 274 height 688
click at [132, 111] on div "Logic" at bounding box center [104, 108] width 177 height 14
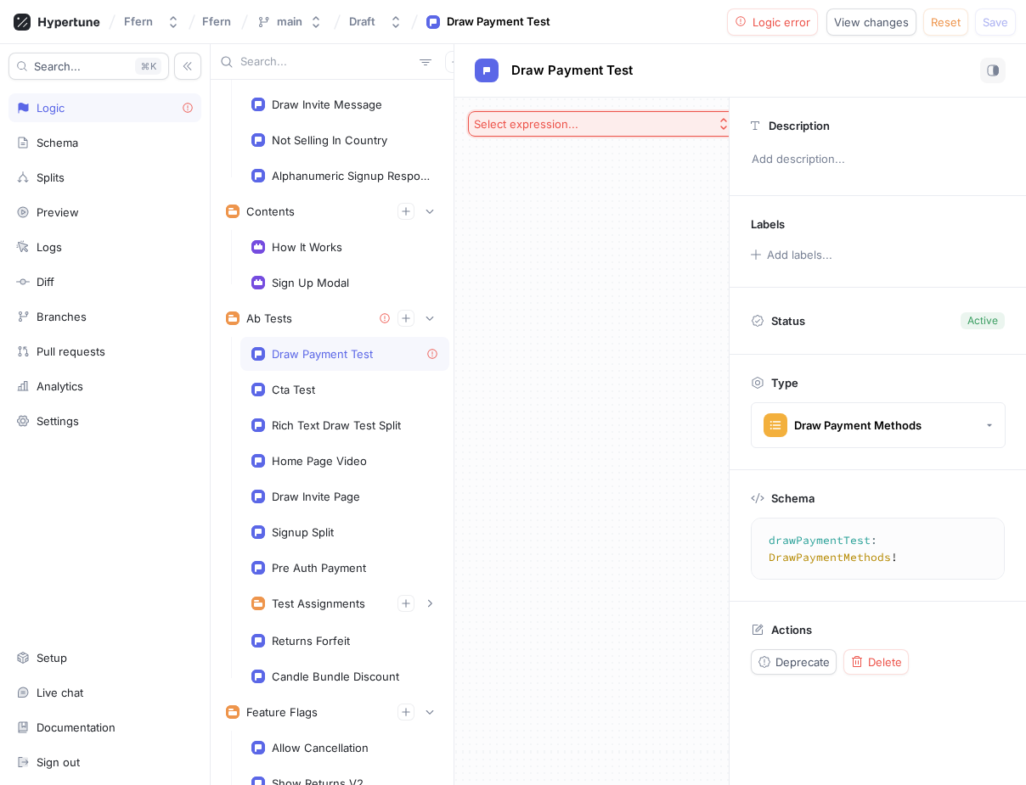
click at [601, 123] on button "Select expression..." at bounding box center [603, 123] width 270 height 25
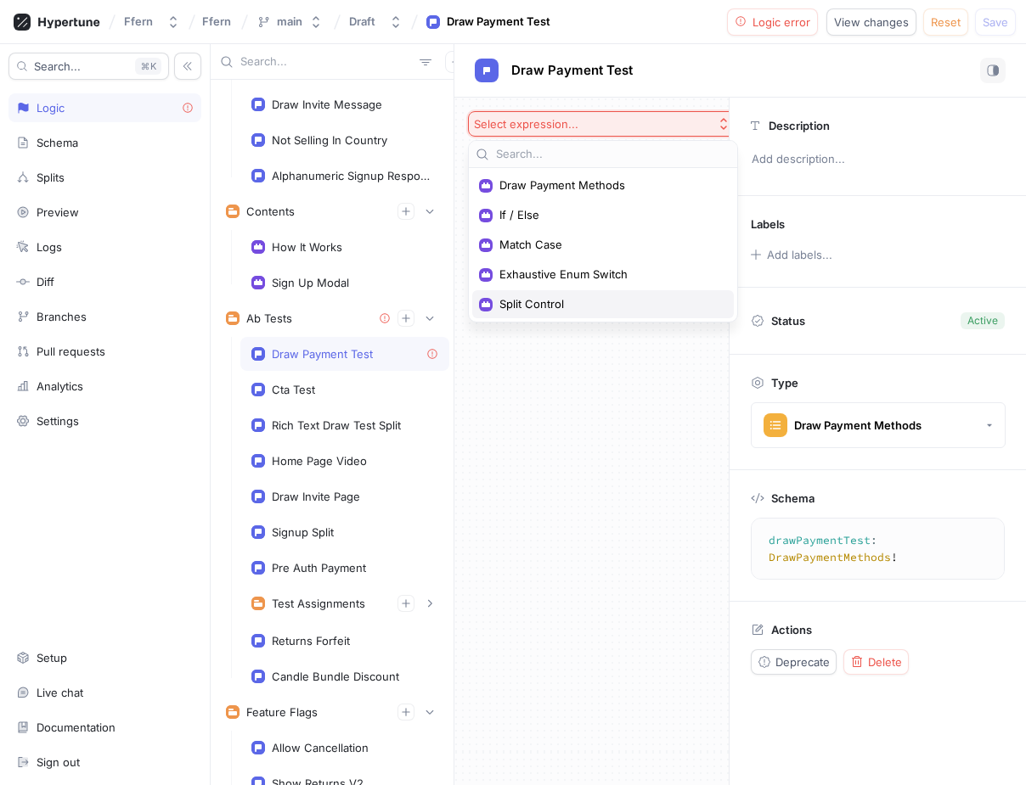
click at [569, 306] on span "Split Control" at bounding box center [608, 304] width 219 height 14
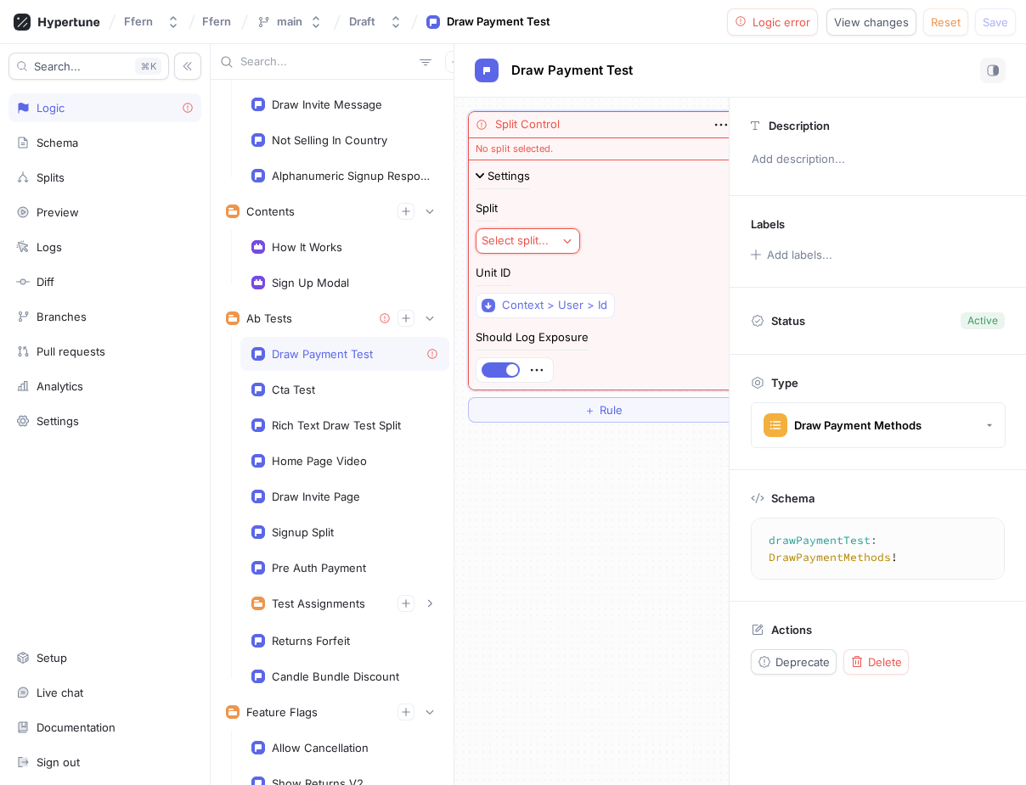
click at [552, 242] on div "Select split..." at bounding box center [518, 241] width 74 height 14
type input "11"
click at [602, 292] on div "20250911 Draw Payment Methods" at bounding box center [590, 303] width 221 height 28
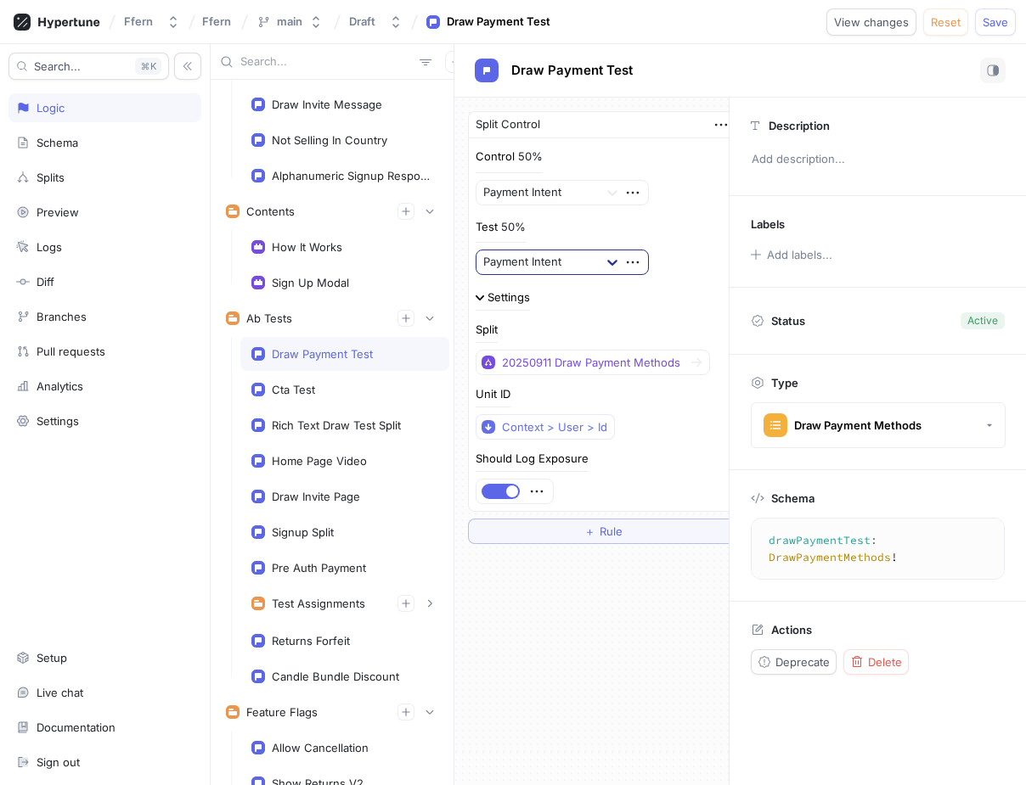
click at [613, 263] on icon at bounding box center [612, 263] width 10 height 6
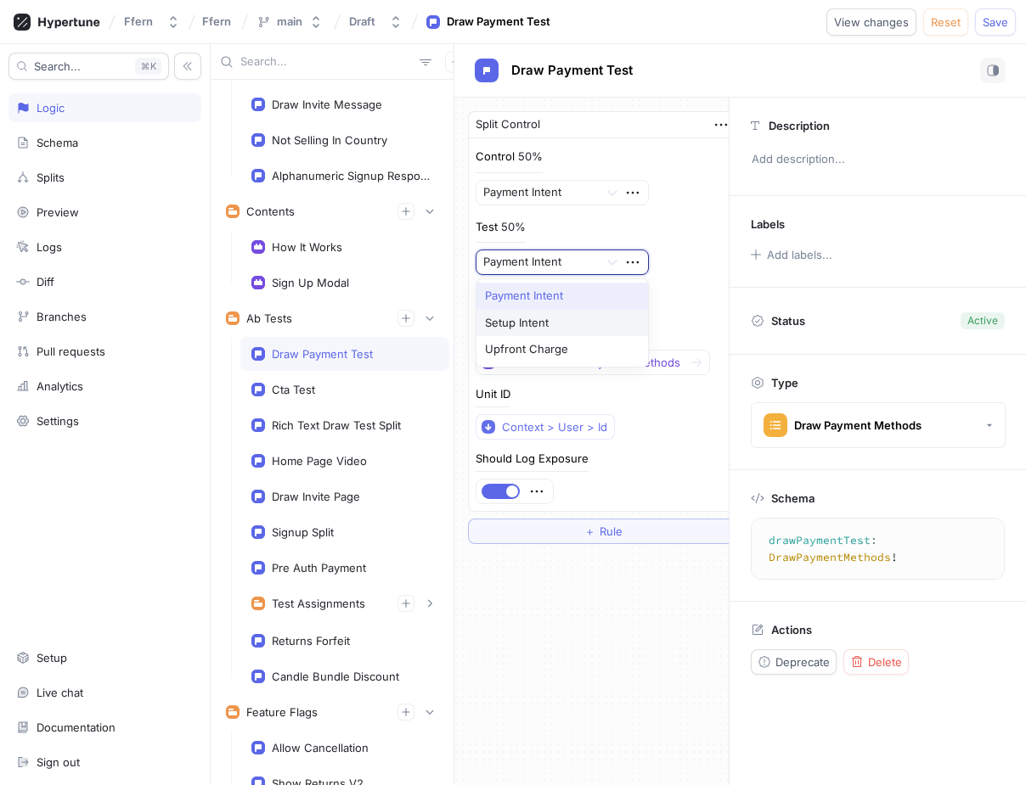
click at [583, 318] on div "Setup Intent" at bounding box center [562, 323] width 172 height 27
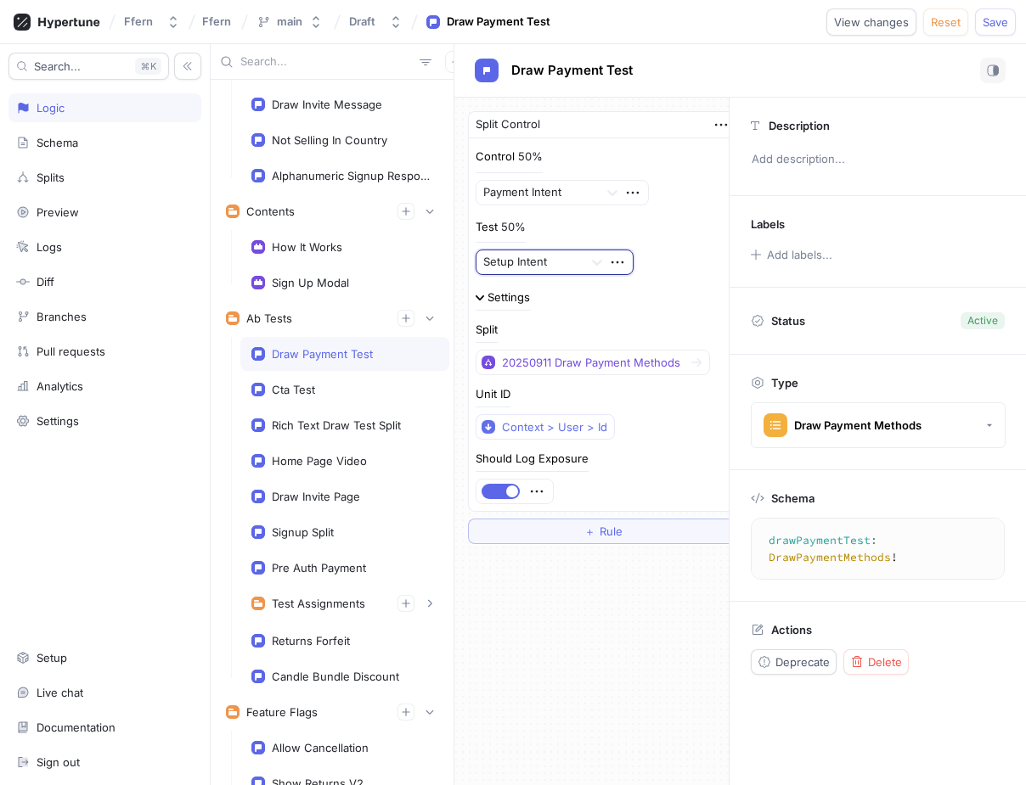
click at [667, 305] on div "Settings" at bounding box center [603, 304] width 255 height 25
click at [596, 70] on span "Draw Payment Test" at bounding box center [571, 71] width 121 height 14
click at [619, 70] on input "Draw Payment Test" at bounding box center [571, 71] width 121 height 16
type input "Draw Payment Methods"
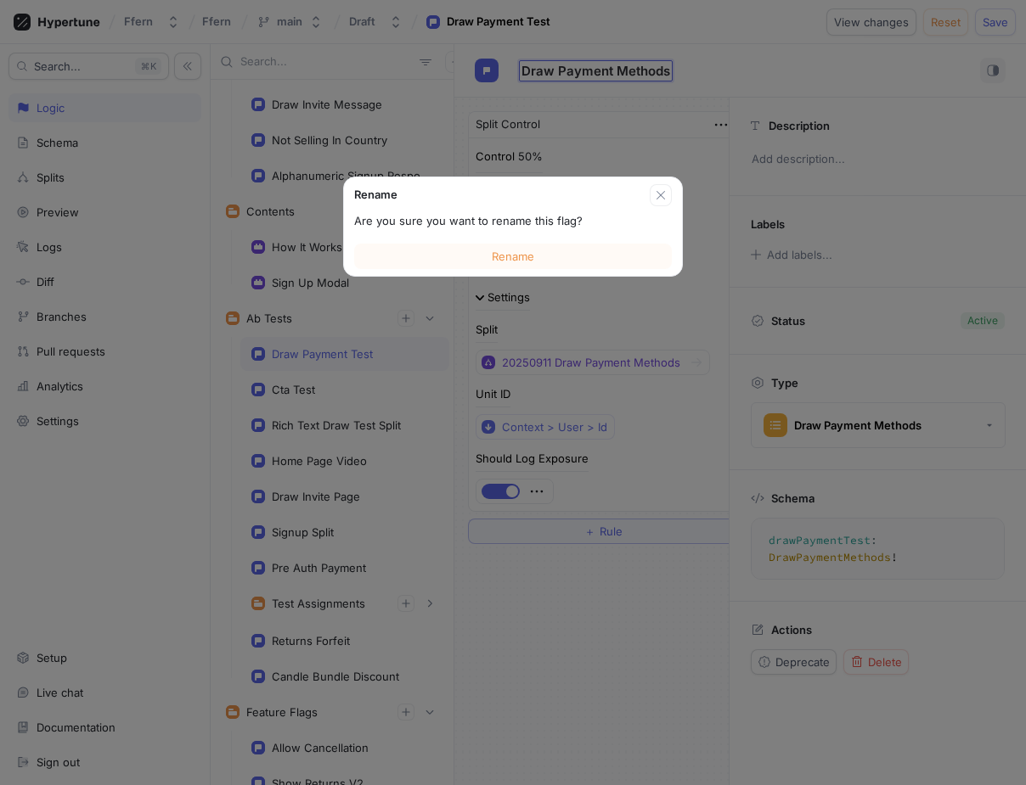
click at [560, 622] on div "Rename Are you sure you want to rename this flag? Rename Draw Payment Methods D…" at bounding box center [739, 414] width 571 height 741
click at [558, 265] on button "Rename" at bounding box center [513, 256] width 318 height 25
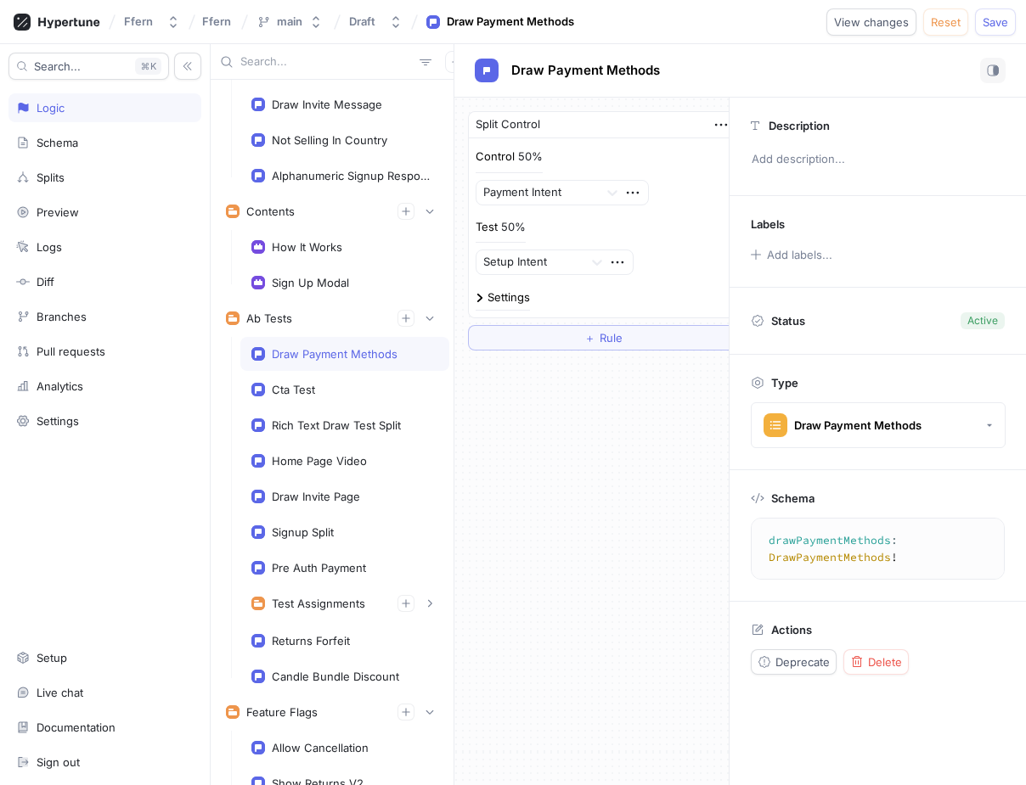
click at [506, 295] on div "Settings" at bounding box center [508, 297] width 42 height 11
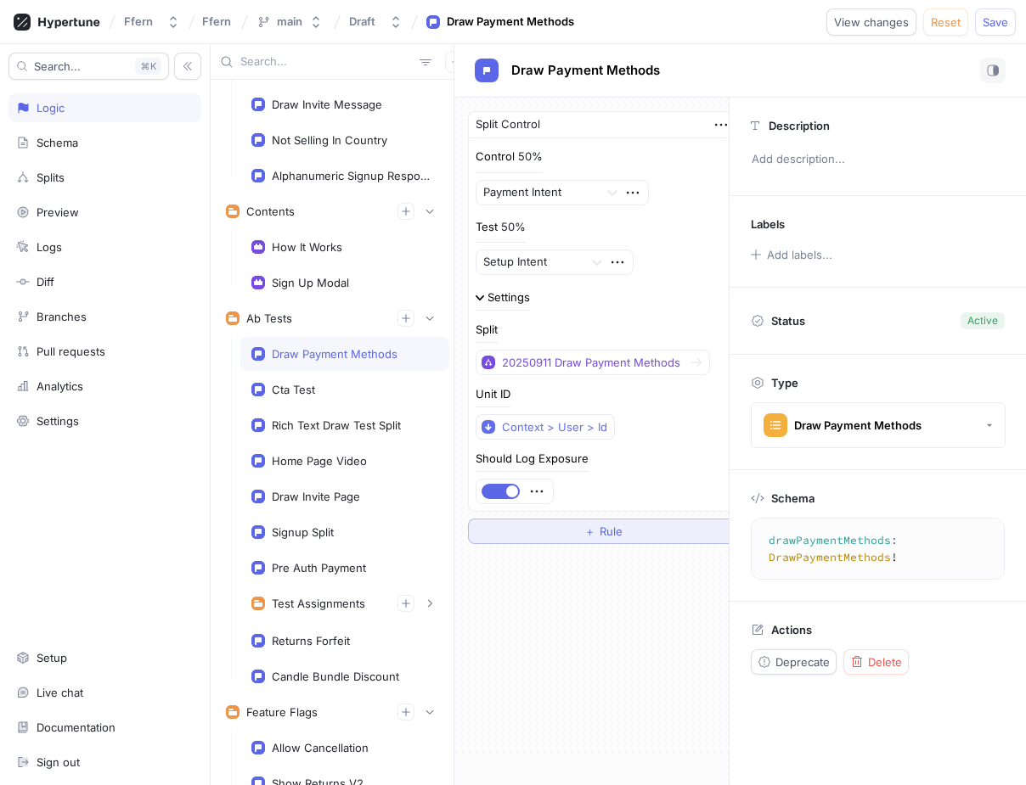
click at [601, 538] on button "＋ Rule" at bounding box center [603, 531] width 270 height 25
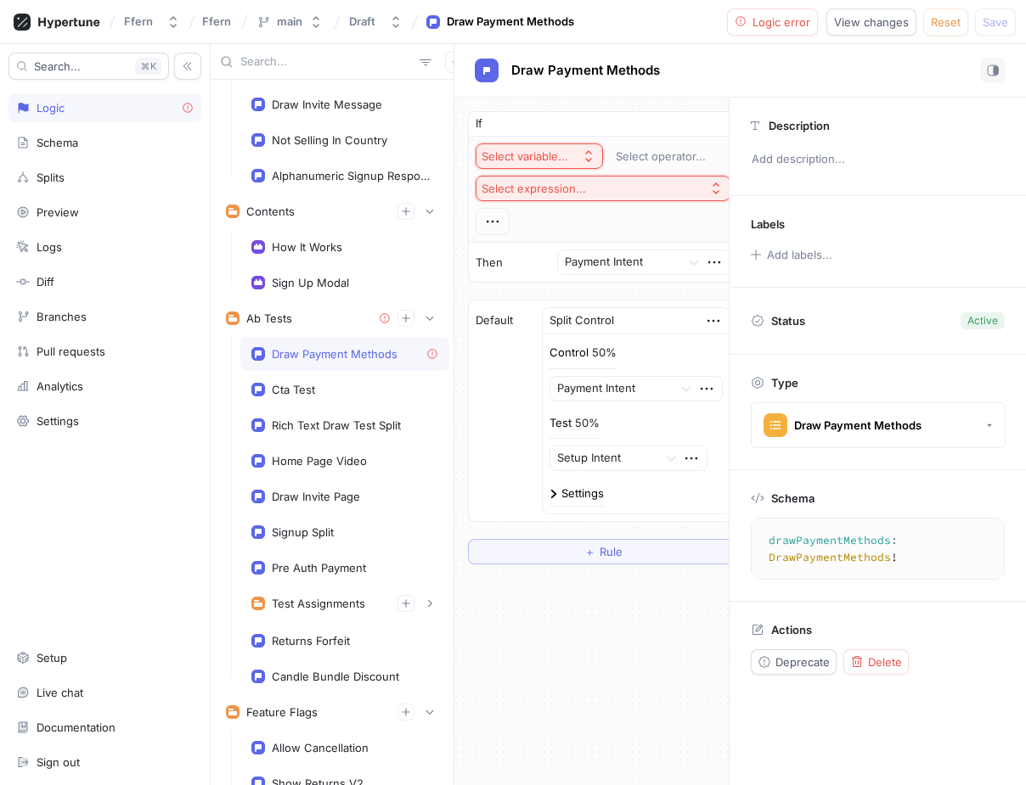
click at [554, 495] on img at bounding box center [553, 494] width 8 height 8
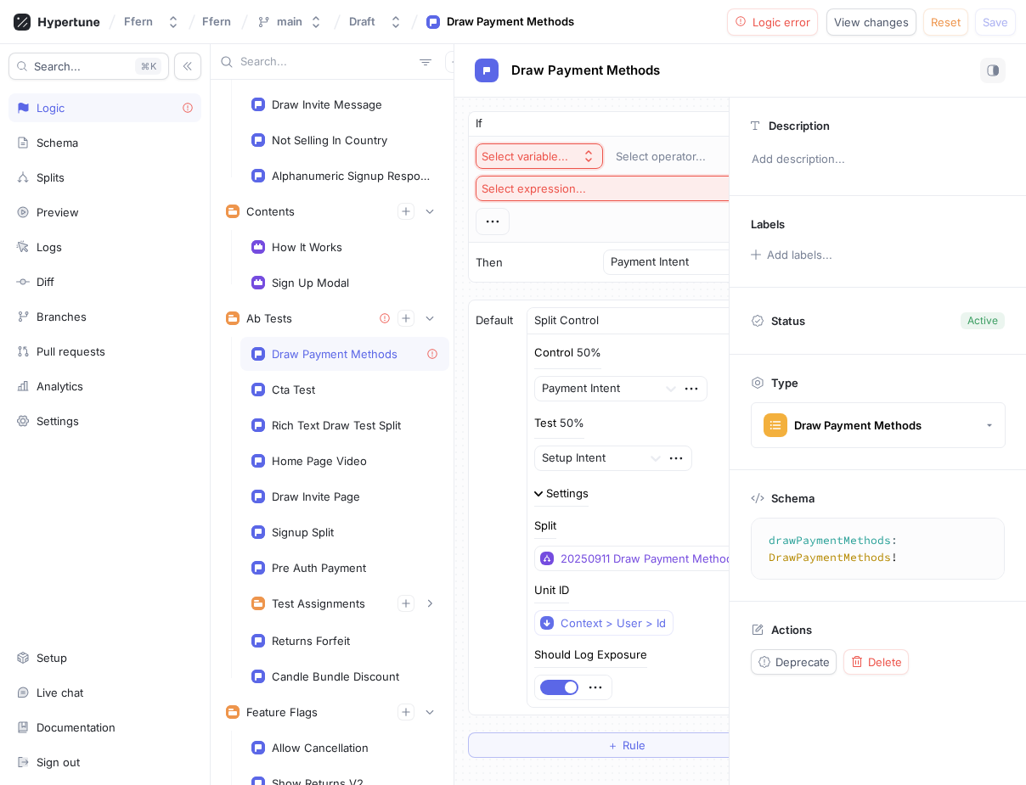
click at [577, 159] on button "Select variable..." at bounding box center [539, 156] width 127 height 25
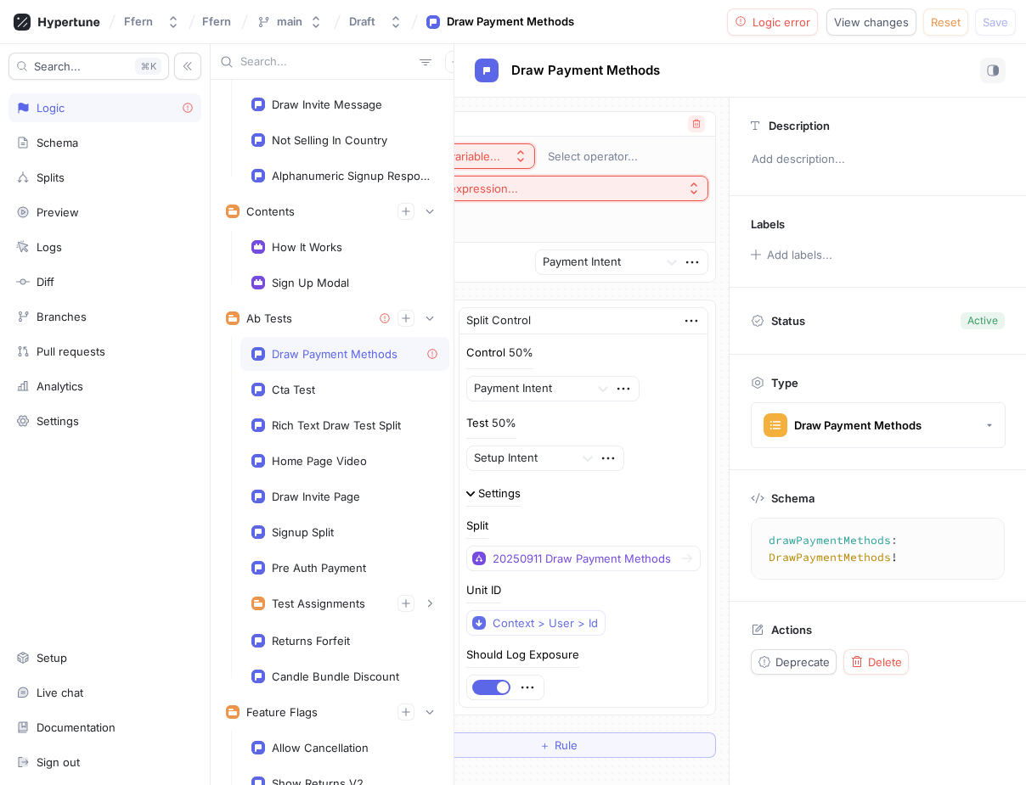
click at [701, 120] on button "button" at bounding box center [696, 123] width 17 height 17
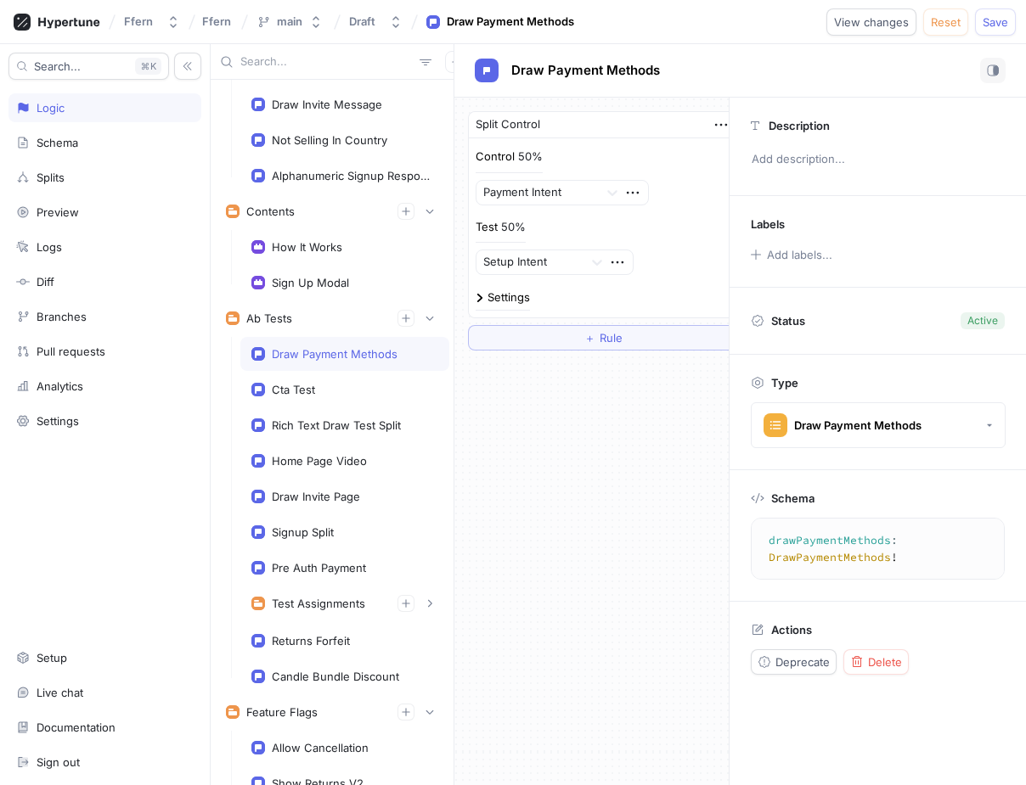
click at [513, 297] on div "Settings" at bounding box center [508, 297] width 42 height 11
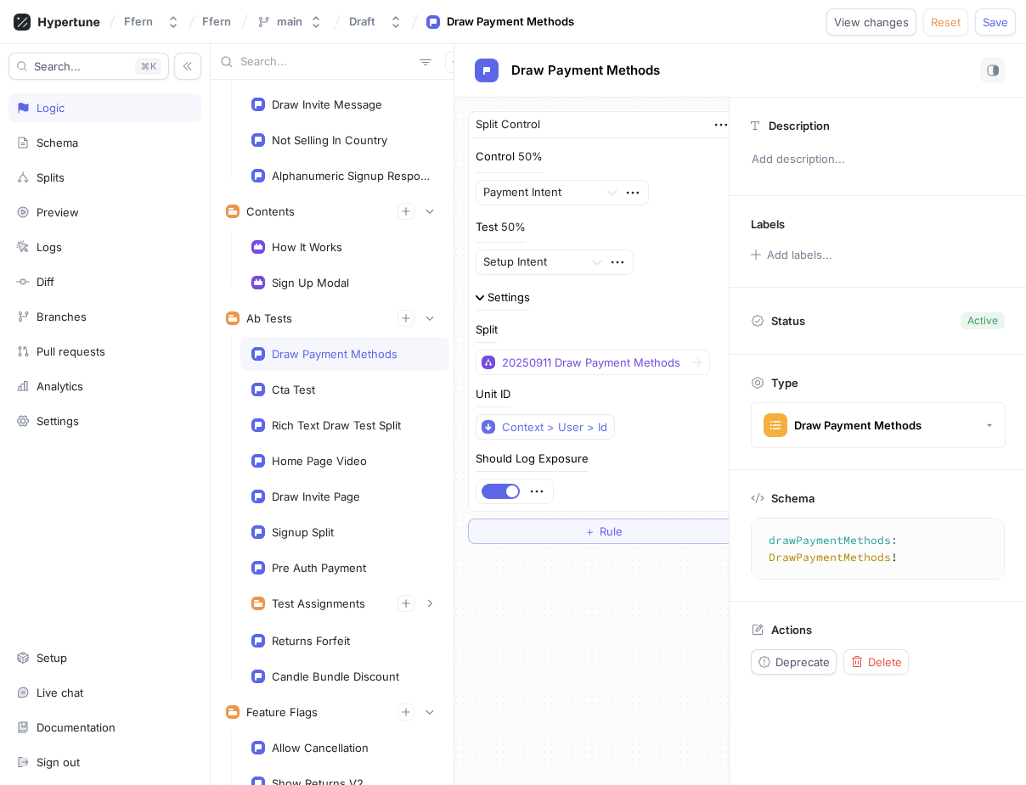
drag, startPoint x: 1002, startPoint y: 23, endPoint x: 972, endPoint y: 93, distance: 75.7
click at [972, 93] on div "Ffern Ffern main Draft Draw Payment Methods View changes Reset Save Search... K…" at bounding box center [513, 392] width 1026 height 785
click at [628, 71] on span "Draw Payment Methods" at bounding box center [585, 71] width 149 height 14
click at [628, 71] on input "Draw Payment Methods" at bounding box center [585, 71] width 149 height 16
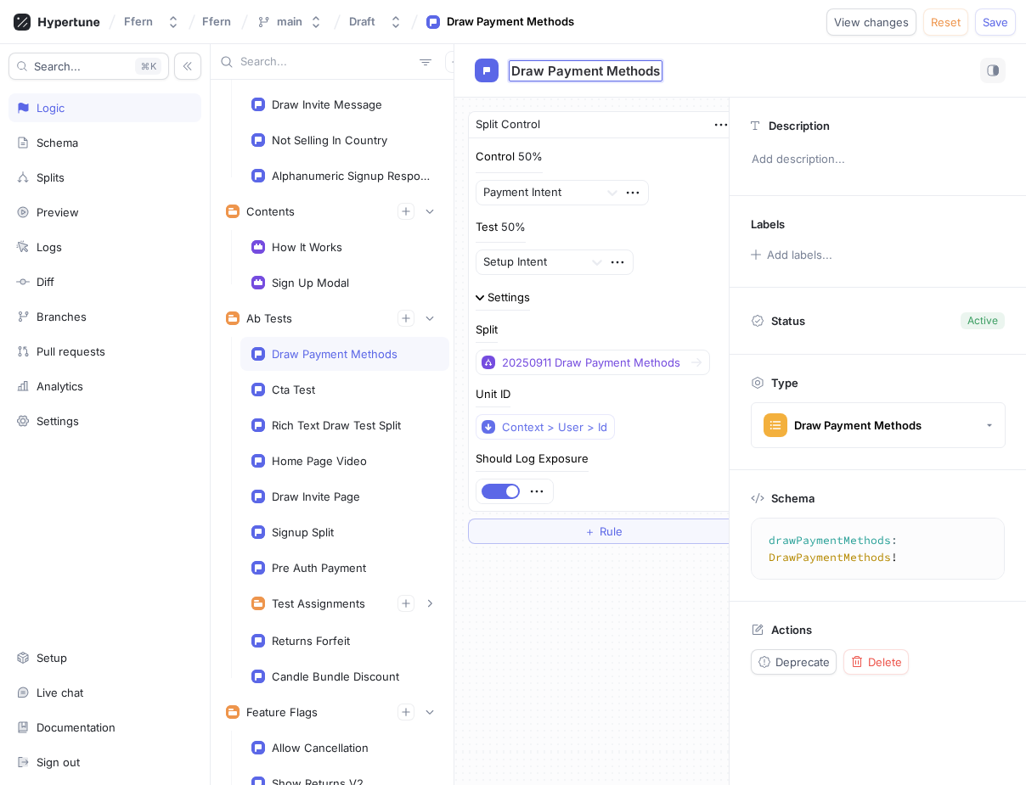
click at [639, 71] on input "Draw Payment Methods" at bounding box center [585, 71] width 149 height 16
click at [642, 74] on input "Draw Payment Methods" at bounding box center [585, 71] width 149 height 16
type input "Draw Payment Test"
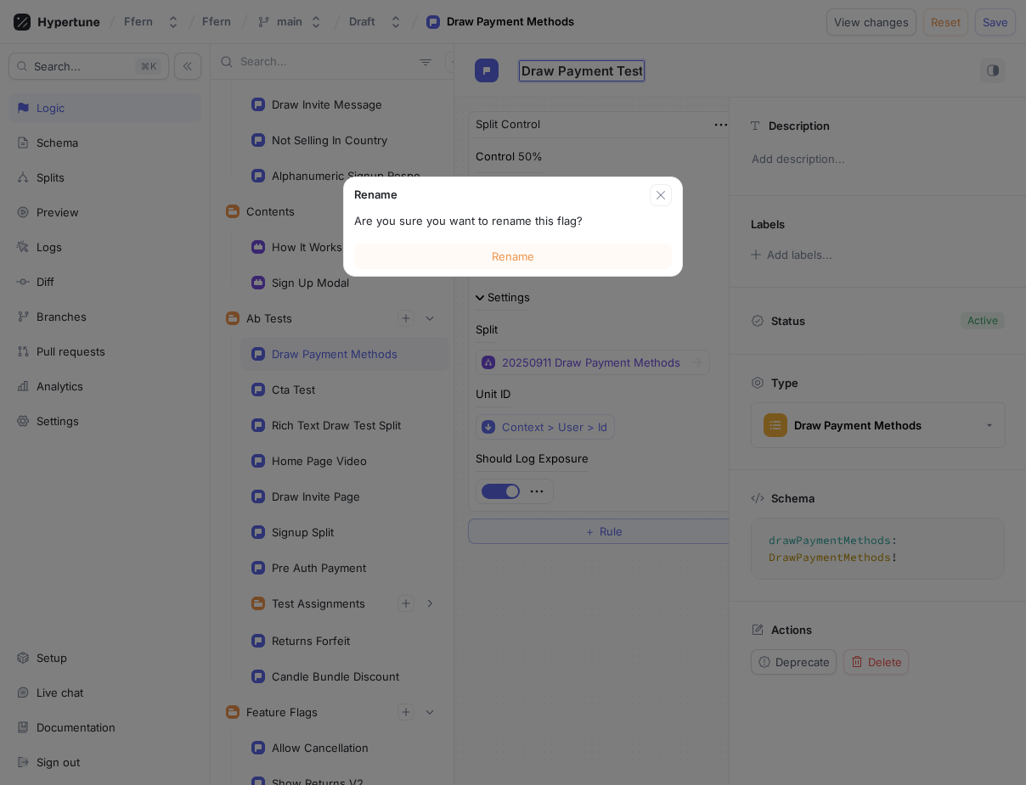
click at [707, 76] on div "Rename Are you sure you want to rename this flag? Rename Draw Payment Test Draw…" at bounding box center [740, 70] width 531 height 25
click at [556, 260] on button "Rename" at bounding box center [513, 256] width 318 height 25
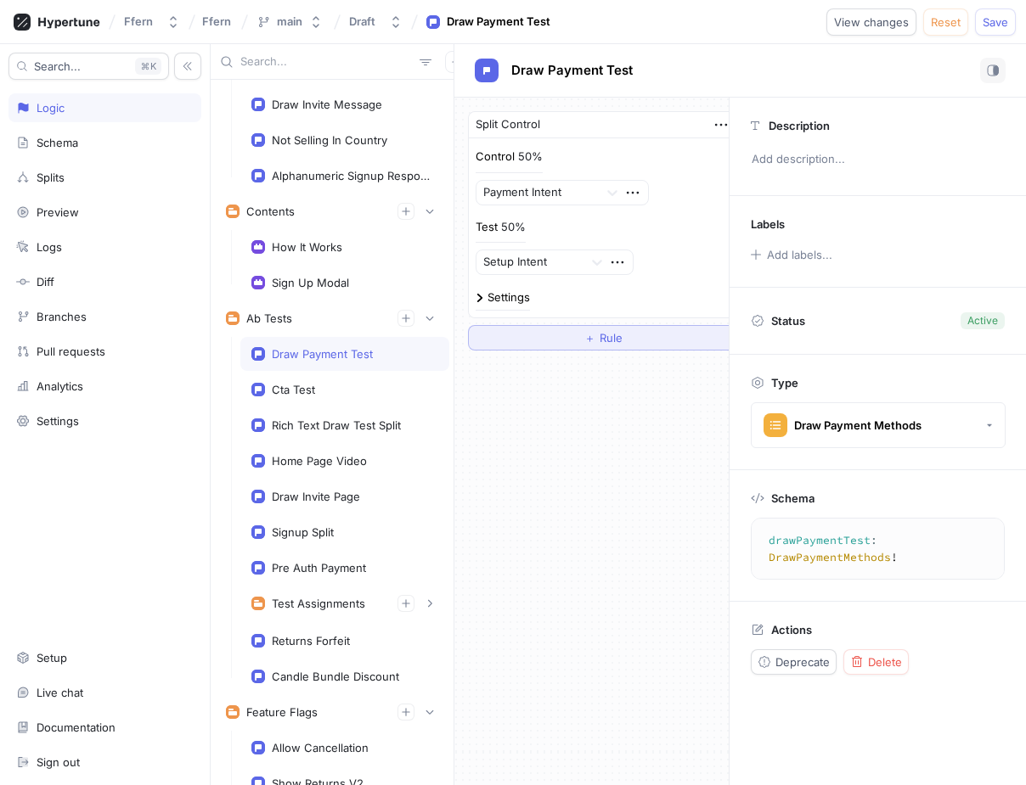
click at [485, 336] on button "＋ Rule" at bounding box center [603, 337] width 270 height 25
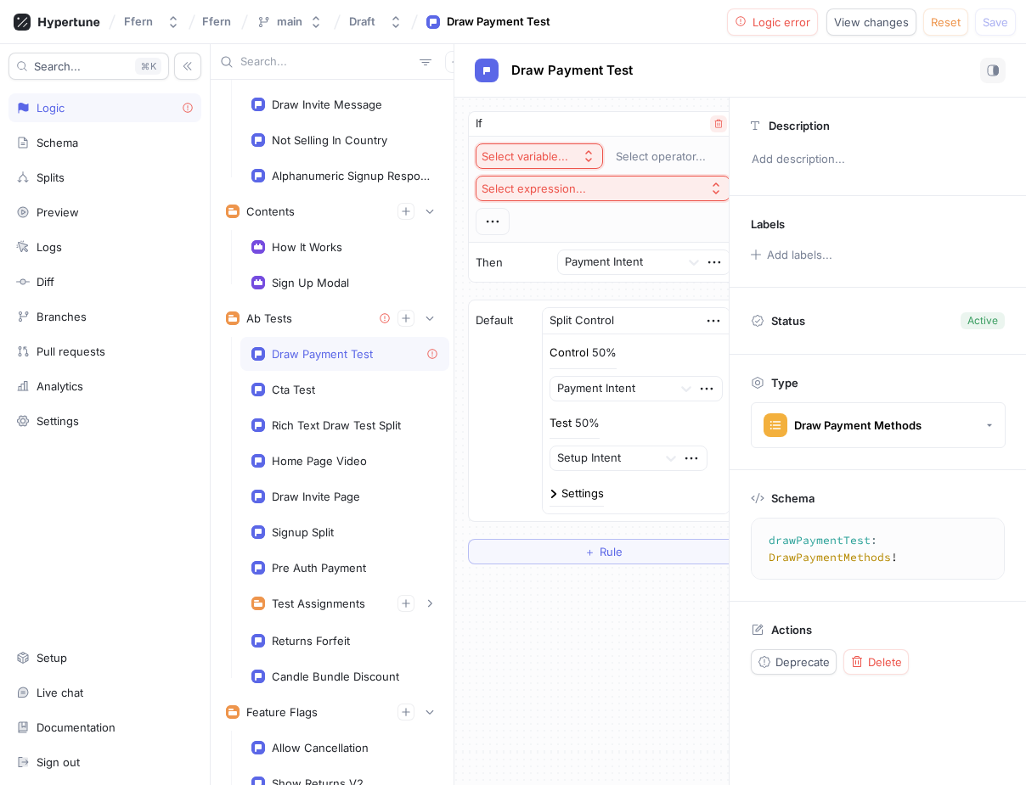
click at [714, 123] on icon "button" at bounding box center [718, 124] width 10 height 10
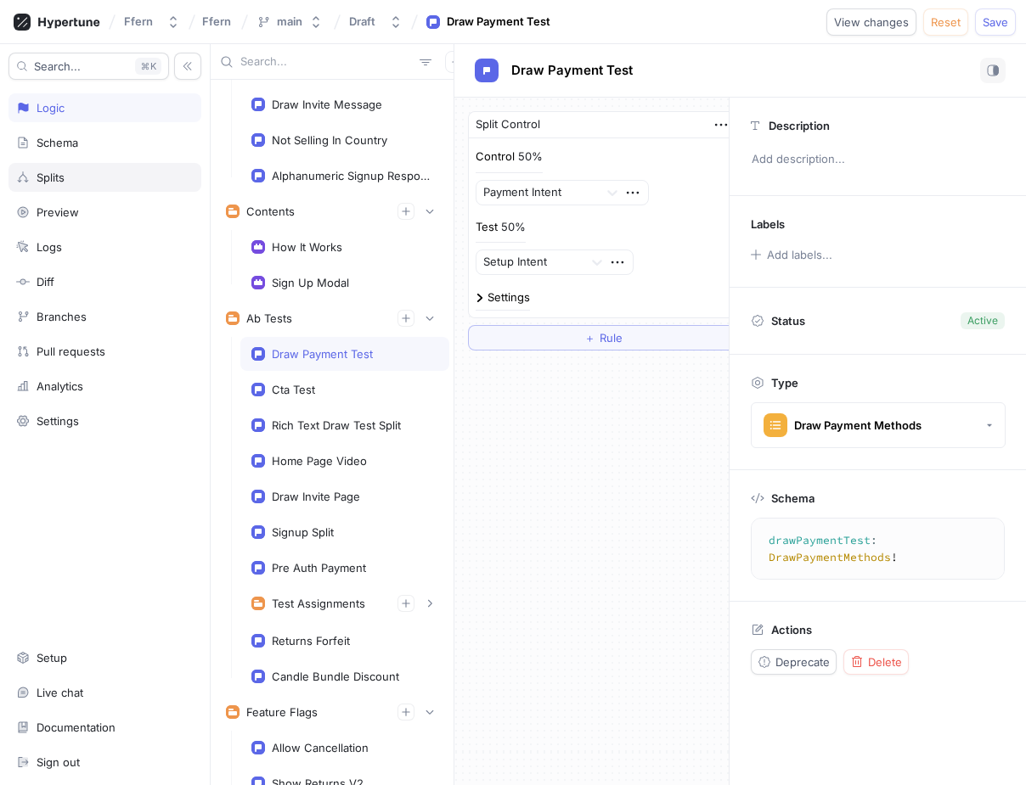
click at [123, 181] on div "Splits" at bounding box center [104, 178] width 177 height 14
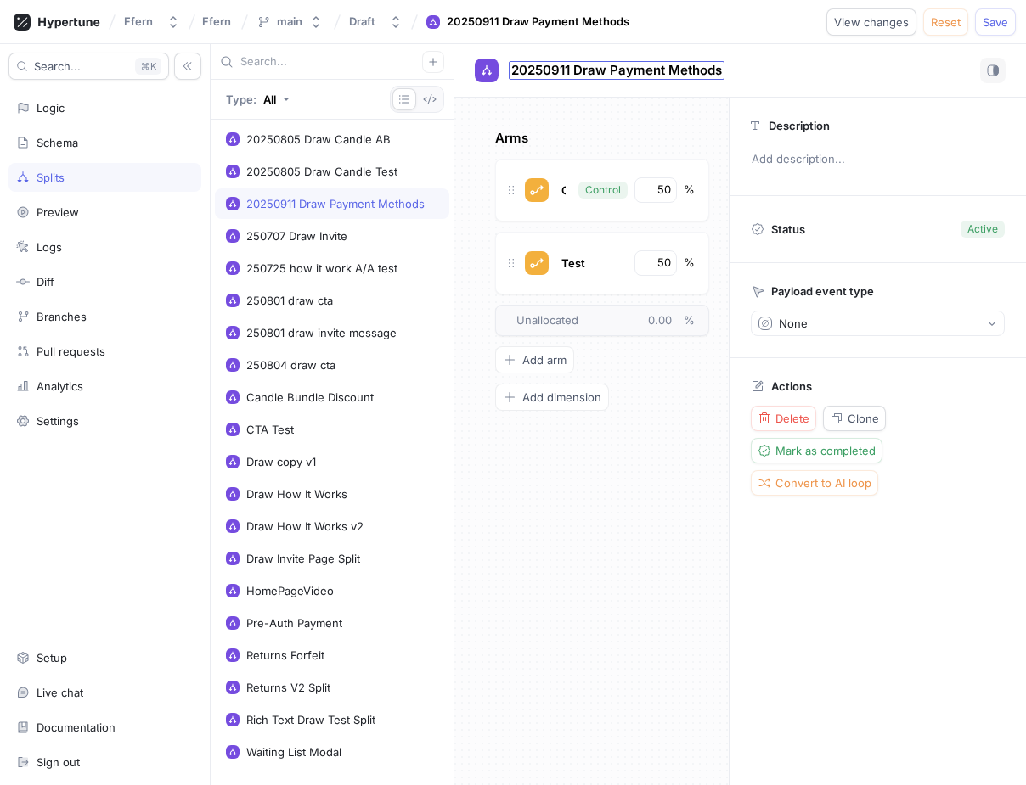
click at [639, 70] on span "20250911 Draw Payment Methods" at bounding box center [616, 71] width 211 height 14
click at [678, 70] on input "20250911 Draw Payment Methods" at bounding box center [616, 71] width 211 height 16
click at [700, 66] on input "20250911 Draw Payment Methods" at bounding box center [616, 71] width 211 height 16
type input "20250911 Draw Payment Test"
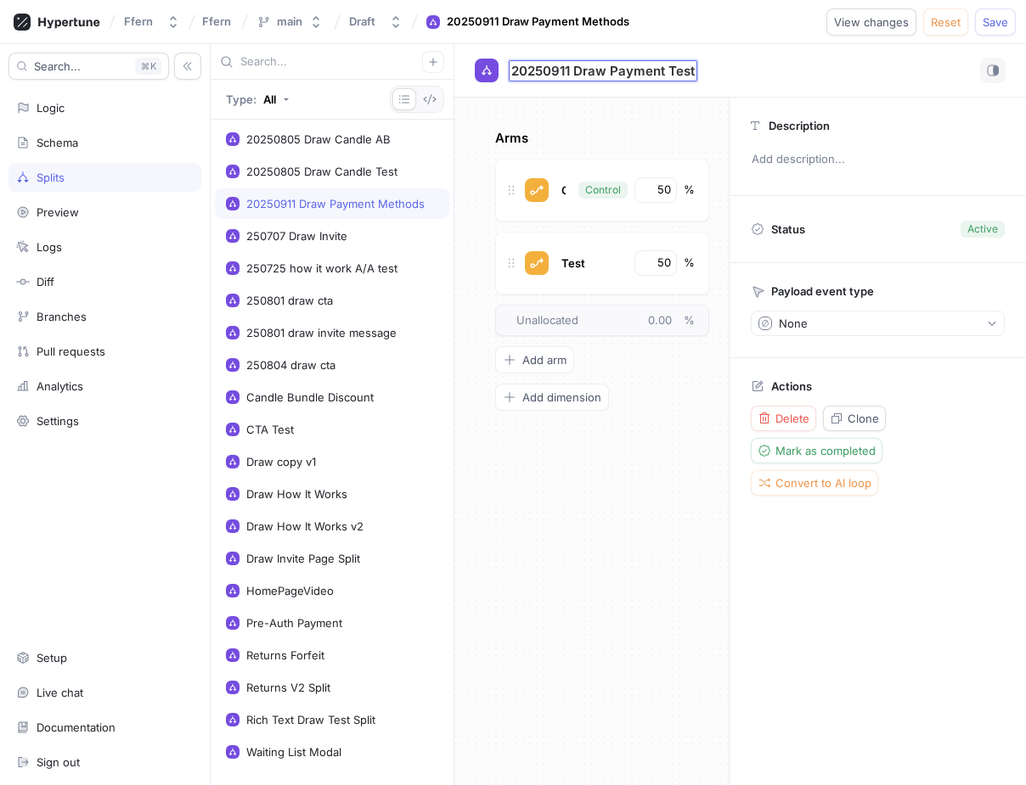
click at [768, 72] on div "20250911 Draw Payment Test 20250911 Draw Payment Test No errors." at bounding box center [740, 70] width 531 height 25
click at [122, 122] on div "Search... K Logic Schema Splits Preview Logs Diff Branches Pull requests Analyt…" at bounding box center [105, 414] width 211 height 741
click at [119, 102] on div "Logic" at bounding box center [104, 108] width 177 height 14
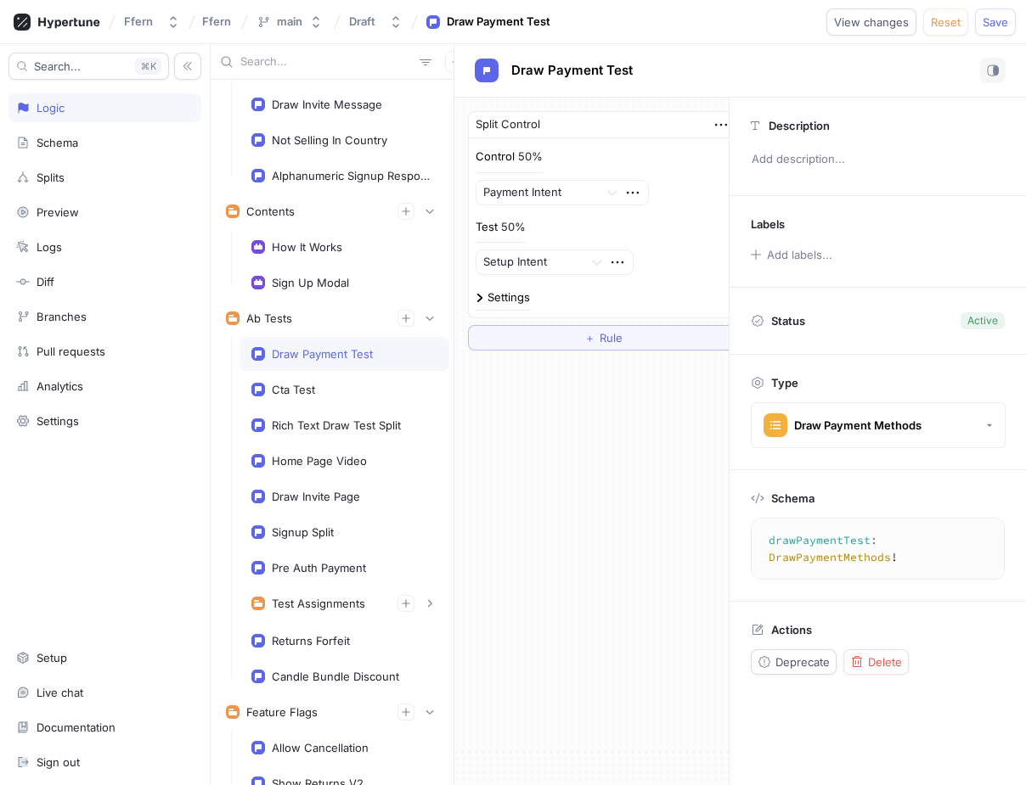
click at [506, 293] on div "Settings" at bounding box center [508, 297] width 42 height 11
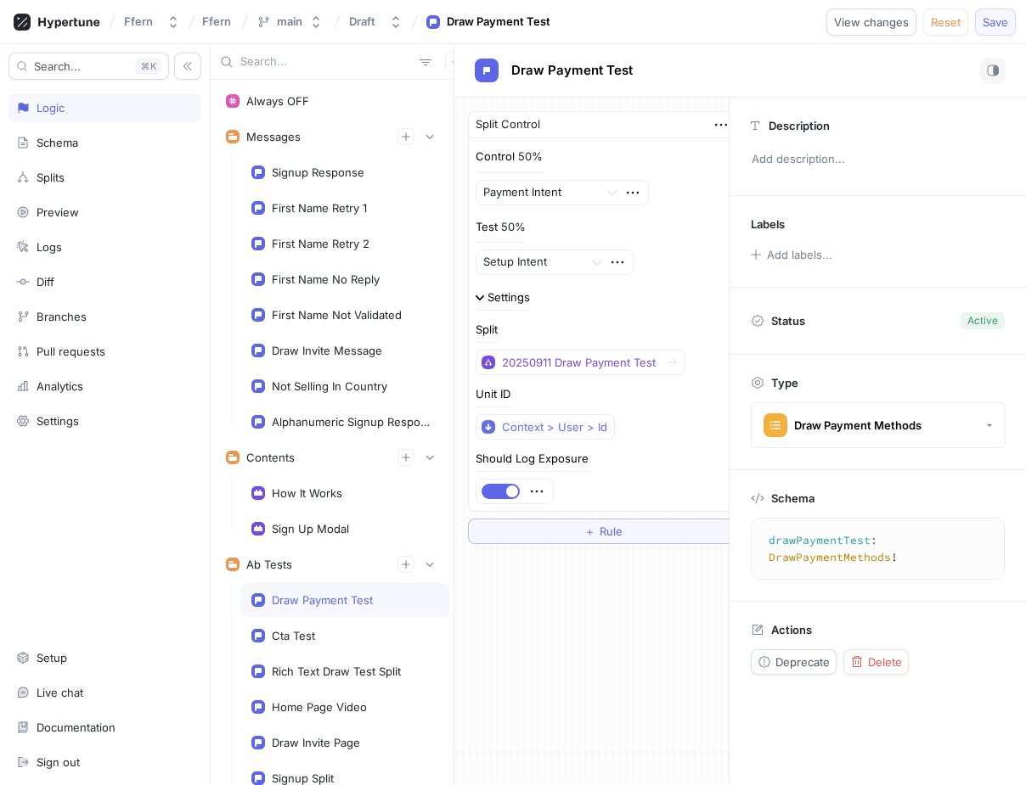
click at [996, 24] on span "Save" at bounding box center [994, 22] width 25 height 10
